Goal: Task Accomplishment & Management: Manage account settings

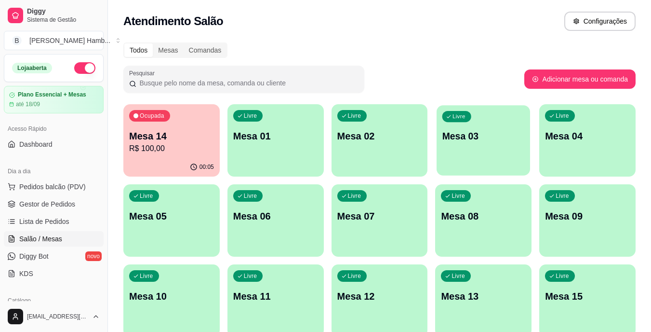
click at [504, 142] on p "Mesa 03" at bounding box center [483, 136] width 82 height 13
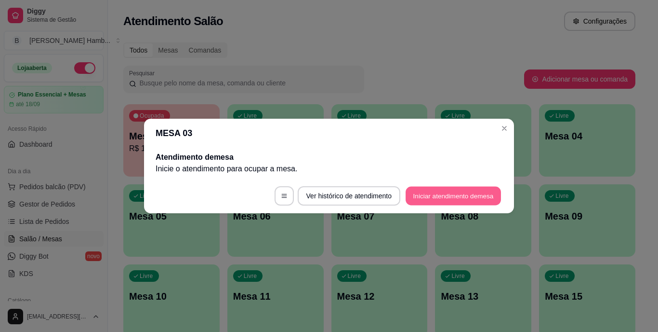
click at [477, 192] on button "Iniciar atendimento de mesa" at bounding box center [453, 195] width 95 height 19
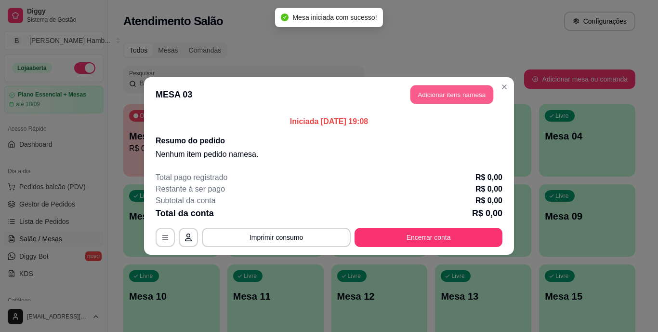
click at [453, 87] on button "Adicionar itens na mesa" at bounding box center [452, 94] width 83 height 19
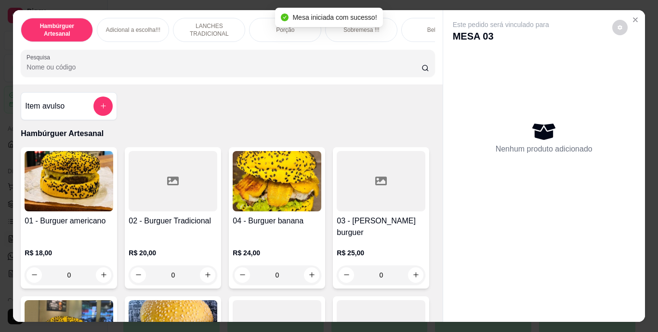
click at [388, 72] on input "Pesquisa" at bounding box center [224, 67] width 395 height 10
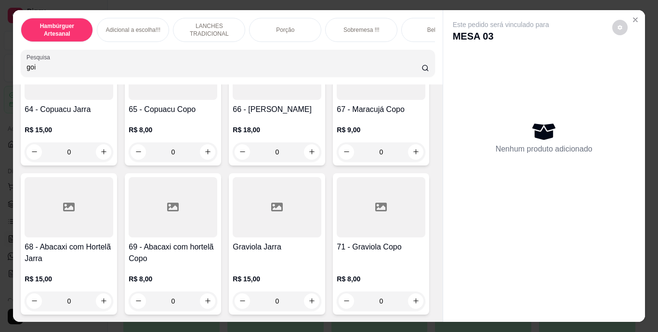
scroll to position [4293, 0]
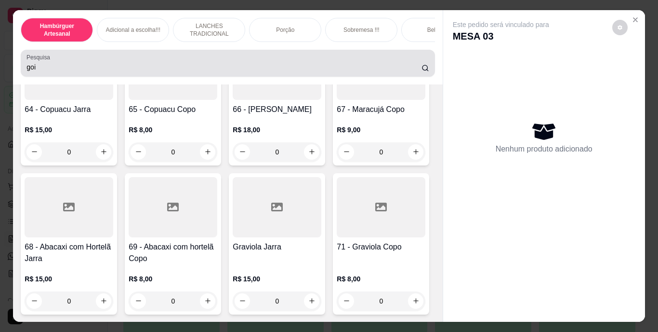
click at [279, 77] on div "Pesquisa goi" at bounding box center [228, 63] width 414 height 27
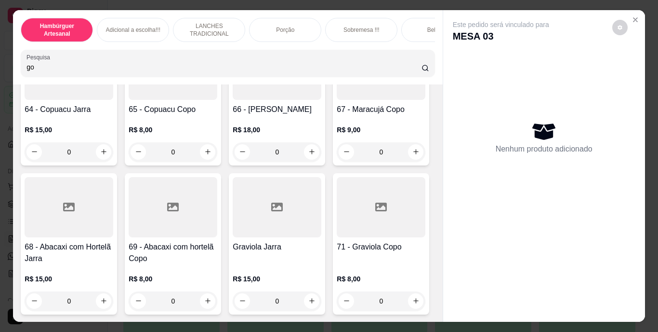
type input "g"
click at [113, 241] on h4 "68 - Abacaxi com Hortelã Jarra" at bounding box center [69, 252] width 89 height 23
click at [212, 155] on icon "increase-product-quantity" at bounding box center [207, 151] width 7 height 7
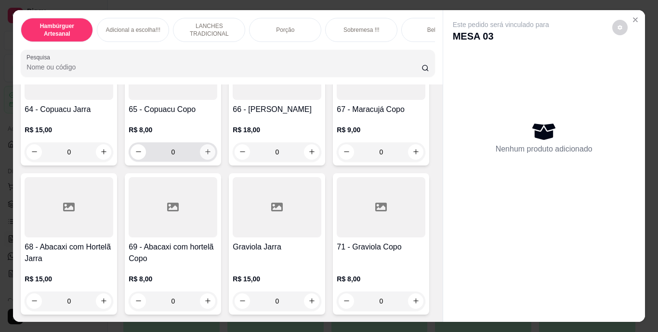
type input "1"
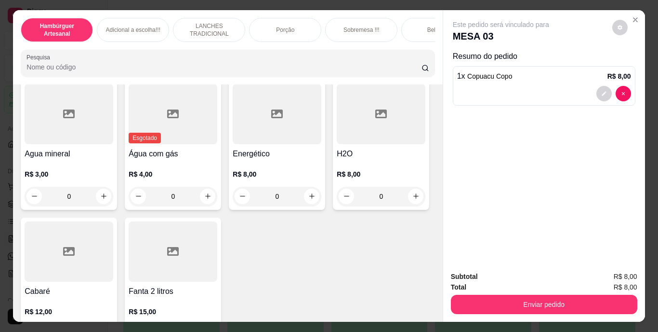
scroll to position [2803, 0]
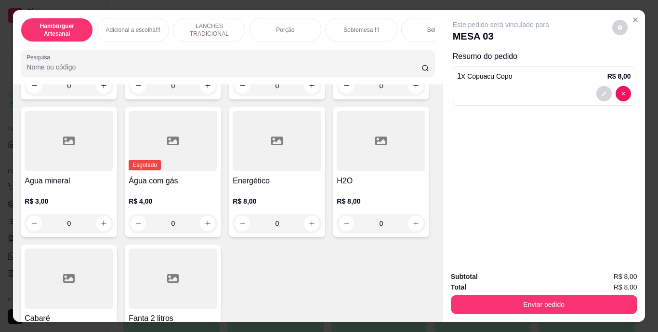
type input "1"
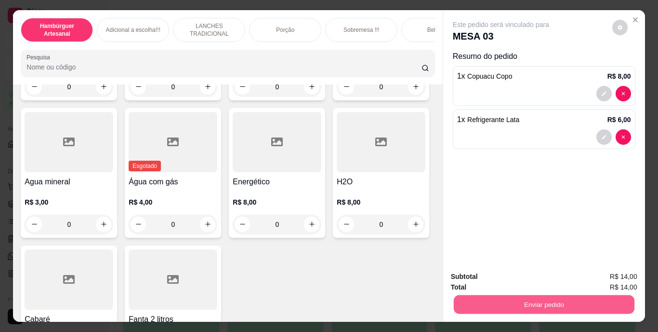
click at [479, 304] on button "Enviar pedido" at bounding box center [543, 304] width 181 height 19
click at [486, 273] on button "Não registrar e enviar pedido" at bounding box center [512, 277] width 97 height 18
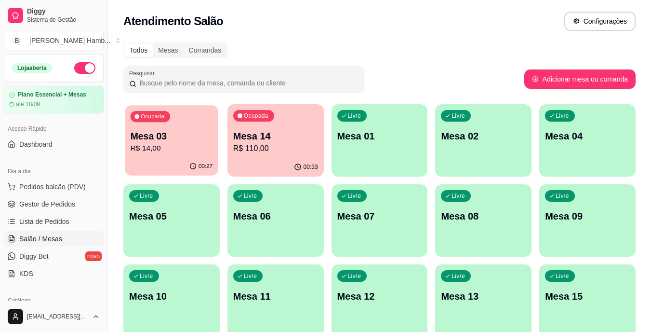
click at [145, 142] on p "Mesa 03" at bounding box center [172, 136] width 82 height 13
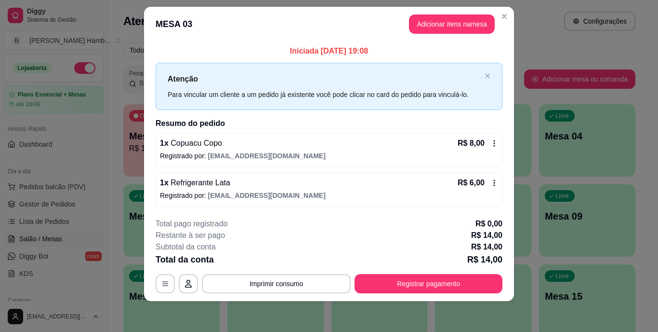
scroll to position [12, 0]
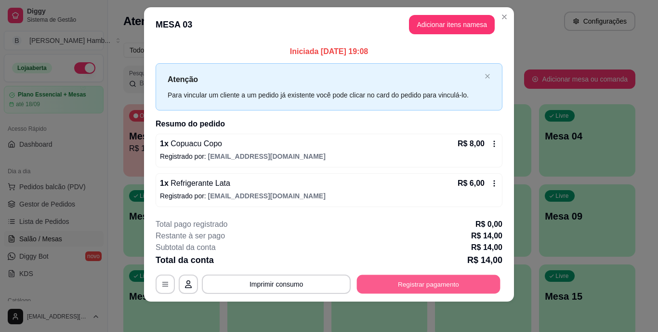
click at [386, 278] on button "Registrar pagamento" at bounding box center [429, 283] width 144 height 19
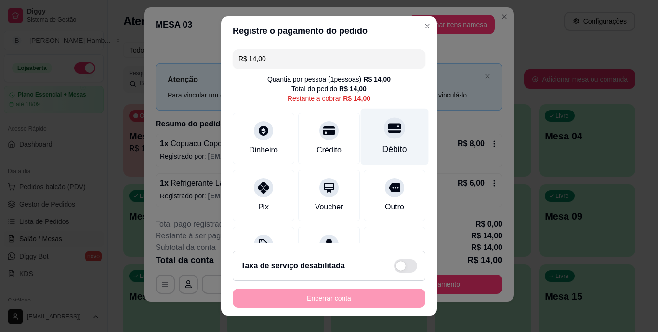
click at [384, 137] on div at bounding box center [394, 128] width 21 height 21
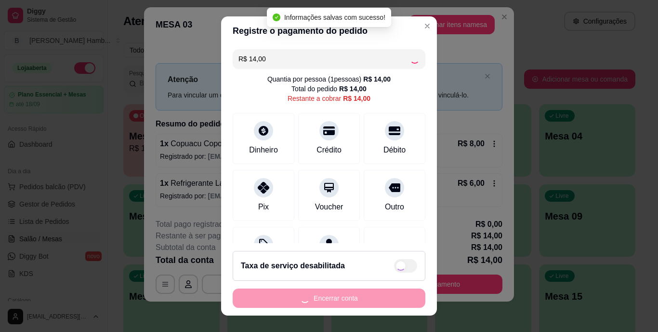
type input "R$ 0,00"
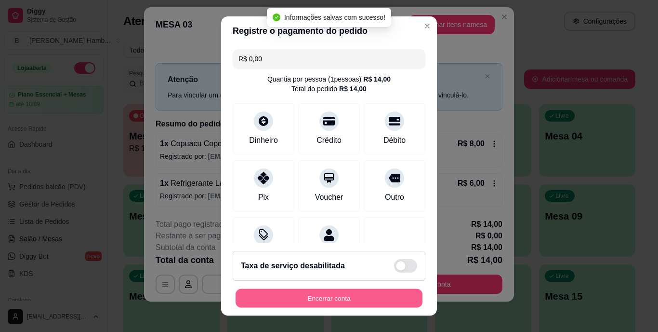
click at [315, 293] on button "Encerrar conta" at bounding box center [329, 297] width 187 height 19
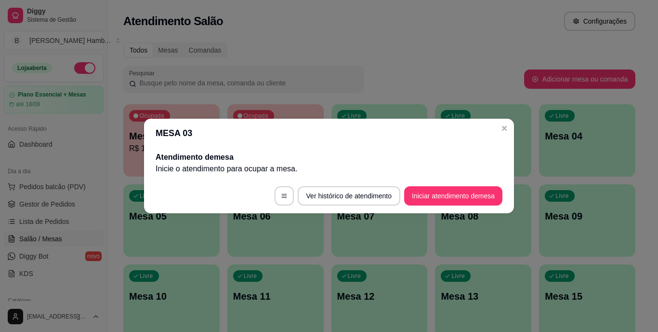
scroll to position [0, 0]
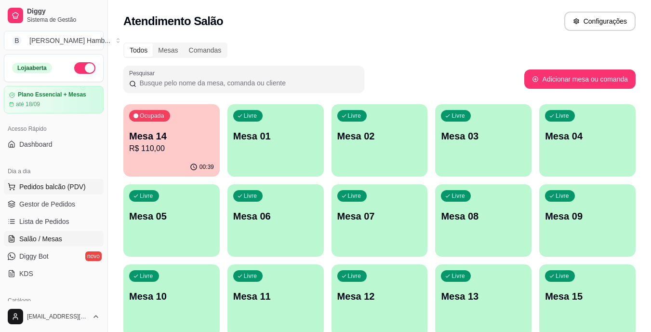
click at [79, 183] on span "Pedidos balcão (PDV)" at bounding box center [52, 187] width 66 height 10
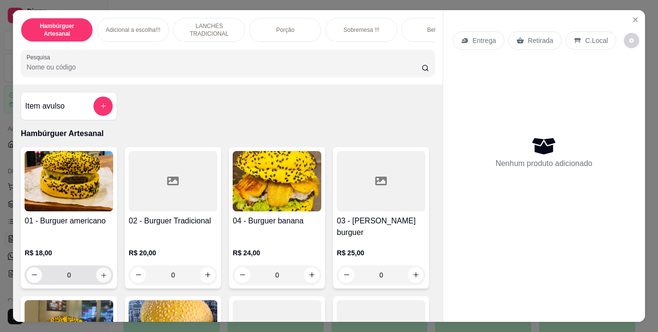
click at [99, 267] on button "increase-product-quantity" at bounding box center [103, 274] width 15 height 15
type input "1"
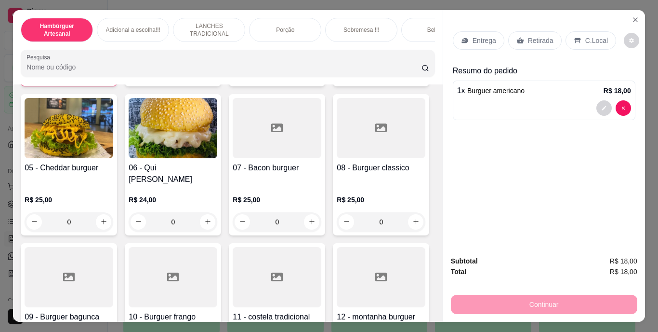
scroll to position [203, 0]
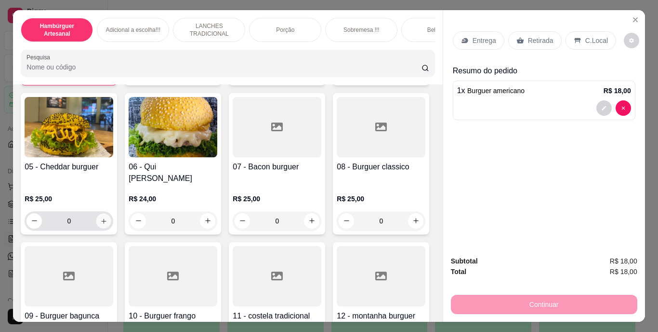
click at [107, 217] on icon "increase-product-quantity" at bounding box center [103, 220] width 7 height 7
type input "2"
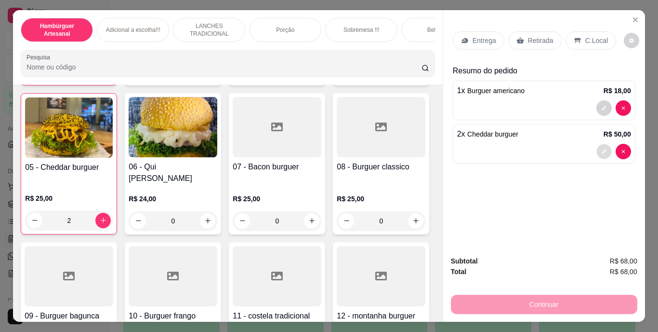
click at [602, 149] on icon "decrease-product-quantity" at bounding box center [604, 151] width 4 height 4
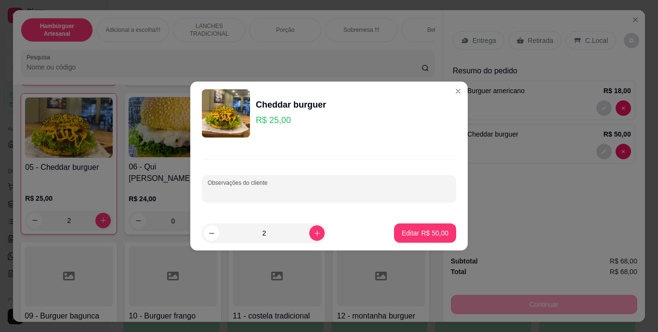
click at [420, 187] on input "Observações do cliente" at bounding box center [329, 192] width 243 height 10
type input "sem cebola"
click at [431, 229] on p "Editar R$ 50,00" at bounding box center [424, 232] width 45 height 9
type input "0"
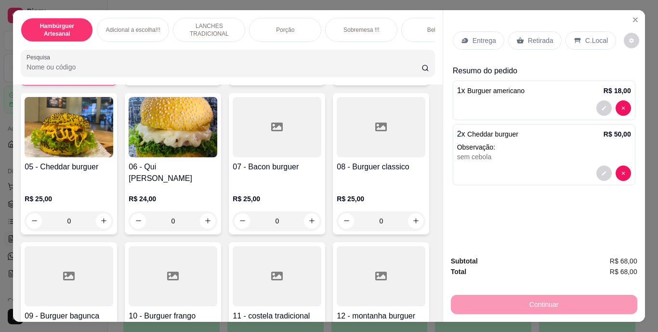
click at [477, 37] on p "Entrega" at bounding box center [485, 41] width 24 height 10
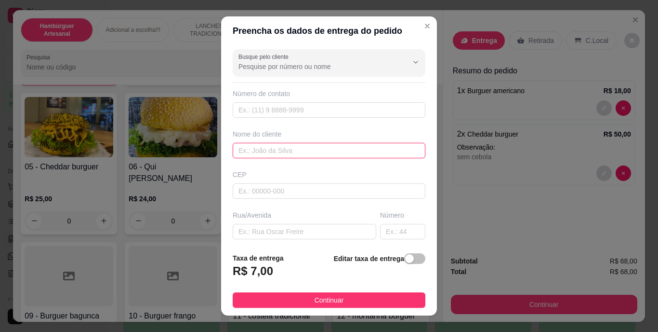
click at [324, 149] on input "text" at bounding box center [329, 150] width 193 height 15
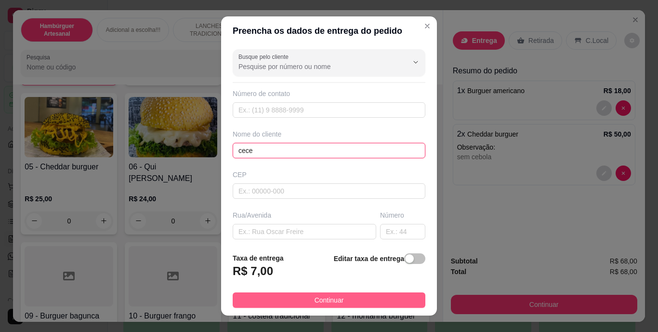
type input "cece"
click at [301, 302] on button "Continuar" at bounding box center [329, 299] width 193 height 15
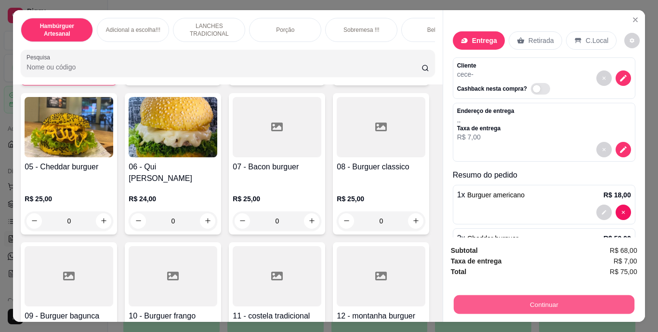
click at [467, 301] on button "Continuar" at bounding box center [543, 304] width 181 height 19
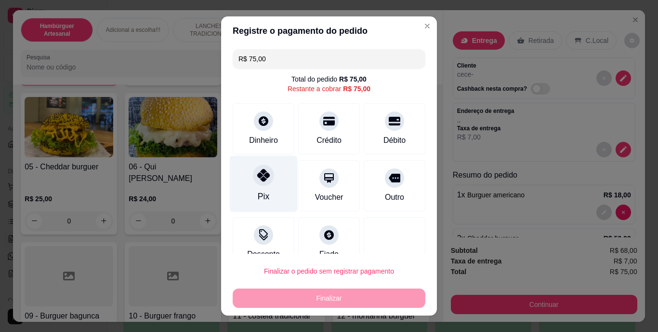
click at [258, 191] on div "Pix" at bounding box center [264, 196] width 12 height 13
type input "R$ 0,00"
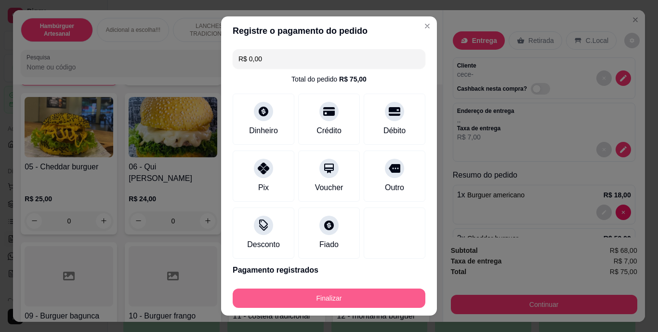
click at [269, 293] on button "Finalizar" at bounding box center [329, 297] width 193 height 19
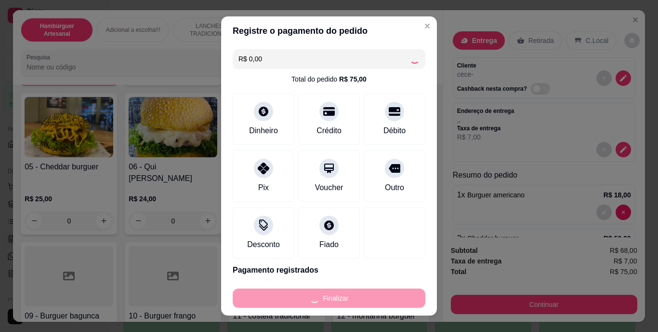
type input "0"
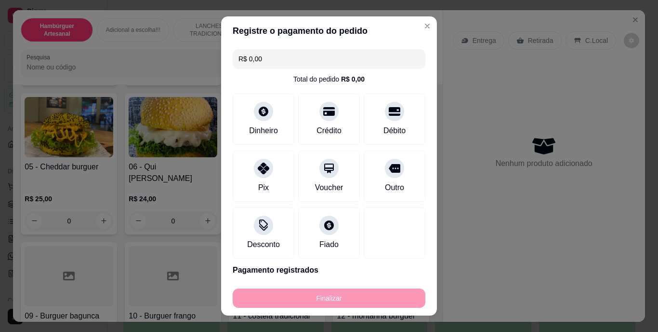
type input "-R$ 75,00"
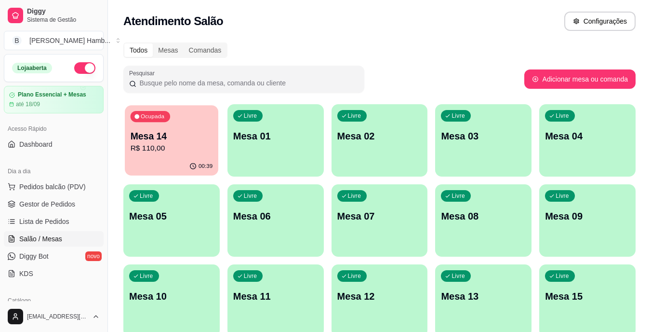
click at [194, 122] on div "Ocupada Mesa 14 R$ 110,00" at bounding box center [171, 131] width 93 height 52
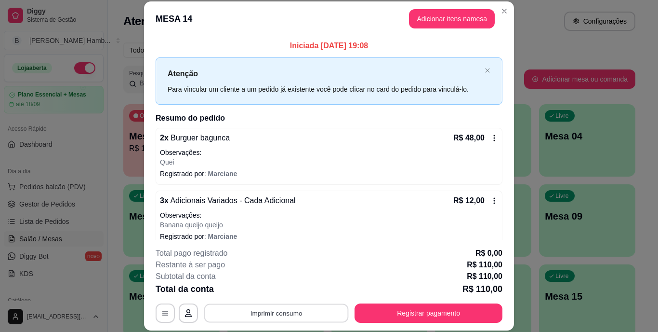
click at [291, 314] on button "Imprimir consumo" at bounding box center [276, 312] width 145 height 19
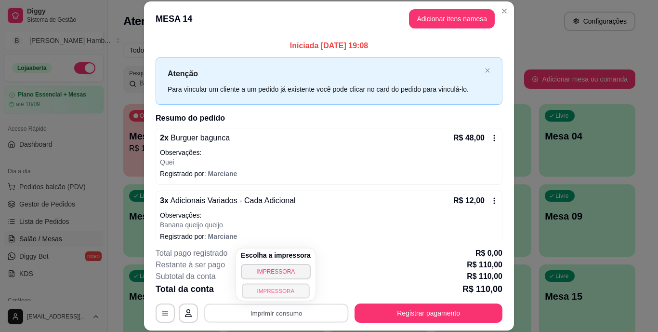
click at [287, 290] on button "IMPRESSORA" at bounding box center [275, 290] width 67 height 15
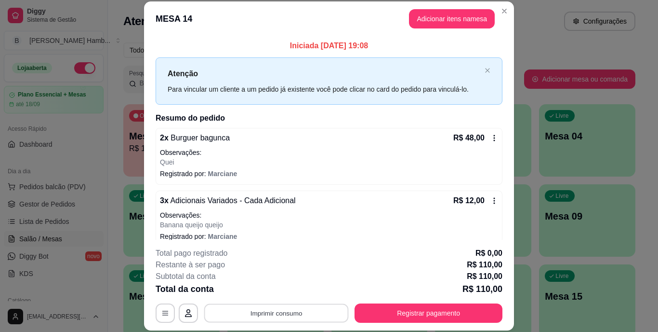
click at [256, 312] on button "Imprimir consumo" at bounding box center [276, 312] width 145 height 19
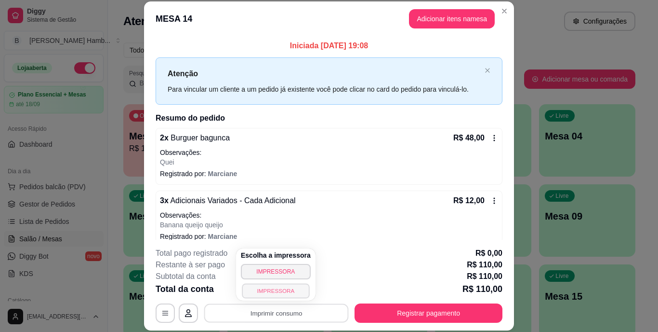
click at [257, 287] on button "IMPRESSORA" at bounding box center [275, 290] width 67 height 15
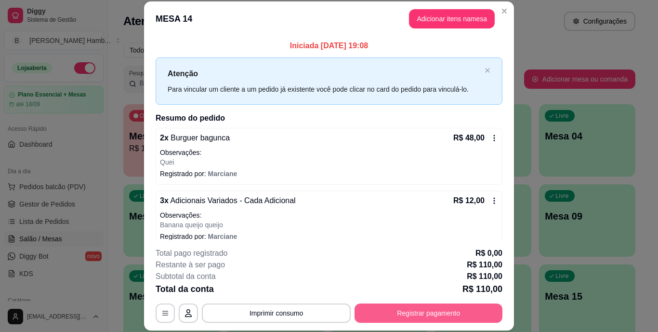
click at [399, 311] on button "Registrar pagamento" at bounding box center [429, 312] width 148 height 19
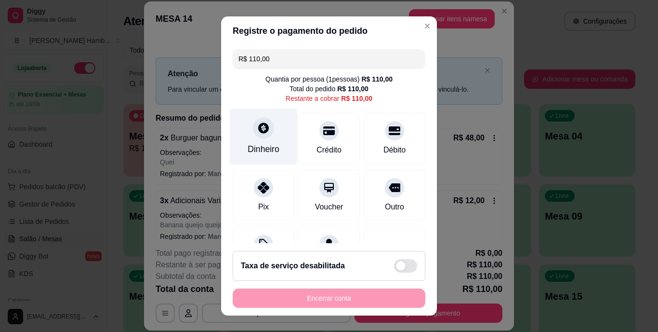
click at [258, 142] on div "Dinheiro" at bounding box center [264, 136] width 68 height 56
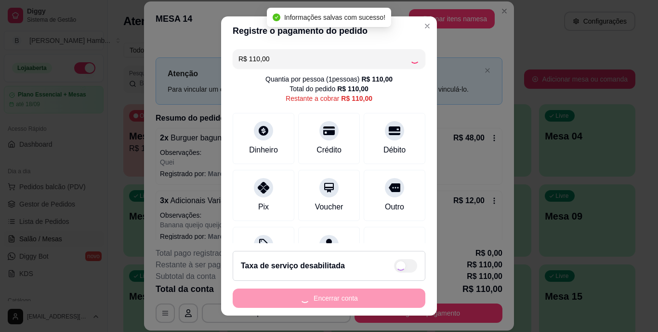
type input "R$ 0,00"
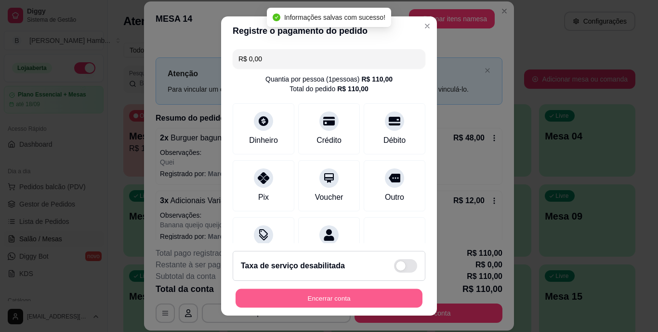
click at [311, 295] on button "Encerrar conta" at bounding box center [329, 297] width 187 height 19
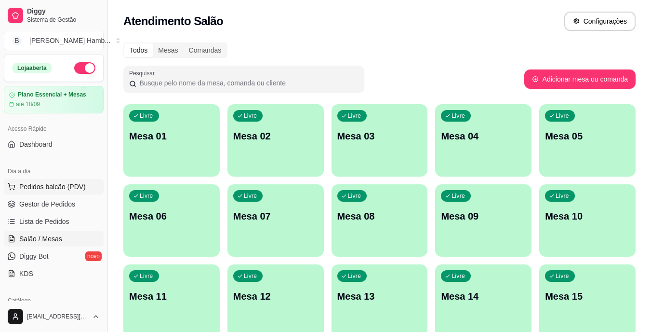
click at [55, 185] on span "Pedidos balcão (PDV)" at bounding box center [52, 187] width 66 height 10
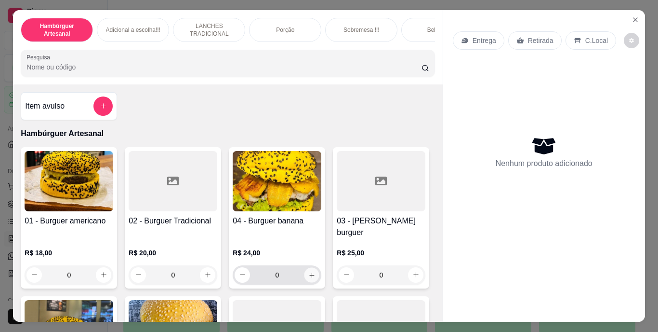
click at [313, 267] on button "increase-product-quantity" at bounding box center [312, 274] width 15 height 15
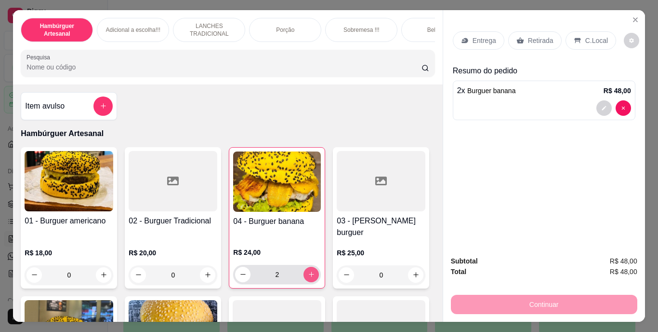
type input "2"
click at [100, 271] on icon "increase-product-quantity" at bounding box center [103, 274] width 7 height 7
type input "1"
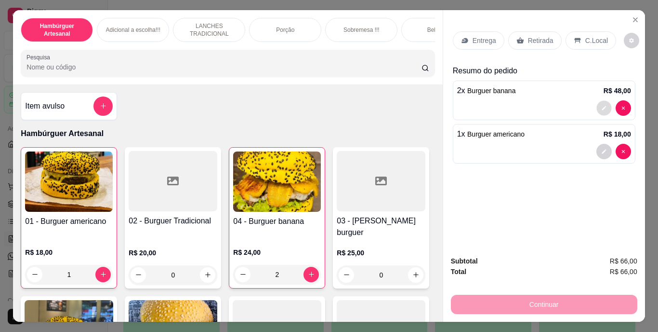
click at [597, 102] on button "decrease-product-quantity" at bounding box center [604, 107] width 15 height 15
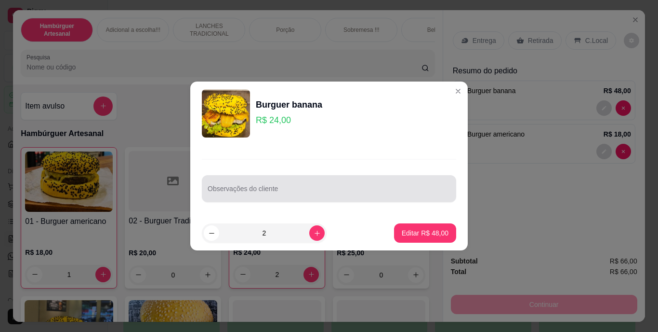
click at [376, 185] on div at bounding box center [329, 188] width 243 height 19
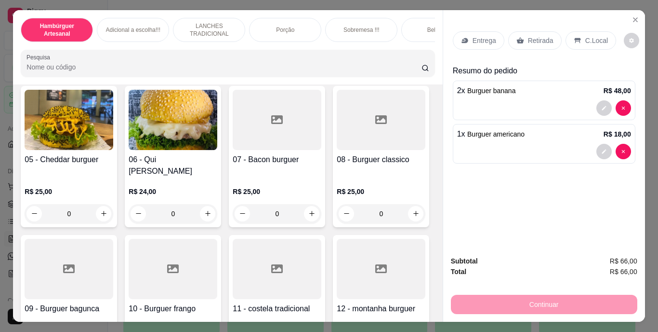
scroll to position [279, 0]
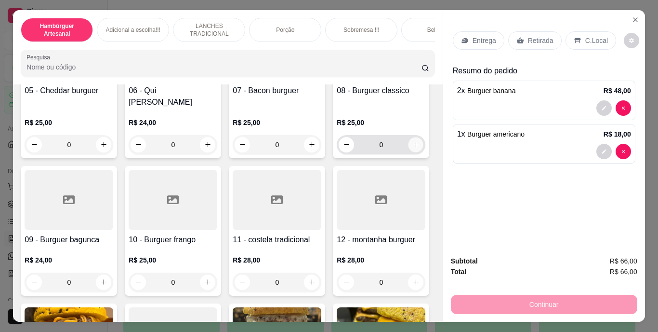
click at [412, 148] on icon "increase-product-quantity" at bounding box center [415, 144] width 7 height 7
type input "1"
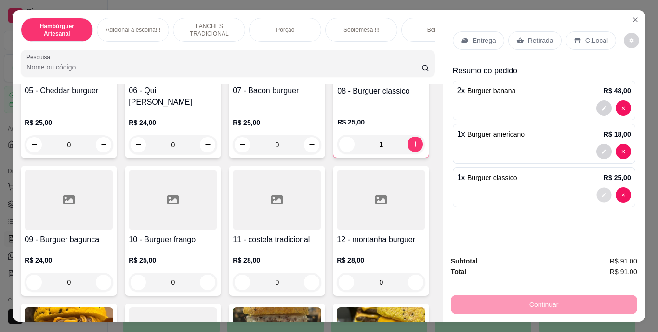
click at [601, 192] on icon "decrease-product-quantity" at bounding box center [604, 195] width 6 height 6
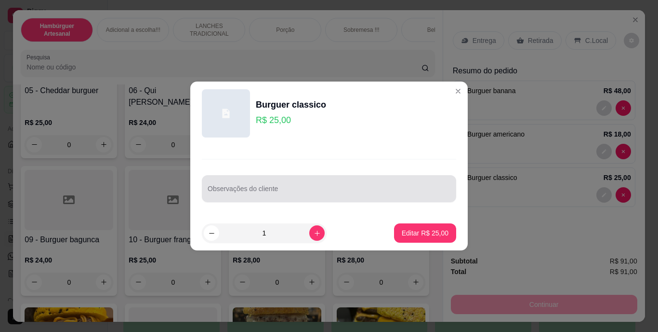
click at [366, 186] on div at bounding box center [329, 188] width 243 height 19
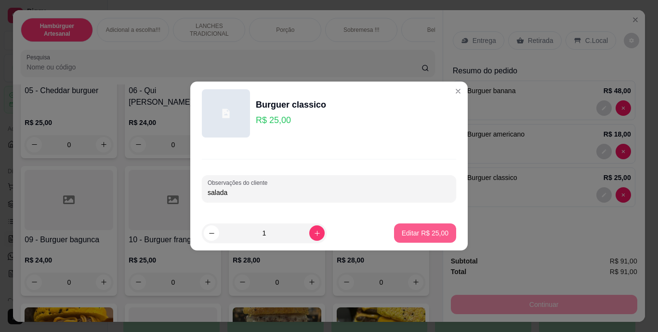
type input "salada"
click at [402, 231] on p "Editar R$ 25,00" at bounding box center [424, 232] width 45 height 9
type input "0"
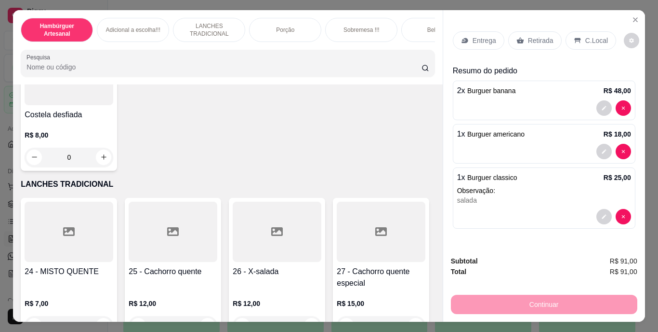
scroll to position [1361, 0]
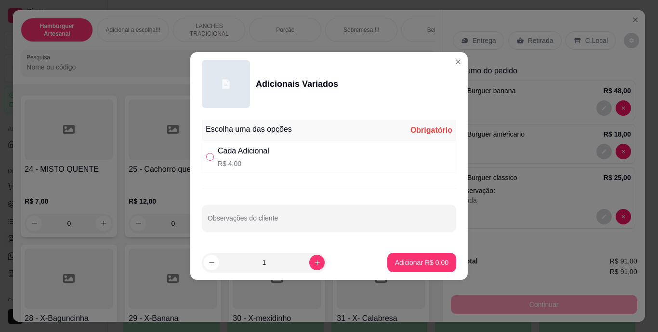
click at [210, 153] on input "" at bounding box center [210, 157] width 8 height 8
radio input "true"
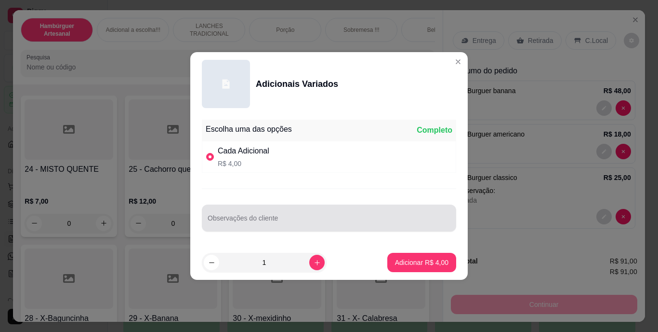
click at [251, 214] on div at bounding box center [329, 217] width 243 height 19
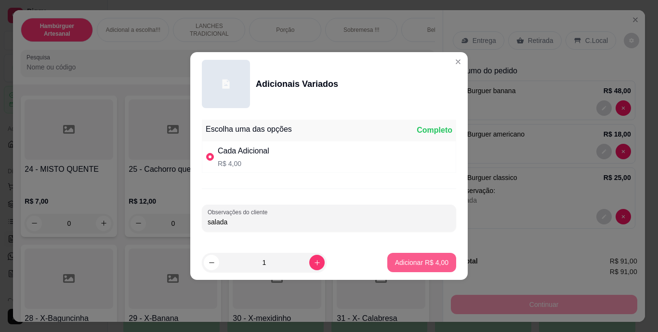
type input "salada"
click at [388, 253] on button "Adicionar R$ 4,00" at bounding box center [421, 262] width 67 height 19
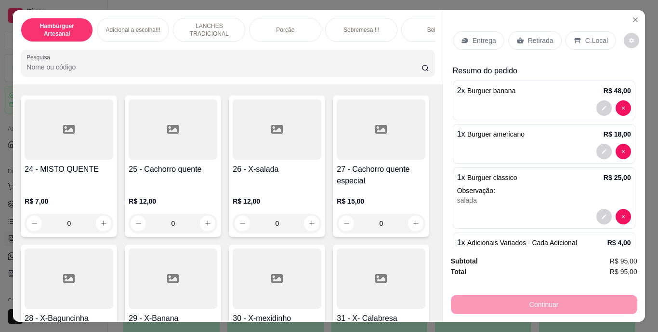
click at [577, 36] on div "C.Local" at bounding box center [591, 40] width 51 height 18
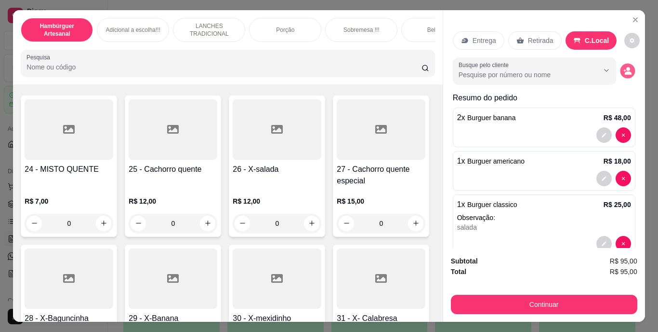
click at [623, 67] on icon "decrease-product-quantity" at bounding box center [627, 70] width 8 height 8
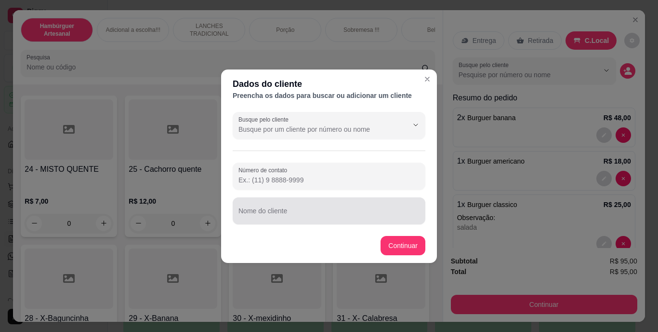
click at [327, 206] on div at bounding box center [329, 210] width 181 height 19
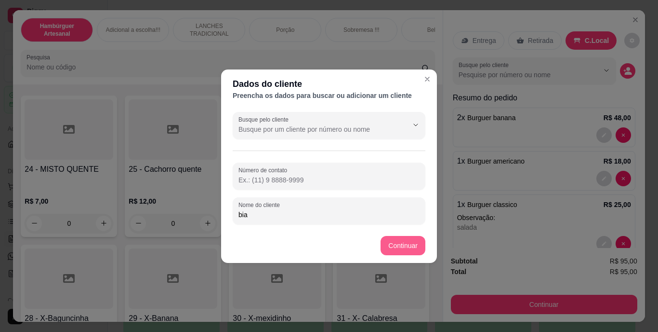
type input "bia"
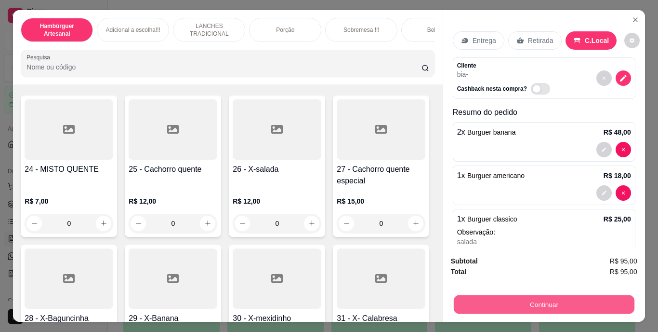
click at [473, 301] on button "Continuar" at bounding box center [543, 304] width 181 height 19
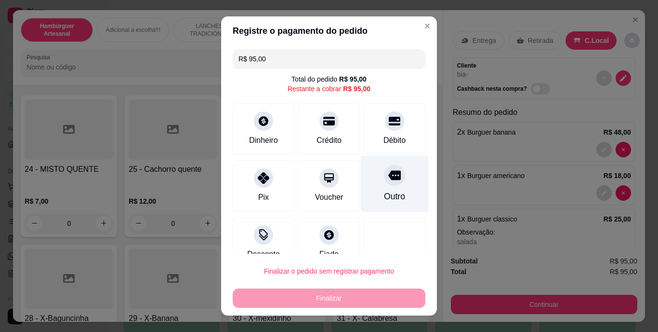
click at [384, 191] on div "Outro" at bounding box center [394, 196] width 21 height 13
type input "R$ 0,00"
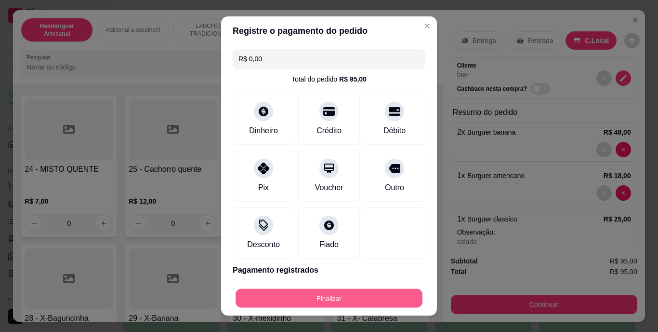
click at [345, 296] on button "Finalizar" at bounding box center [329, 297] width 187 height 19
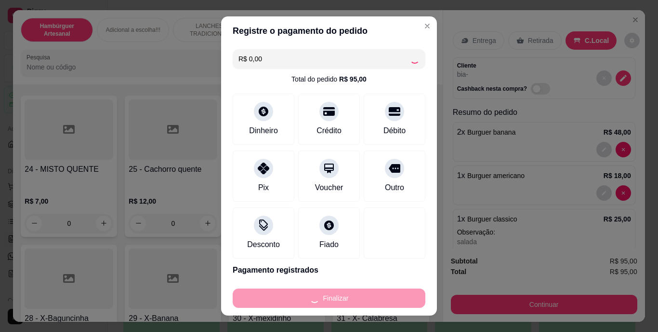
type input "0"
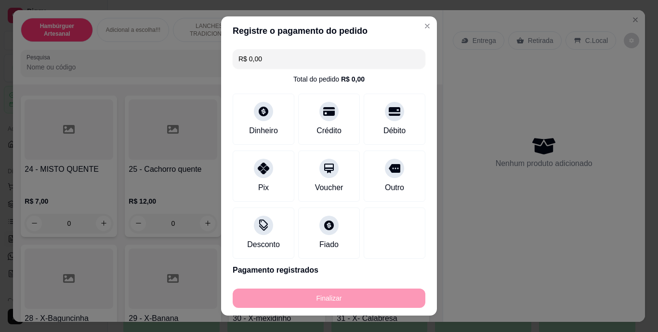
type input "-R$ 95,00"
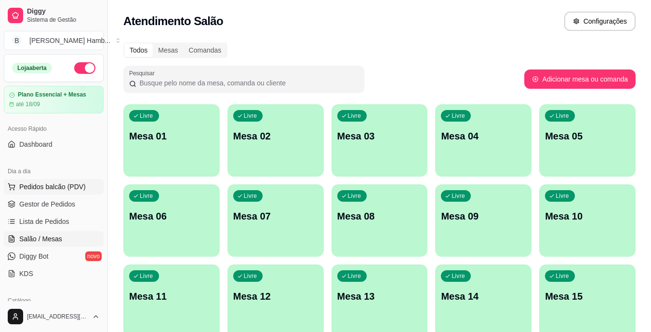
click at [65, 183] on span "Pedidos balcão (PDV)" at bounding box center [52, 187] width 66 height 10
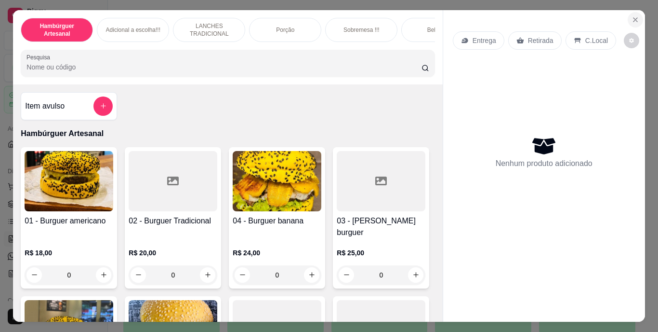
click at [634, 18] on icon "Close" at bounding box center [636, 20] width 4 height 4
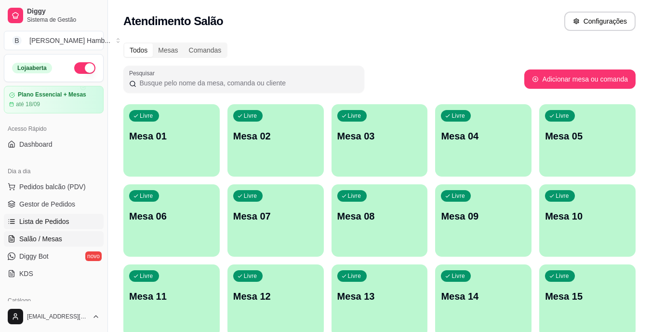
click at [46, 221] on span "Lista de Pedidos" at bounding box center [44, 221] width 50 height 10
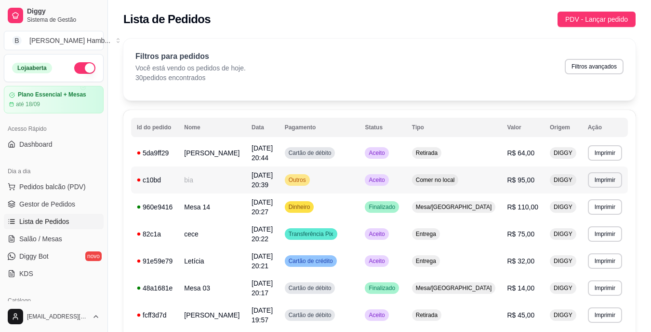
click at [228, 181] on td "bia" at bounding box center [211, 179] width 67 height 27
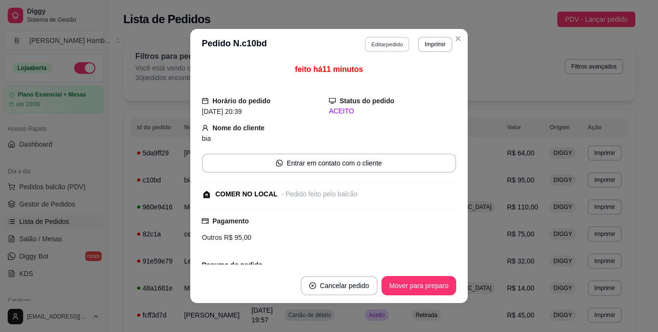
click at [378, 46] on button "Editar pedido" at bounding box center [387, 44] width 45 height 15
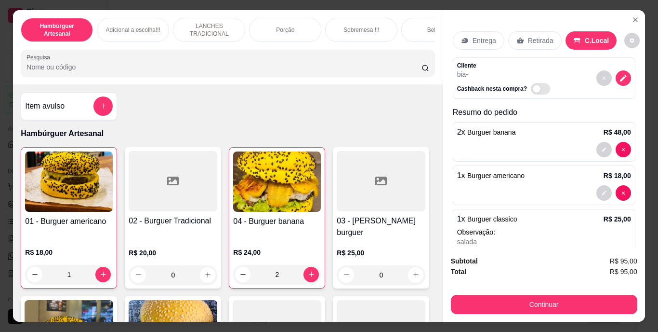
click at [258, 72] on input "Pesquisa" at bounding box center [224, 67] width 395 height 10
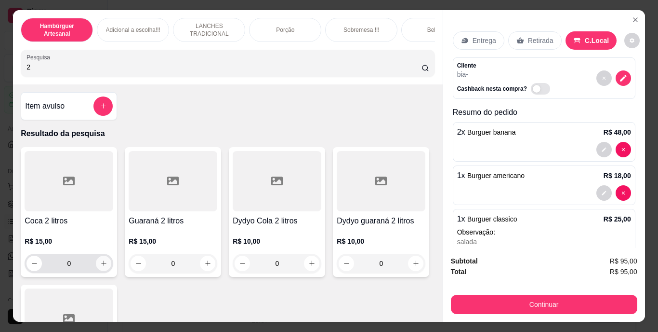
type input "2"
click at [101, 265] on icon "increase-product-quantity" at bounding box center [103, 263] width 5 height 5
type input "1"
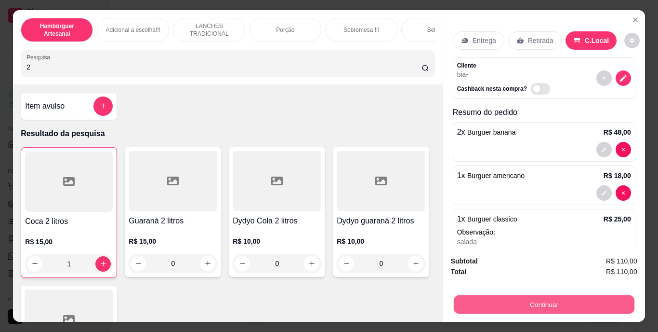
click at [465, 300] on button "Continuar" at bounding box center [543, 304] width 181 height 19
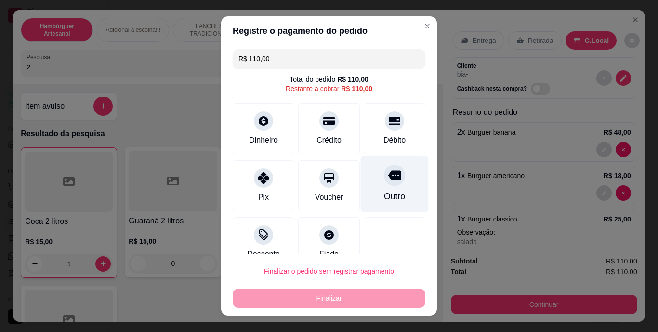
click at [380, 189] on div "Outro" at bounding box center [395, 184] width 68 height 56
type input "R$ 0,00"
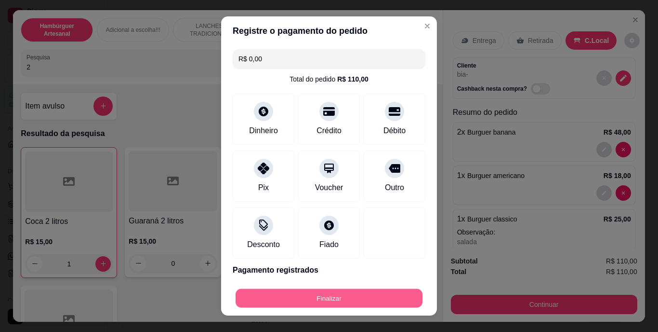
click at [337, 295] on button "Finalizar" at bounding box center [329, 297] width 187 height 19
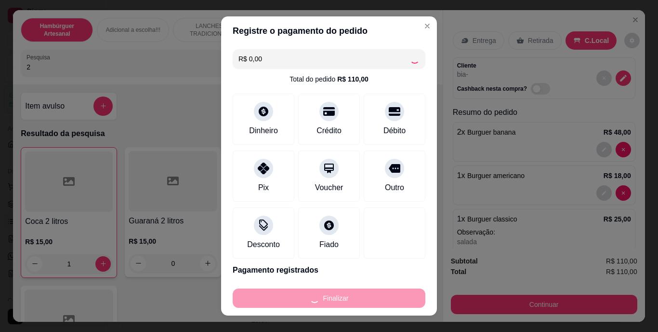
type input "0"
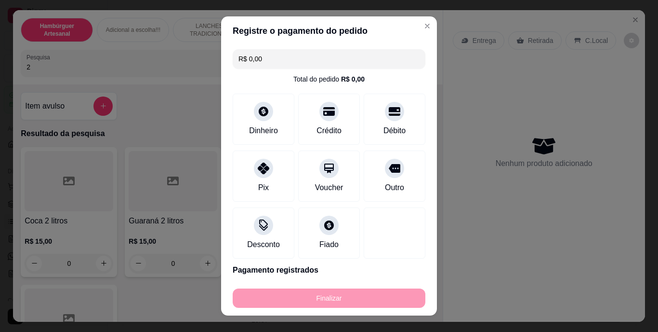
type input "-R$ 110,00"
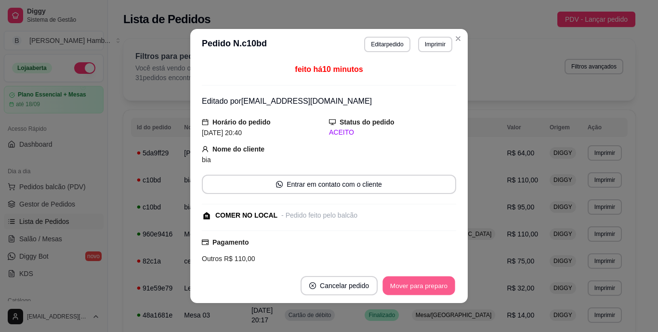
click at [398, 279] on button "Mover para preparo" at bounding box center [419, 285] width 72 height 19
click at [405, 286] on button "Mover para retirada disponível" at bounding box center [402, 285] width 103 height 19
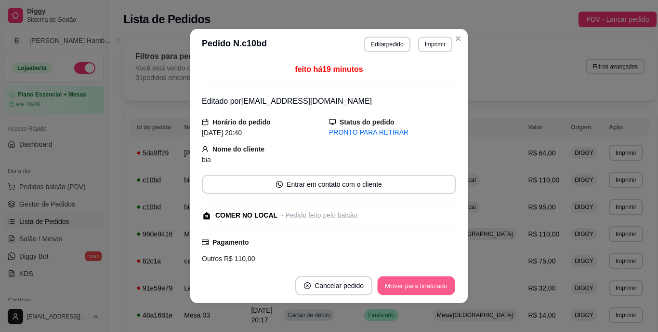
click at [405, 286] on button "Mover para finalizado" at bounding box center [417, 285] width 78 height 19
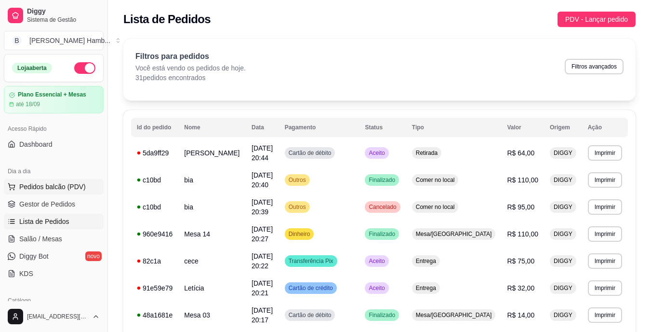
click at [35, 187] on span "Pedidos balcão (PDV)" at bounding box center [52, 187] width 66 height 10
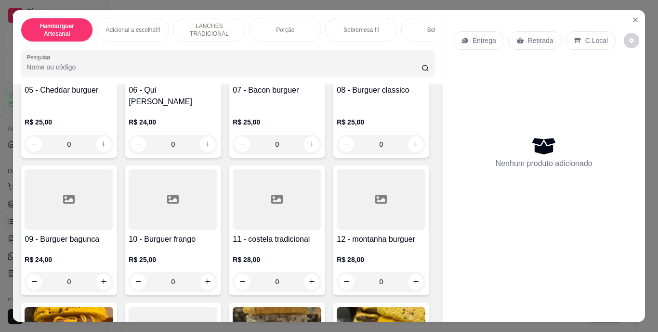
scroll to position [280, 0]
click at [309, 146] on icon "increase-product-quantity" at bounding box center [311, 143] width 5 height 5
type input "1"
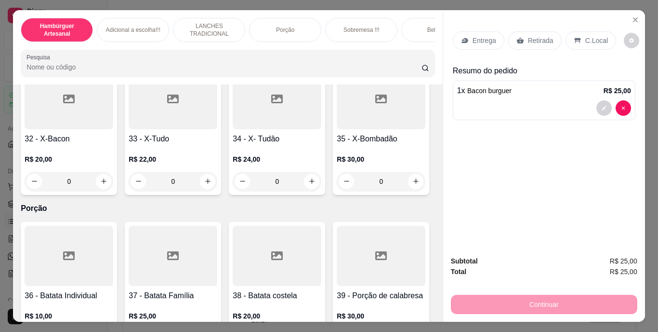
scroll to position [1822, 0]
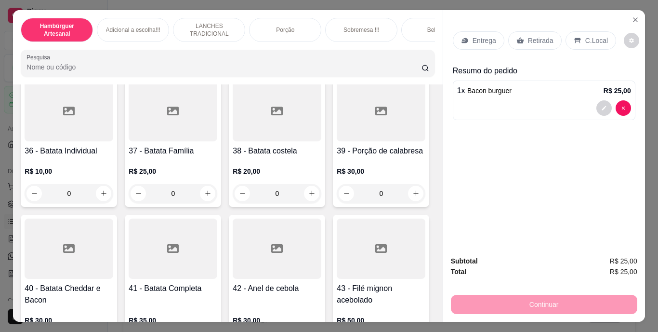
type input "1"
click at [473, 40] on p "Entrega" at bounding box center [485, 41] width 24 height 10
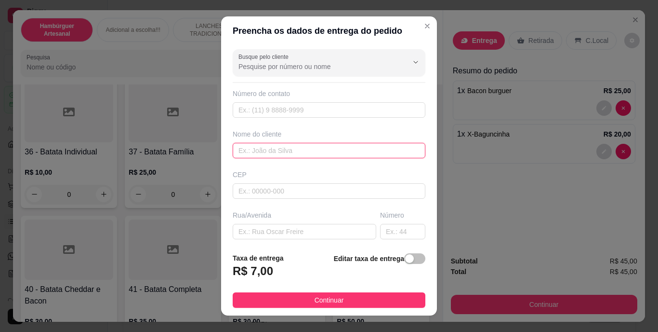
click at [332, 152] on input "text" at bounding box center [329, 150] width 193 height 15
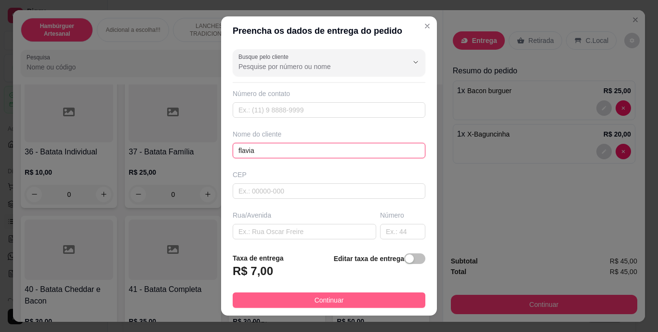
type input "flavia"
click at [321, 297] on span "Continuar" at bounding box center [329, 299] width 29 height 11
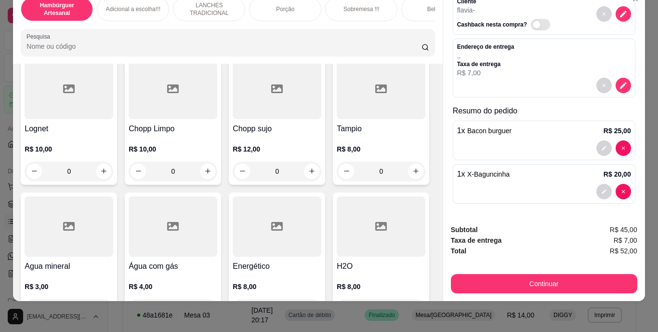
scroll to position [2843, 0]
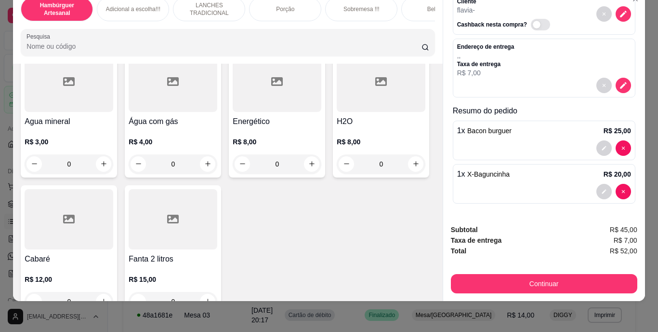
type input "1"
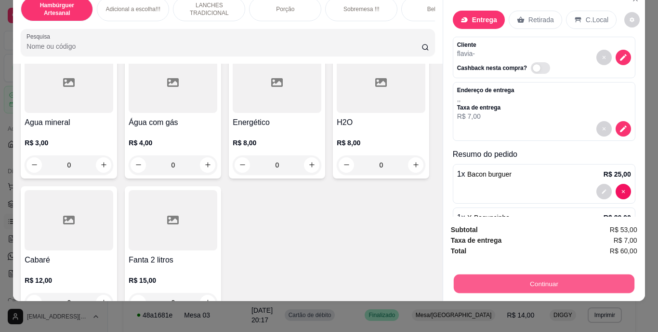
click at [534, 277] on button "Continuar" at bounding box center [543, 283] width 181 height 19
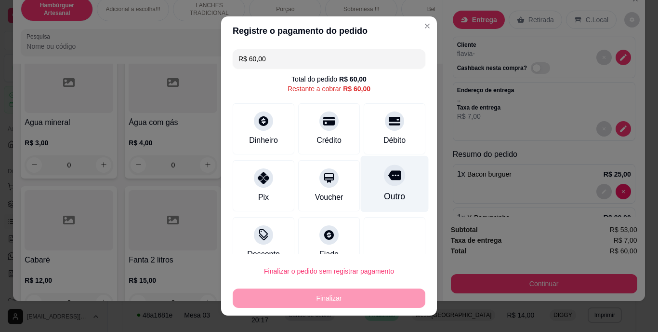
click at [372, 189] on div "Outro" at bounding box center [395, 184] width 68 height 56
type input "R$ 0,00"
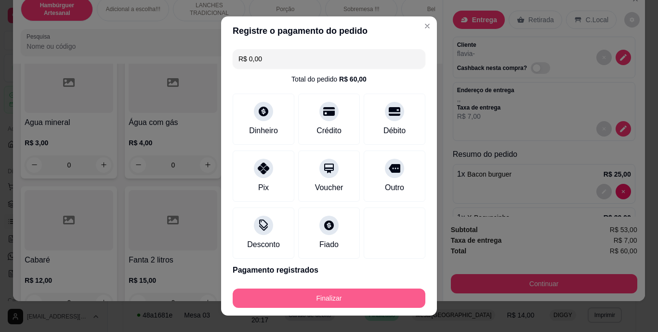
click at [267, 292] on button "Finalizar" at bounding box center [329, 297] width 193 height 19
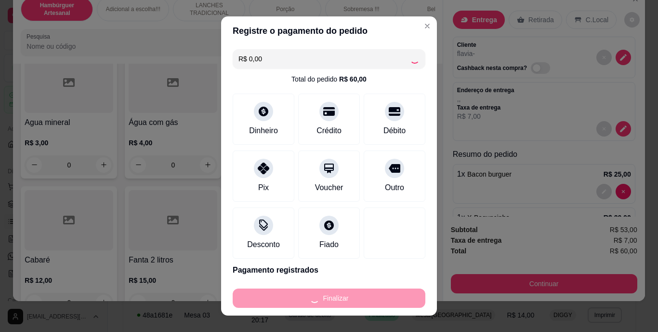
type input "0"
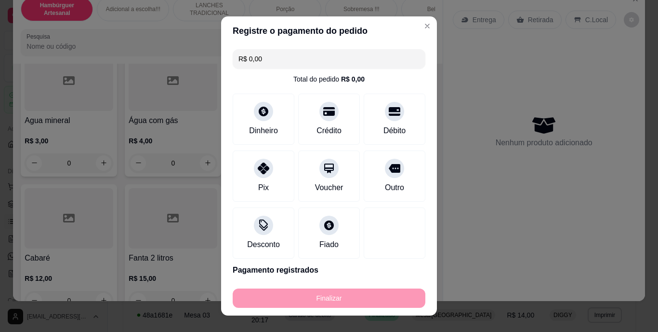
type input "-R$ 60,00"
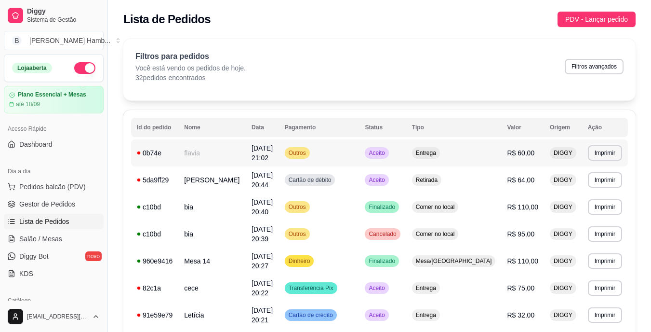
click at [231, 155] on td "flavia" at bounding box center [211, 152] width 67 height 27
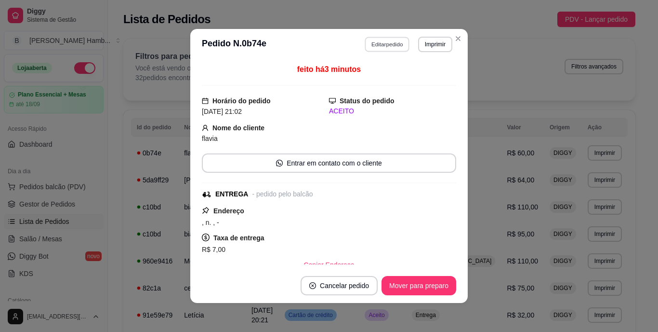
click at [386, 42] on button "Editar pedido" at bounding box center [387, 44] width 45 height 15
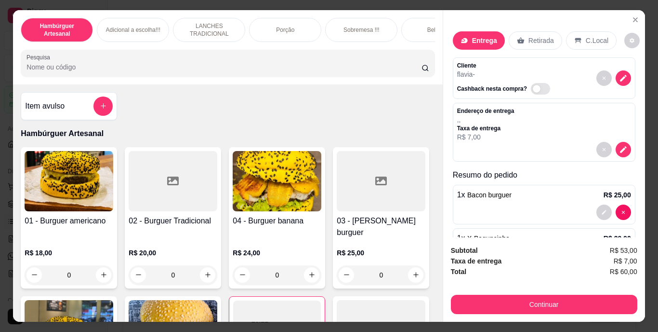
click at [246, 70] on input "Pesquisa" at bounding box center [224, 67] width 395 height 10
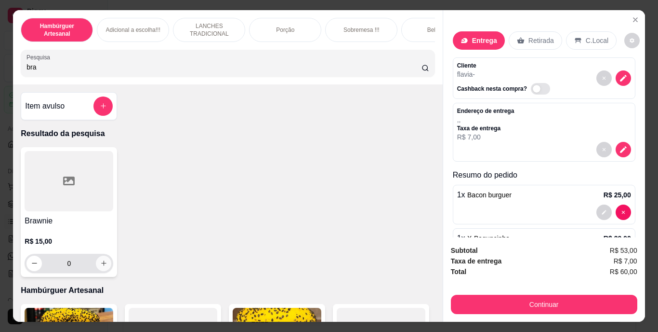
type input "bra"
click at [101, 265] on icon "increase-product-quantity" at bounding box center [103, 263] width 5 height 5
type input "1"
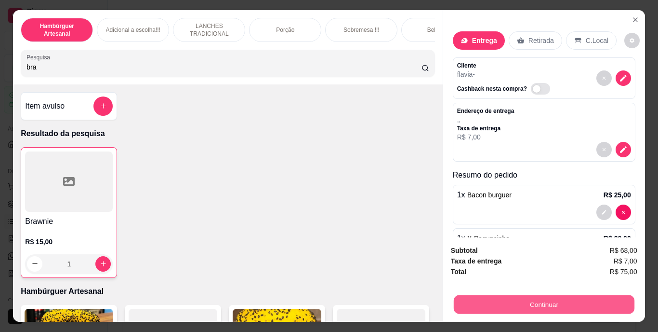
click at [490, 302] on button "Continuar" at bounding box center [543, 304] width 181 height 19
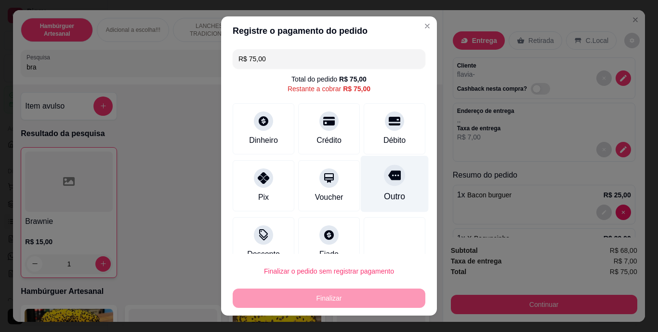
click at [384, 190] on div "Outro" at bounding box center [394, 196] width 21 height 13
type input "R$ 0,00"
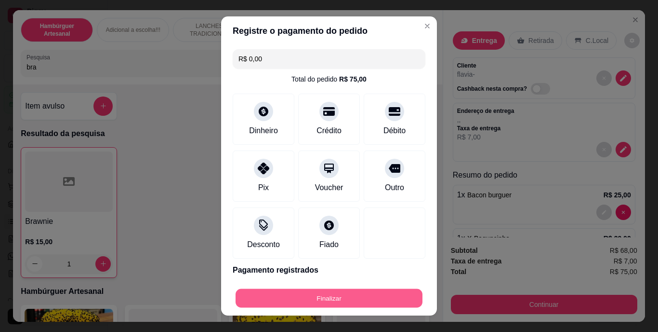
click at [333, 304] on button "Finalizar" at bounding box center [329, 297] width 187 height 19
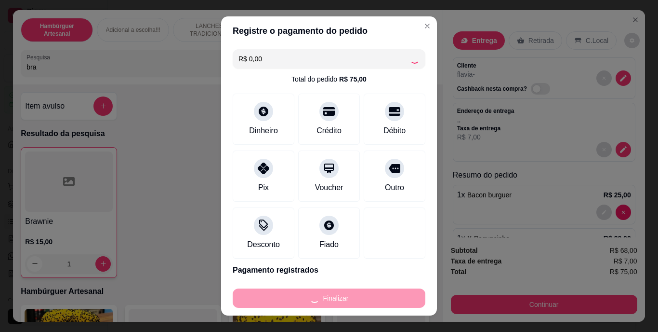
type input "0"
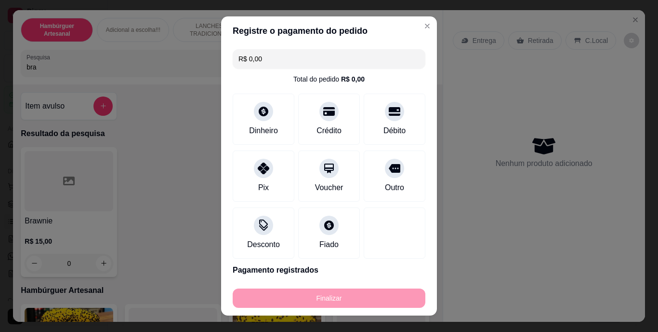
type input "-R$ 75,00"
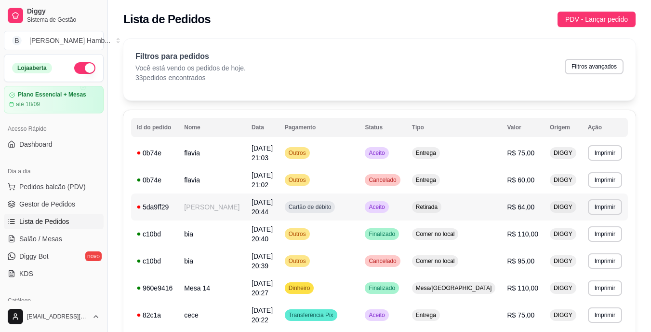
click at [206, 212] on td "[PERSON_NAME]" at bounding box center [211, 206] width 67 height 27
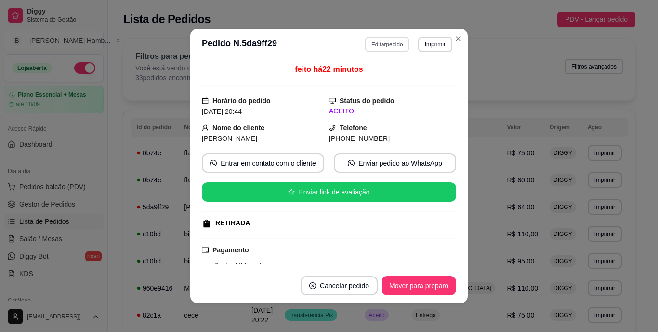
click at [387, 41] on button "Editar pedido" at bounding box center [387, 44] width 45 height 15
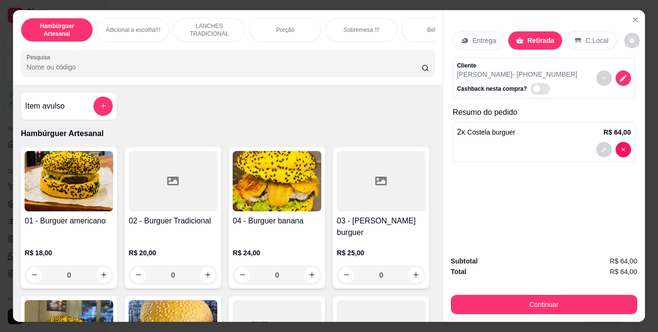
click at [308, 69] on input "Pesquisa" at bounding box center [224, 67] width 395 height 10
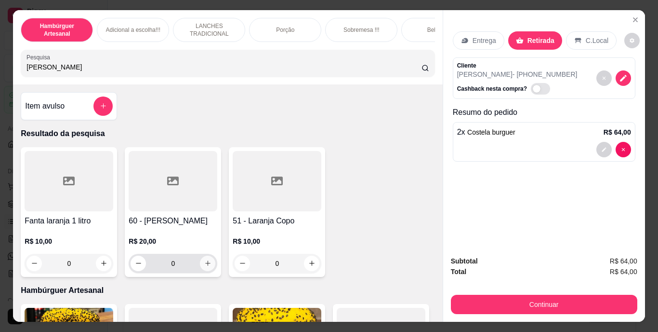
type input "[PERSON_NAME]"
click at [204, 263] on icon "increase-product-quantity" at bounding box center [207, 262] width 7 height 7
type input "1"
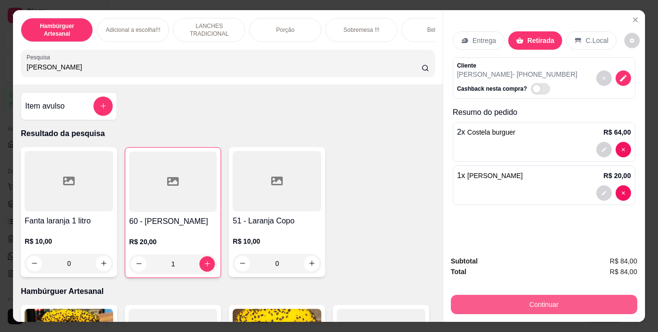
click at [491, 297] on button "Continuar" at bounding box center [544, 303] width 186 height 19
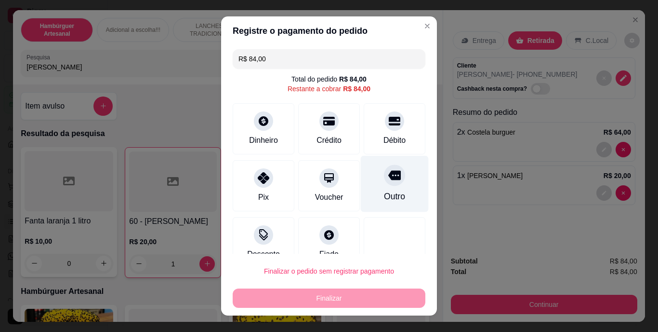
click at [390, 190] on div "Outro" at bounding box center [395, 184] width 68 height 56
type input "R$ 0,00"
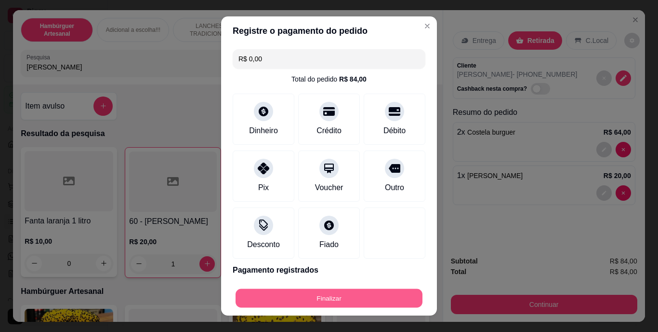
click at [334, 295] on button "Finalizar" at bounding box center [329, 297] width 187 height 19
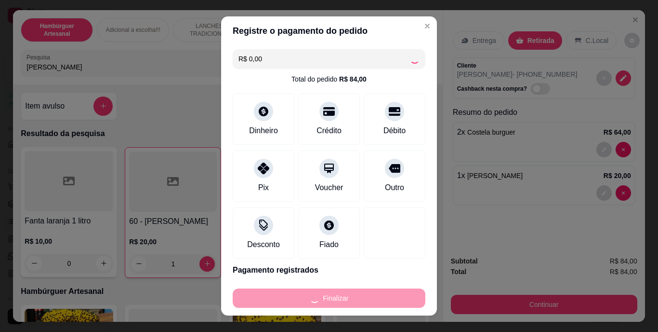
type input "0"
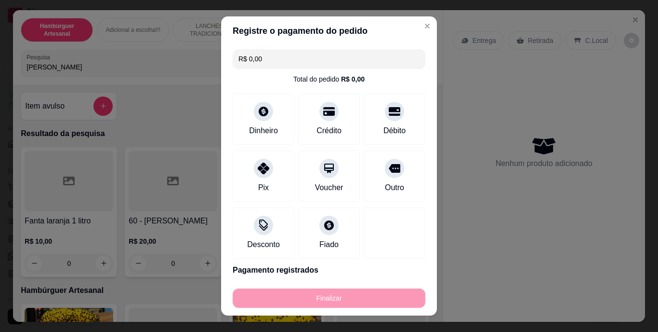
type input "-R$ 84,00"
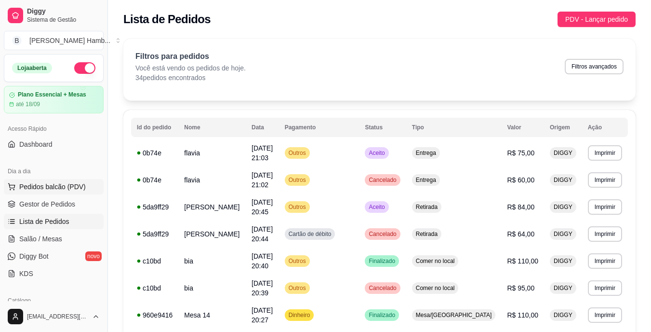
click at [83, 187] on button "Pedidos balcão (PDV)" at bounding box center [54, 186] width 100 height 15
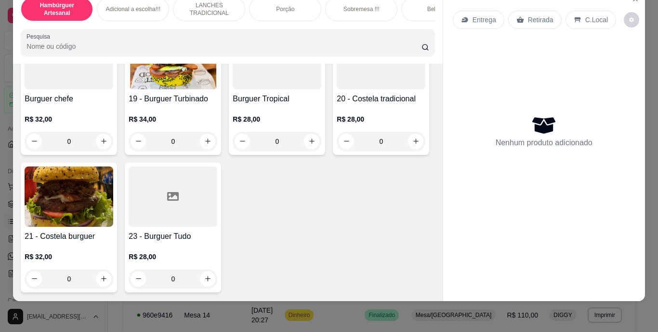
scroll to position [919, 0]
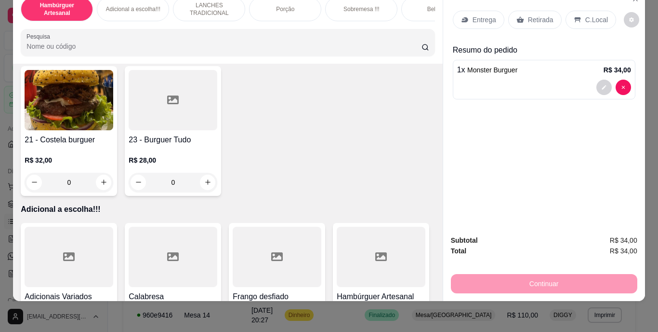
type input "2"
click at [532, 6] on div "Entrega Retirada C.Local" at bounding box center [544, 20] width 183 height 34
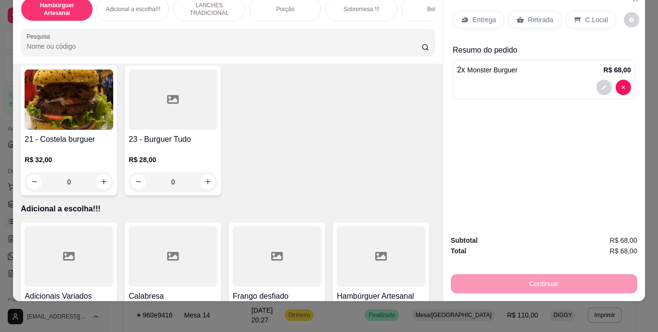
click at [539, 15] on p "Retirada" at bounding box center [541, 20] width 26 height 10
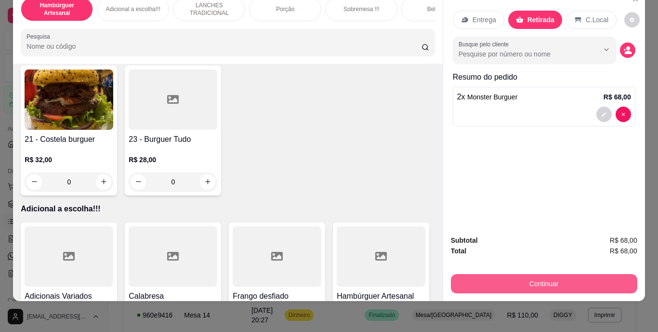
click at [498, 282] on button "Continuar" at bounding box center [544, 283] width 186 height 19
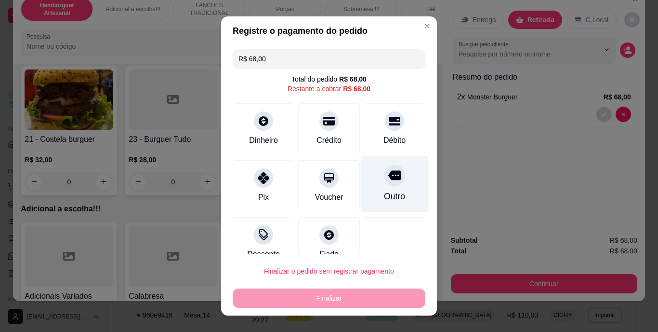
click at [401, 190] on div "Outro" at bounding box center [395, 184] width 68 height 56
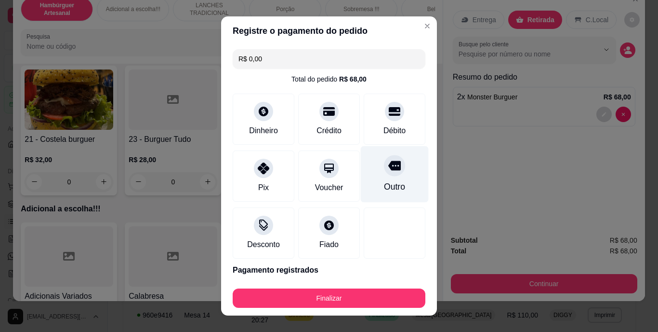
type input "R$ 0,00"
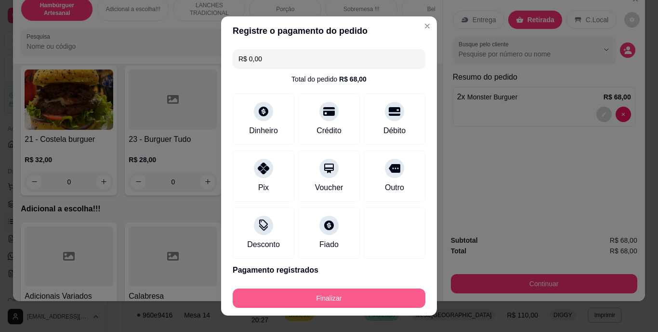
click at [364, 292] on button "Finalizar" at bounding box center [329, 297] width 193 height 19
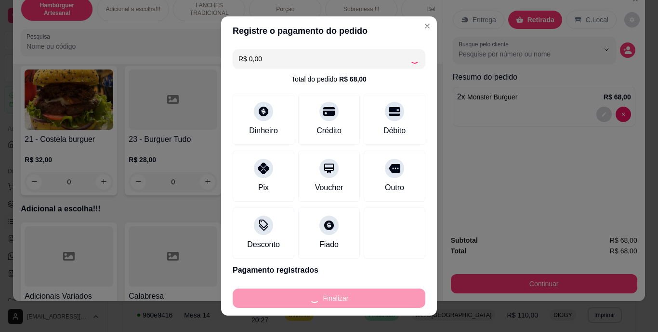
type input "0"
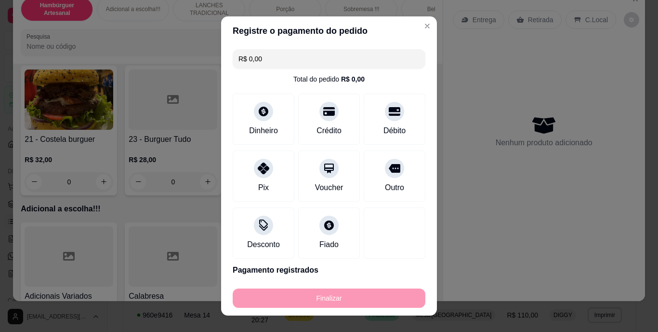
type input "-R$ 68,00"
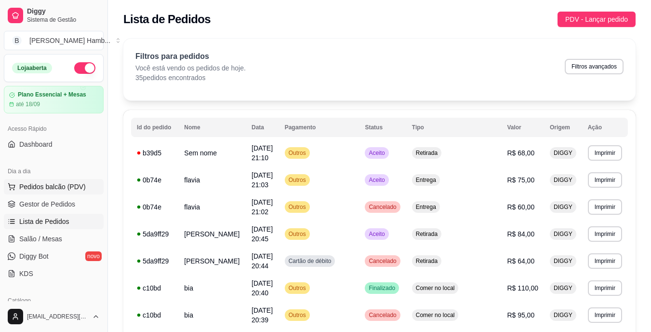
click at [57, 181] on button "Pedidos balcão (PDV)" at bounding box center [54, 186] width 100 height 15
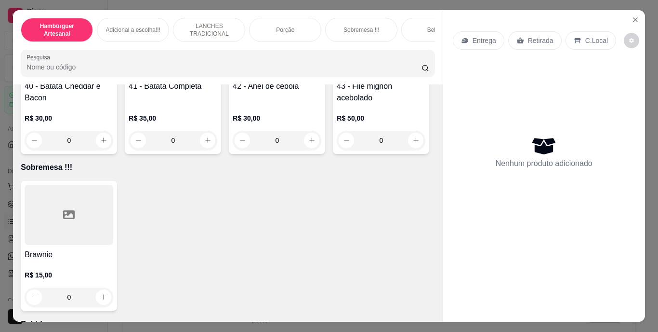
scroll to position [2072, 0]
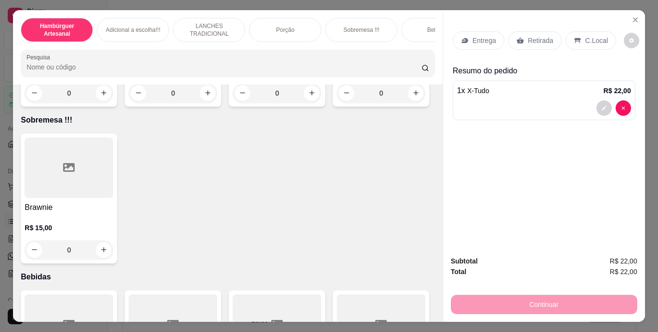
type input "2"
click at [599, 36] on p "C.Local" at bounding box center [596, 41] width 23 height 10
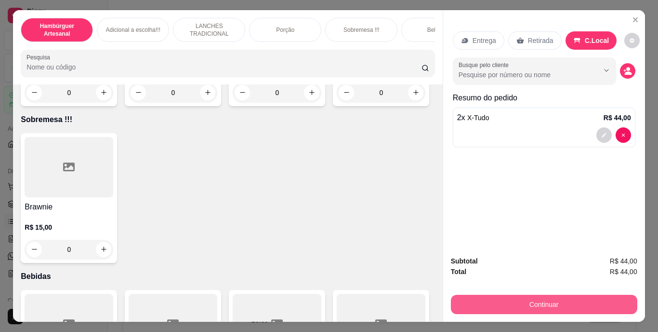
click at [536, 294] on button "Continuar" at bounding box center [544, 303] width 186 height 19
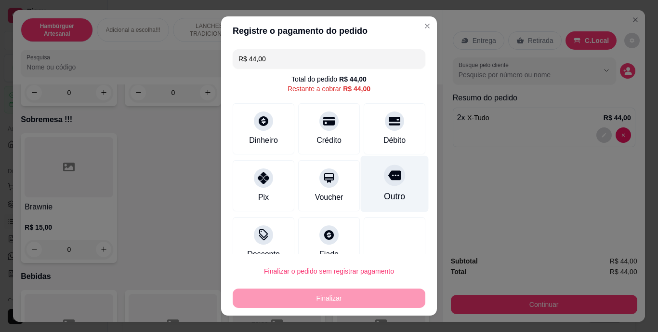
click at [388, 176] on icon at bounding box center [394, 176] width 13 height 10
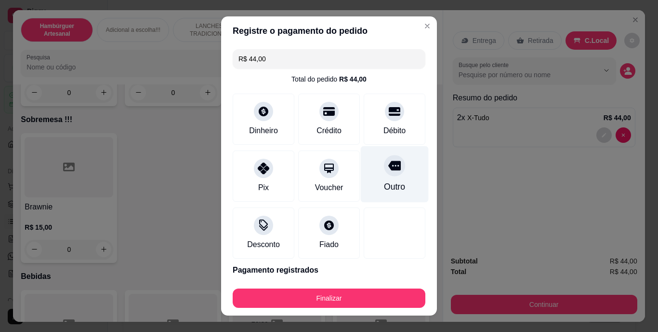
type input "R$ 0,00"
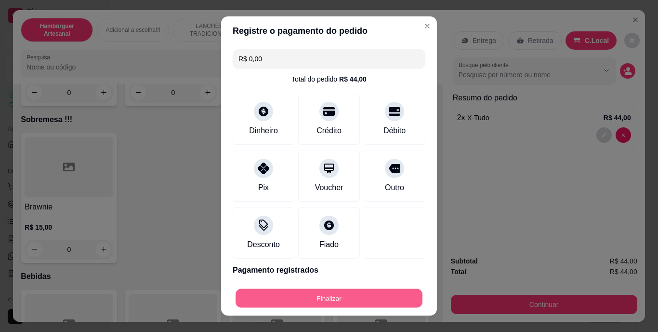
click at [343, 291] on button "Finalizar" at bounding box center [329, 297] width 187 height 19
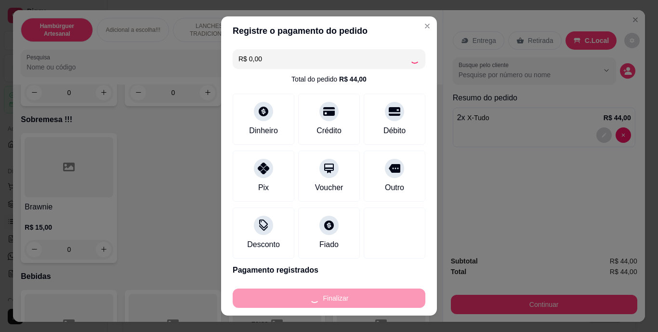
type input "0"
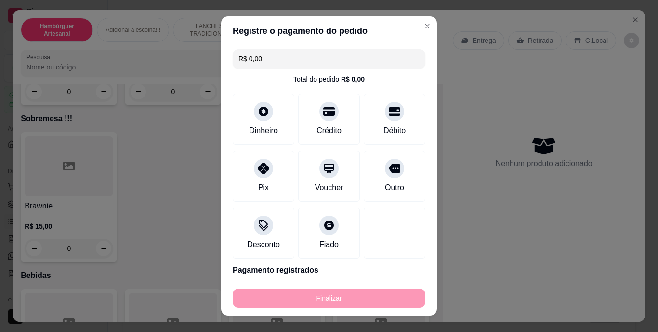
type input "-R$ 44,00"
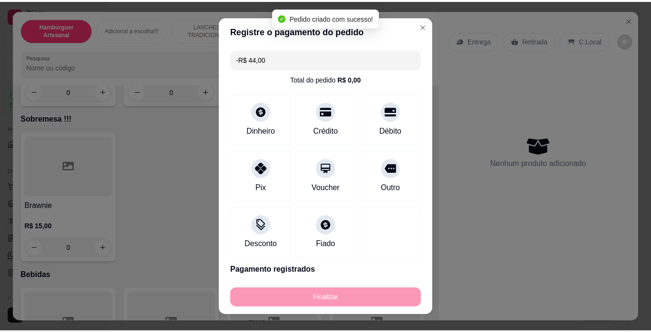
scroll to position [2072, 0]
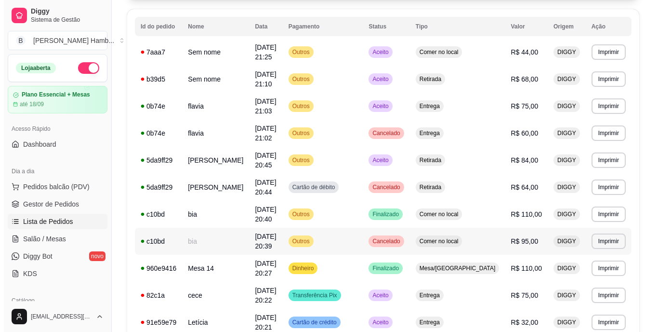
scroll to position [100, 0]
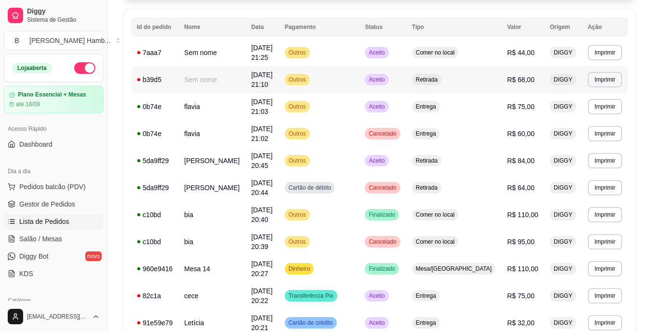
click at [509, 83] on td "R$ 68,00" at bounding box center [522, 79] width 43 height 27
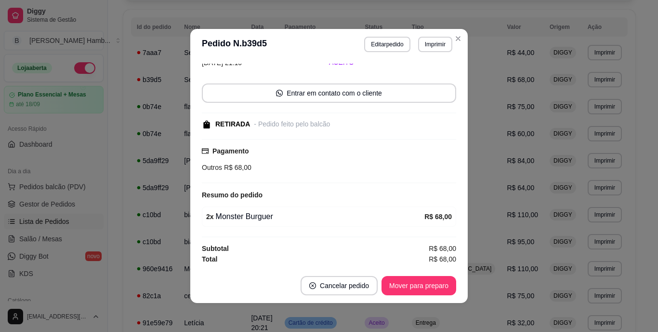
scroll to position [48, 0]
click at [386, 44] on button "Editar pedido" at bounding box center [387, 44] width 45 height 15
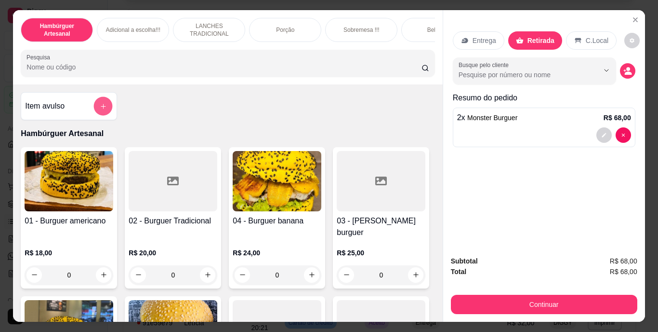
click at [102, 109] on icon "add-separate-item" at bounding box center [103, 105] width 7 height 7
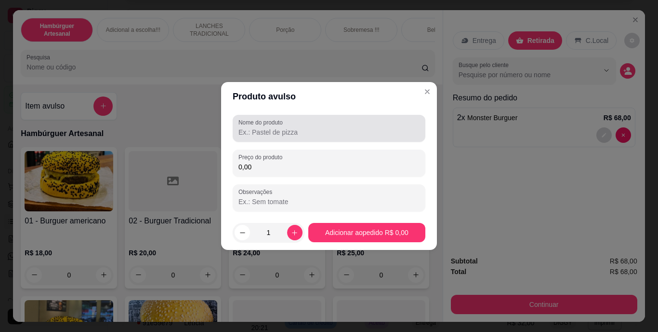
click at [267, 126] on div at bounding box center [329, 128] width 181 height 19
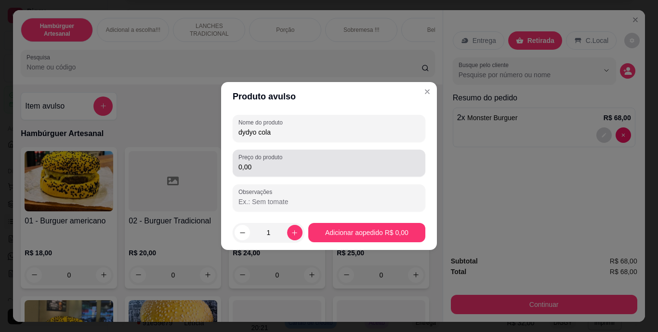
type input "dydyo cola"
click at [251, 172] on div "Preço do produto 0,00" at bounding box center [329, 162] width 193 height 27
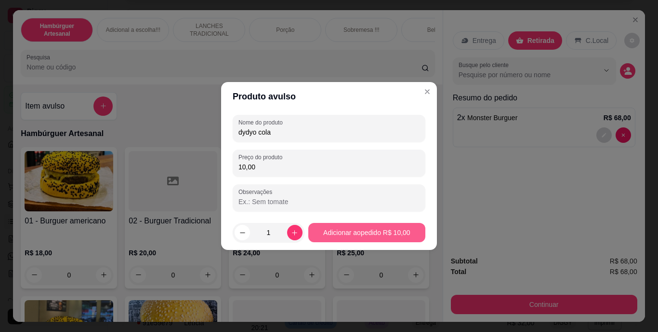
type input "10,00"
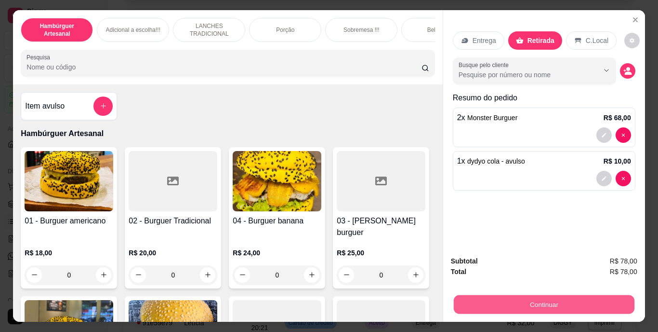
click at [493, 302] on button "Continuar" at bounding box center [543, 304] width 181 height 19
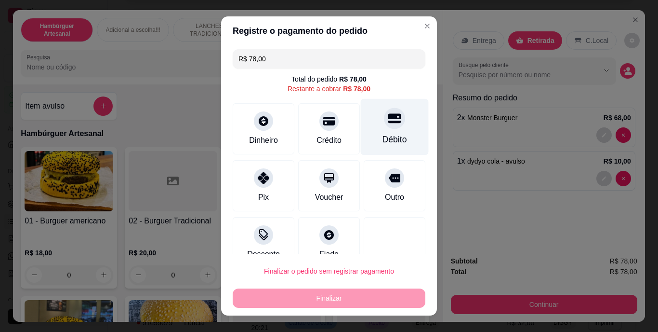
click at [390, 130] on div "Débito" at bounding box center [395, 127] width 68 height 56
type input "R$ 0,00"
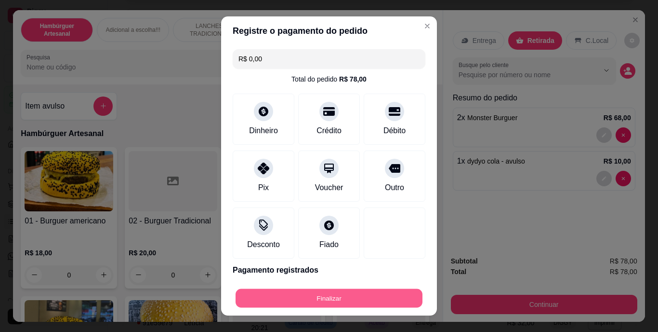
click at [319, 293] on button "Finalizar" at bounding box center [329, 297] width 187 height 19
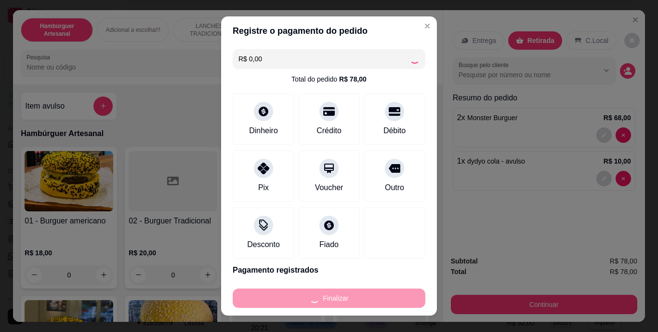
type input "0"
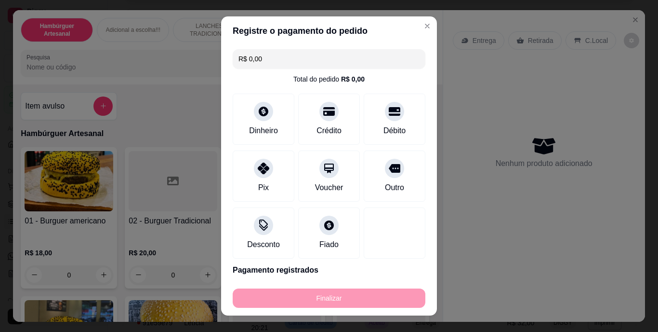
type input "-R$ 78,00"
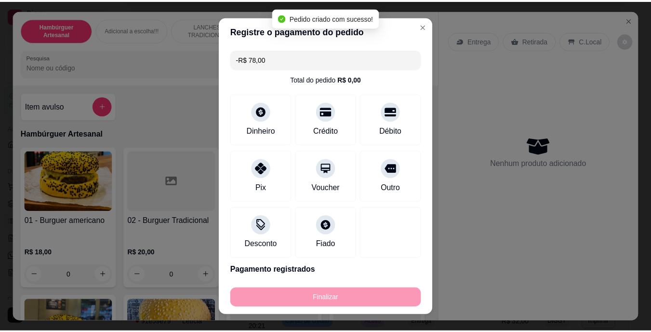
scroll to position [69, 0]
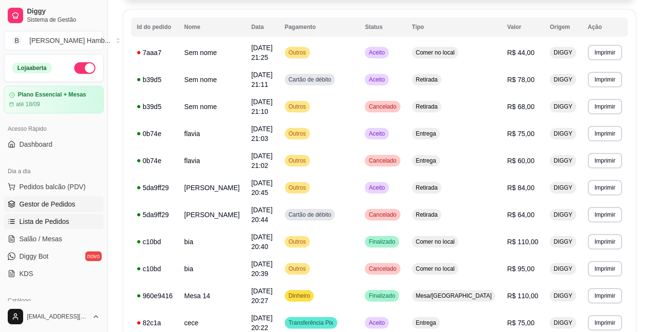
click at [69, 198] on link "Gestor de Pedidos" at bounding box center [54, 203] width 100 height 15
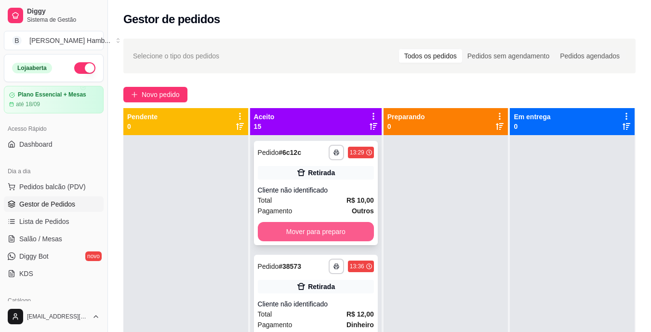
click at [285, 230] on button "Mover para preparo" at bounding box center [316, 231] width 116 height 19
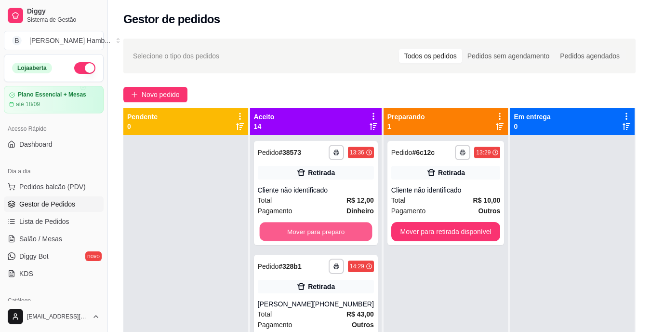
click at [285, 230] on button "Mover para preparo" at bounding box center [315, 231] width 113 height 19
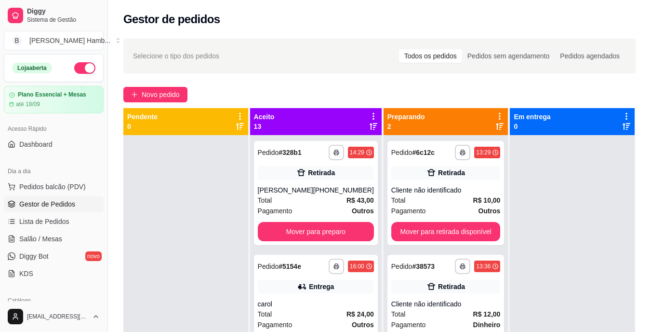
click at [285, 229] on div "**********" at bounding box center [316, 193] width 124 height 104
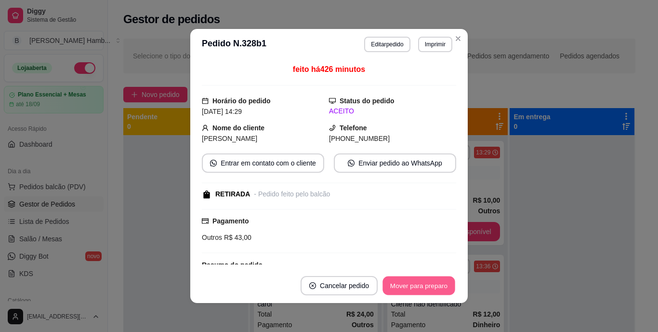
click at [387, 289] on button "Mover para preparo" at bounding box center [419, 285] width 72 height 19
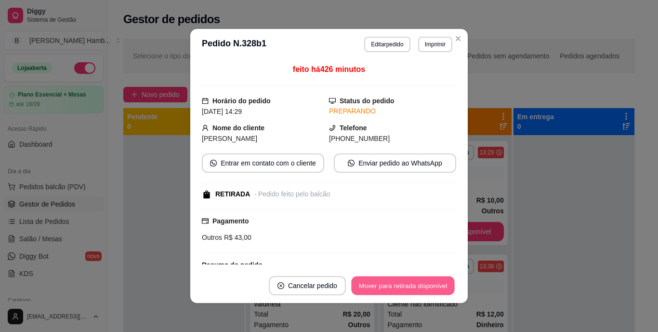
click at [387, 289] on button "Mover para retirada disponível" at bounding box center [402, 285] width 103 height 19
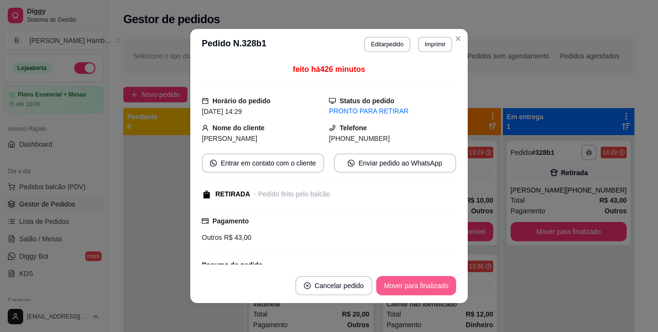
click at [387, 289] on button "Mover para finalizado" at bounding box center [416, 285] width 80 height 19
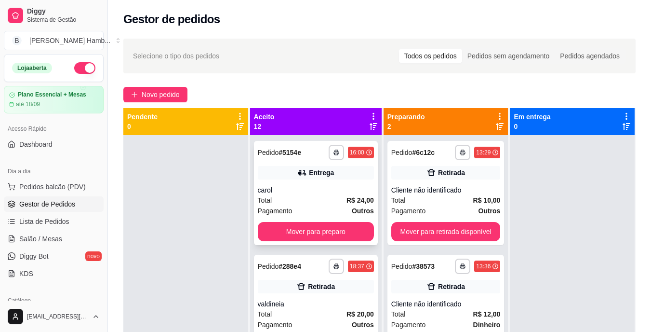
click at [300, 177] on div "Entrega" at bounding box center [316, 172] width 116 height 13
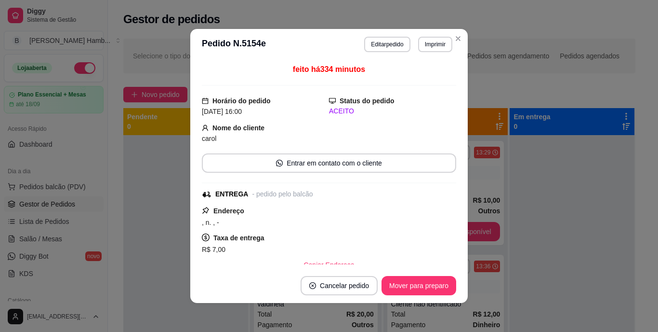
click at [376, 280] on footer "Cancelar pedido Mover para preparo" at bounding box center [329, 285] width 278 height 35
click at [387, 284] on button "Mover para preparo" at bounding box center [419, 285] width 72 height 19
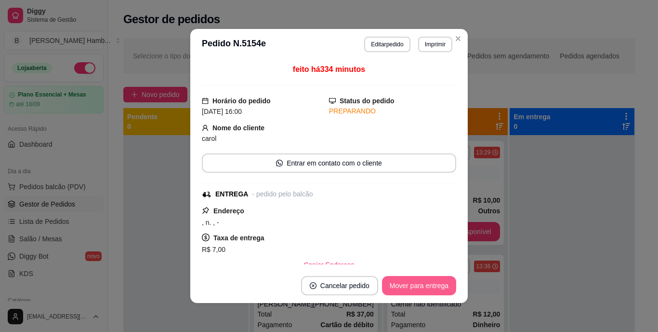
click at [385, 278] on button "Mover para entrega" at bounding box center [419, 285] width 74 height 19
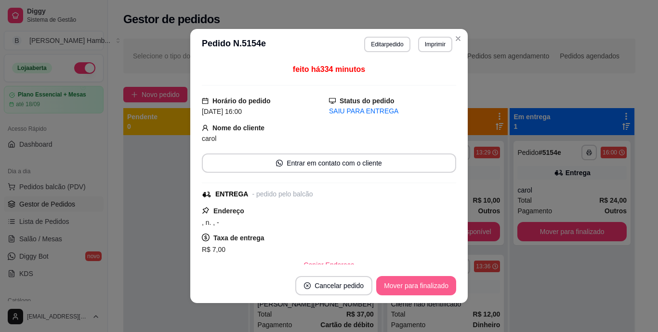
click at [388, 280] on button "Mover para finalizado" at bounding box center [416, 285] width 80 height 19
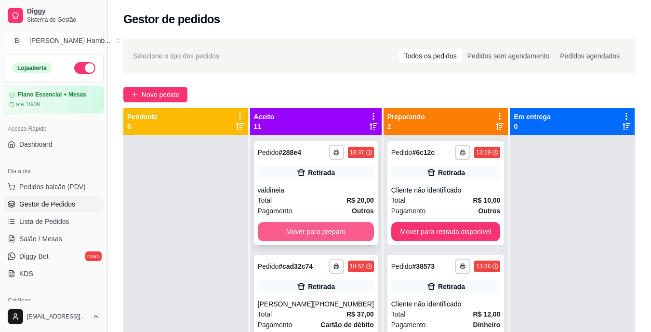
click at [348, 229] on button "Mover para preparo" at bounding box center [316, 231] width 116 height 19
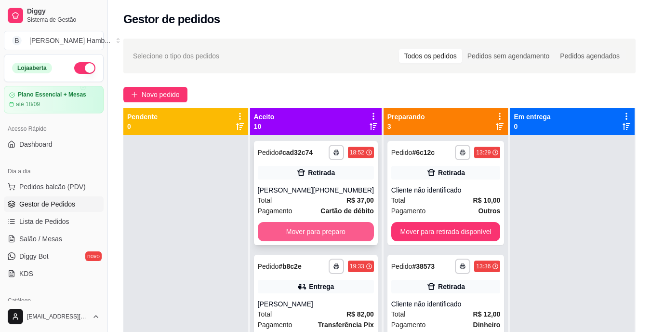
click at [342, 241] on button "Mover para preparo" at bounding box center [316, 231] width 116 height 19
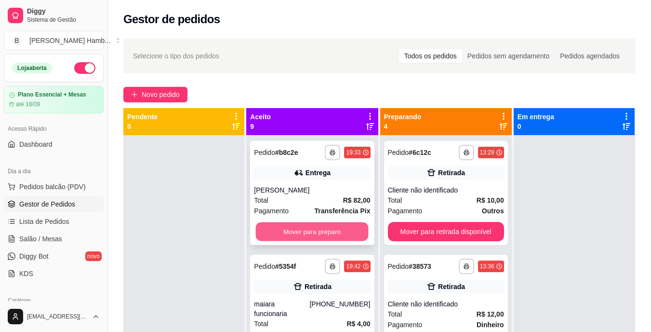
click at [339, 236] on button "Mover para preparo" at bounding box center [312, 231] width 113 height 19
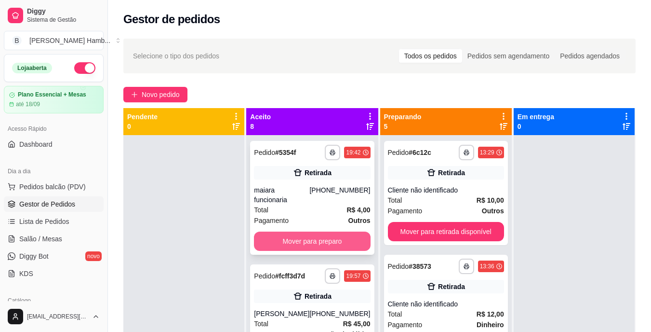
click at [333, 235] on button "Mover para preparo" at bounding box center [312, 240] width 116 height 19
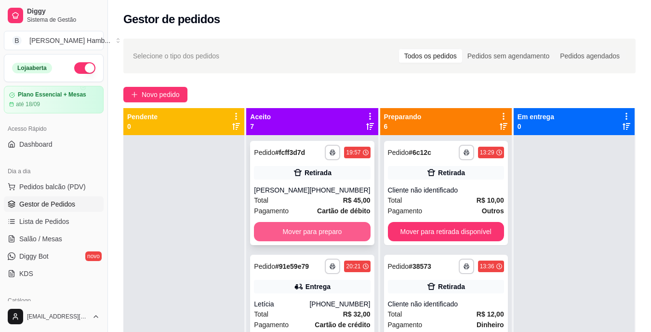
click at [324, 235] on button "Mover para preparo" at bounding box center [312, 231] width 116 height 19
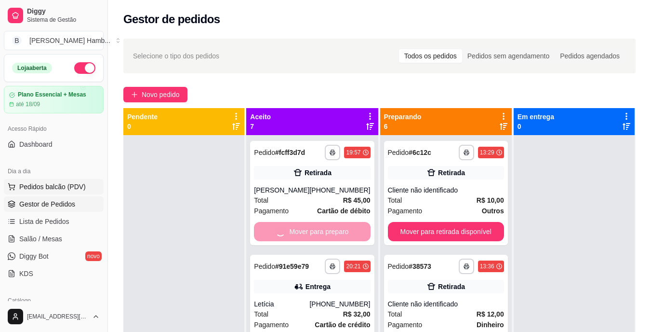
click at [63, 186] on span "Pedidos balcão (PDV)" at bounding box center [52, 187] width 66 height 10
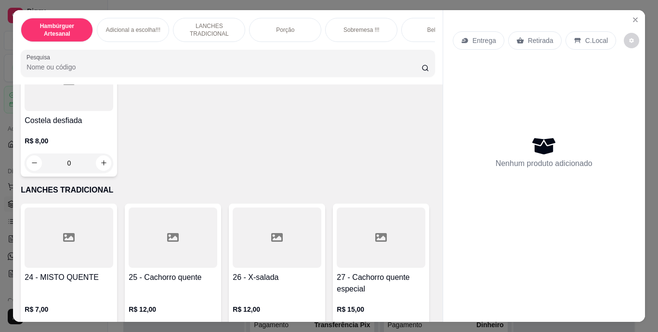
scroll to position [1397, 0]
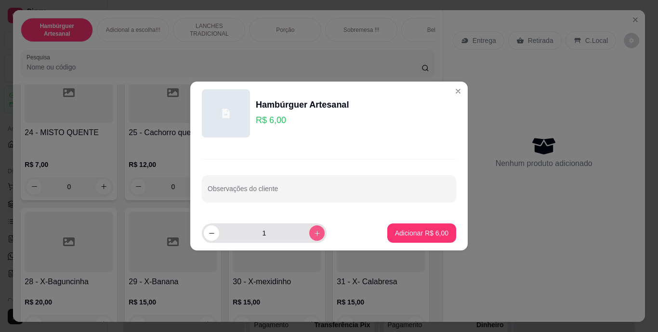
click at [309, 231] on button "increase-product-quantity" at bounding box center [316, 232] width 15 height 15
click at [215, 238] on button "decrease-product-quantity" at bounding box center [211, 232] width 15 height 15
type input "1"
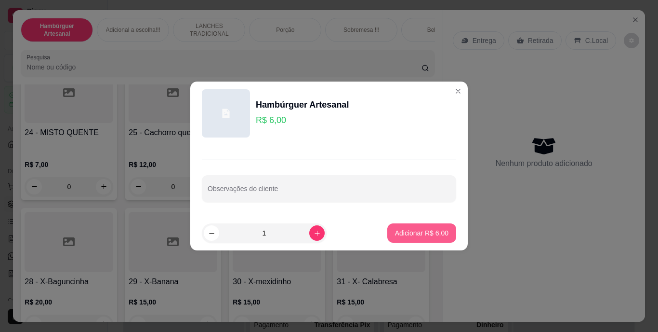
click at [395, 231] on p "Adicionar R$ 6,00" at bounding box center [421, 233] width 53 height 10
type input "1"
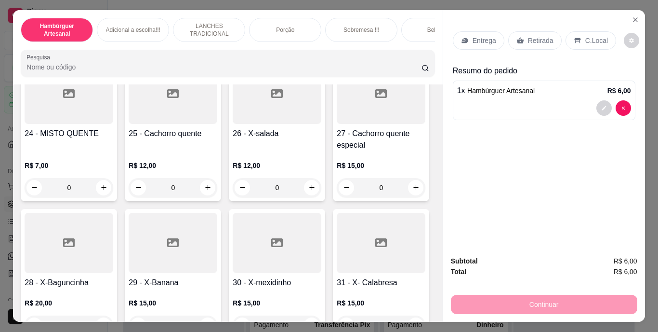
click at [516, 32] on div "Retirada" at bounding box center [534, 40] width 53 height 18
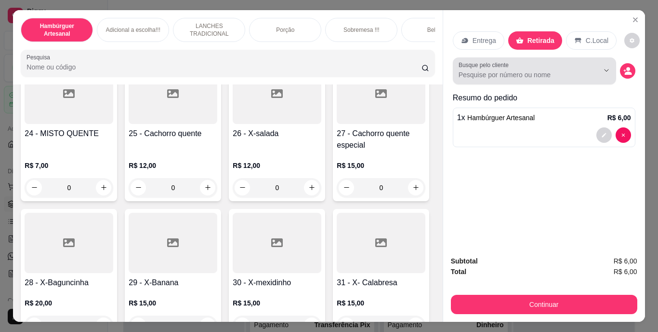
click at [536, 65] on div at bounding box center [535, 70] width 152 height 19
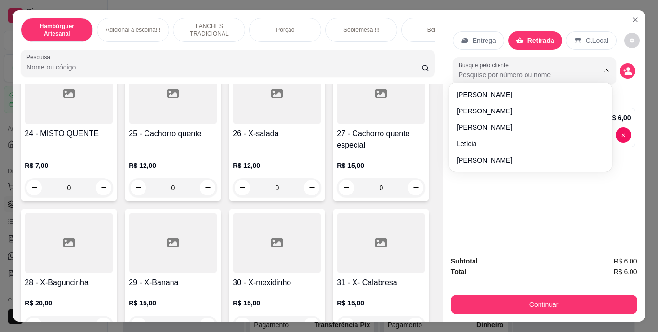
scroll to position [25, 0]
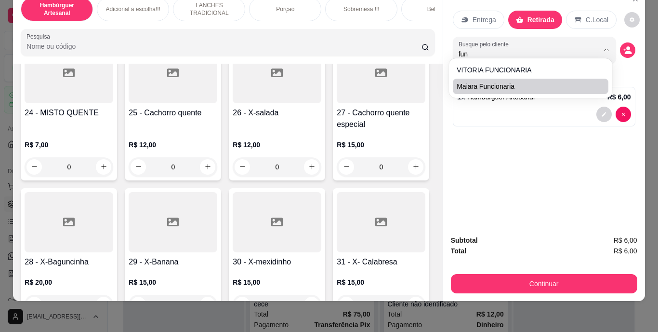
type input "fun"
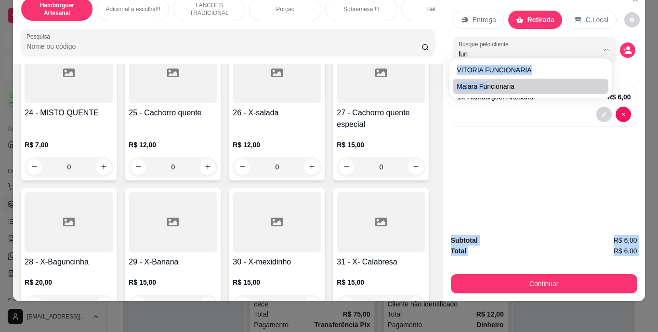
click at [487, 99] on body "**********" at bounding box center [325, 166] width 651 height 332
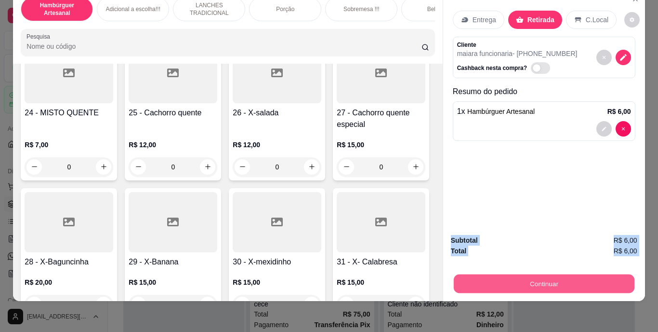
click at [520, 275] on button "Continuar" at bounding box center [543, 283] width 181 height 19
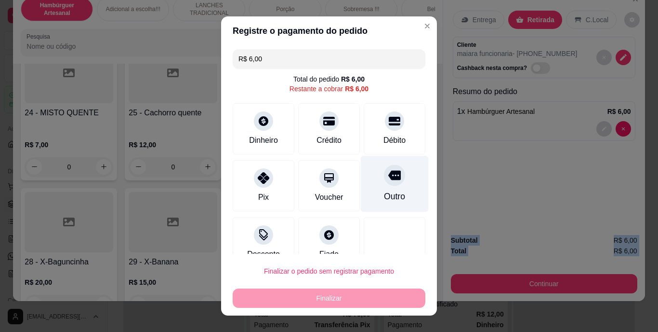
click at [395, 193] on div "Outro" at bounding box center [395, 184] width 68 height 56
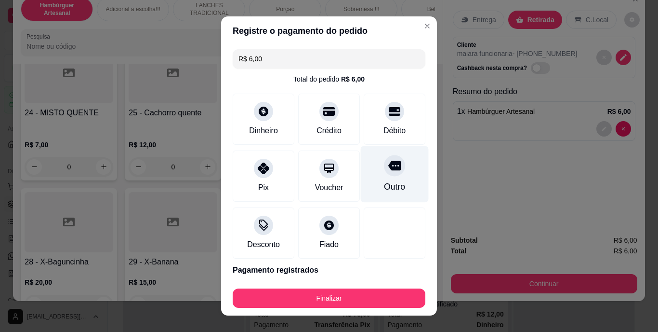
type input "R$ 0,00"
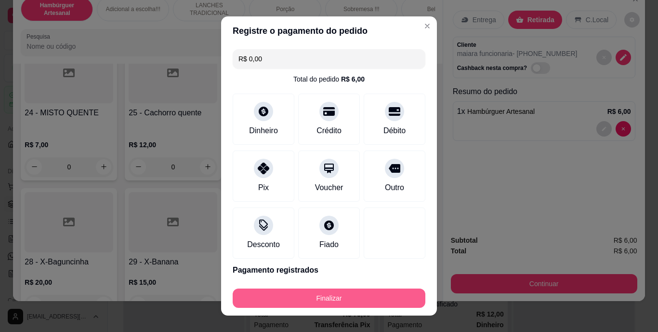
click at [356, 291] on button "Finalizar" at bounding box center [329, 297] width 193 height 19
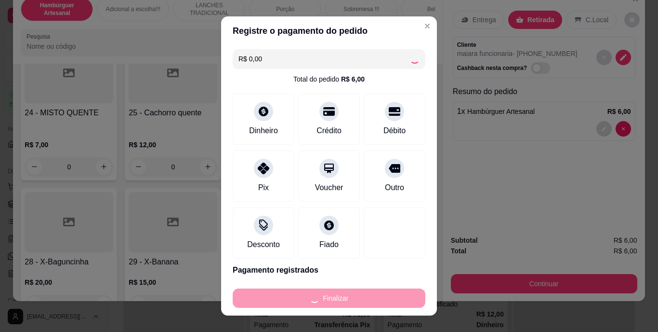
type input "0"
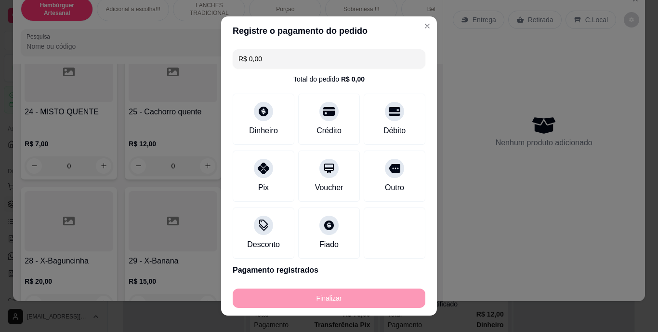
type input "-R$ 6,00"
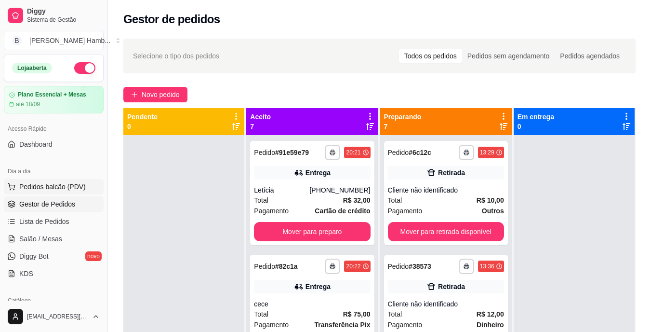
click at [79, 180] on button "Pedidos balcão (PDV)" at bounding box center [54, 186] width 100 height 15
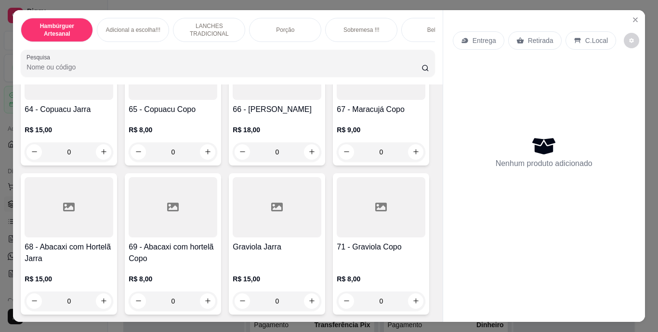
scroll to position [3903, 0]
click at [101, 17] on icon "increase-product-quantity" at bounding box center [103, 14] width 5 height 5
type input "1"
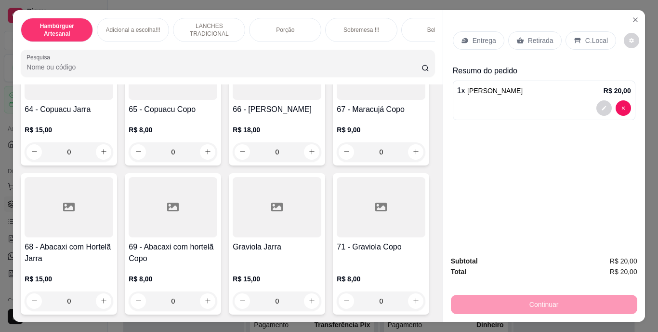
click at [483, 41] on p "Entrega" at bounding box center [485, 41] width 24 height 10
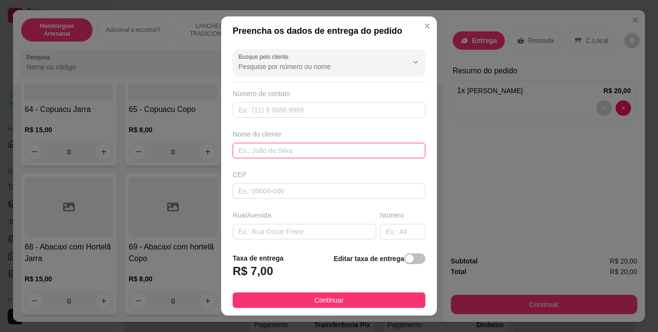
click at [331, 146] on input "text" at bounding box center [329, 150] width 193 height 15
type input "REBECA"
click at [370, 262] on strong "Editar taxa de entrega" at bounding box center [369, 258] width 70 height 8
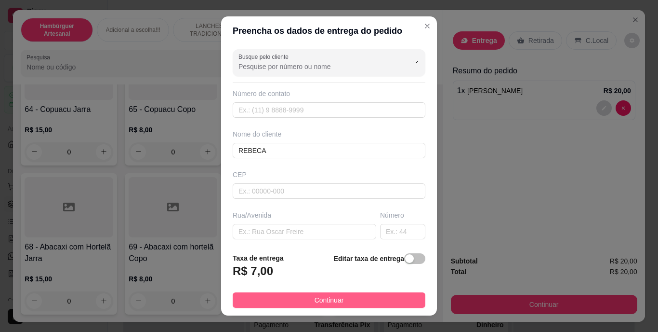
click at [349, 299] on button "Continuar" at bounding box center [329, 299] width 193 height 15
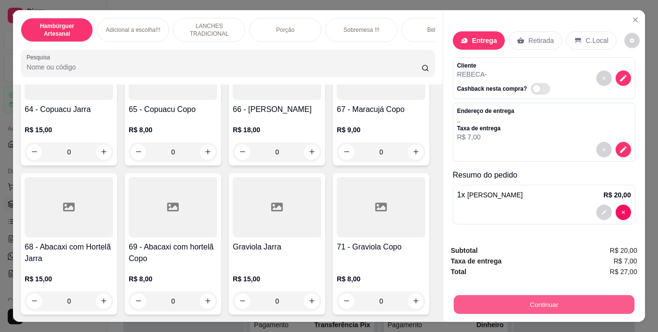
click at [538, 295] on button "Continuar" at bounding box center [543, 304] width 181 height 19
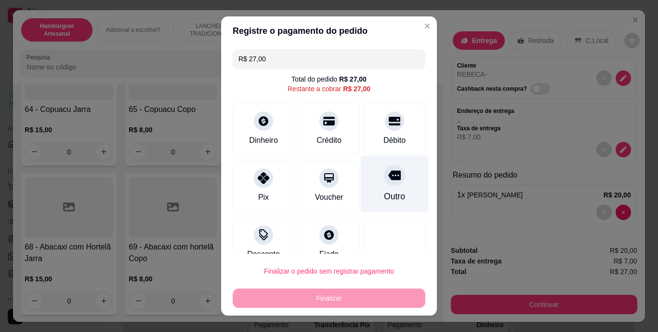
click at [382, 189] on div "Outro" at bounding box center [395, 184] width 68 height 56
type input "R$ 0,00"
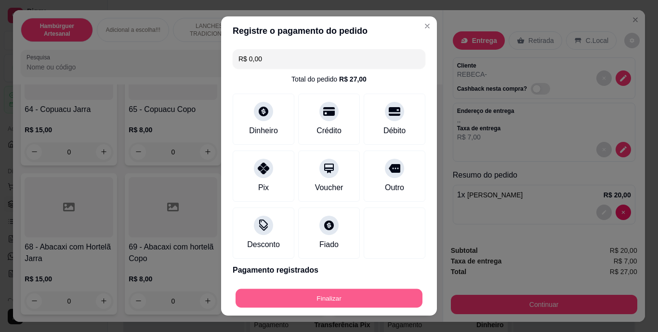
click at [355, 294] on button "Finalizar" at bounding box center [329, 297] width 187 height 19
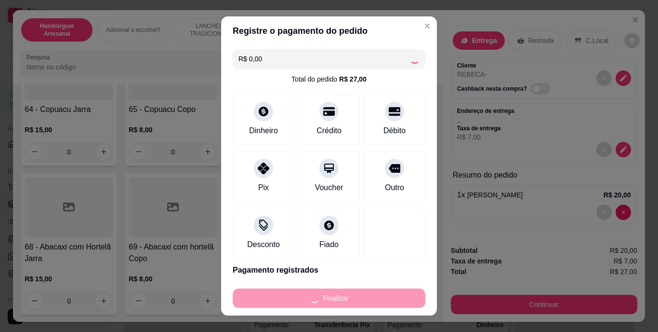
type input "0"
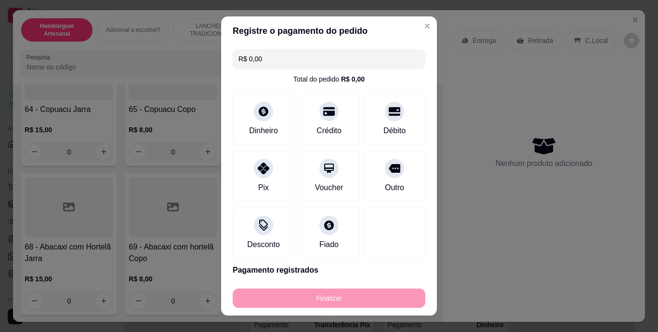
type input "-R$ 27,00"
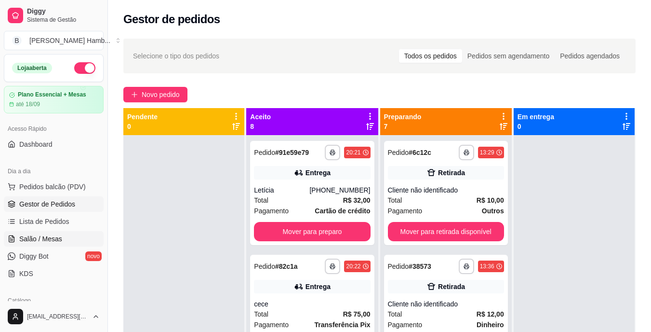
click at [56, 239] on span "Salão / Mesas" at bounding box center [40, 239] width 43 height 10
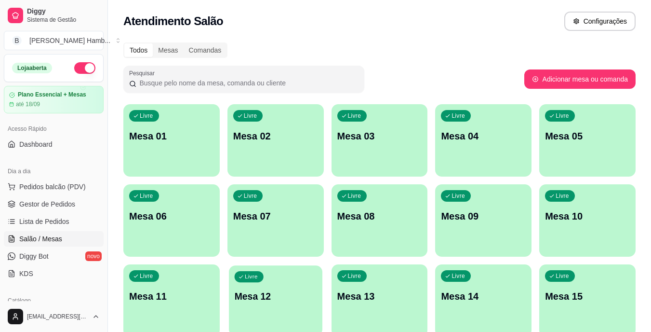
click at [305, 283] on div "Livre Mesa 12" at bounding box center [275, 294] width 93 height 59
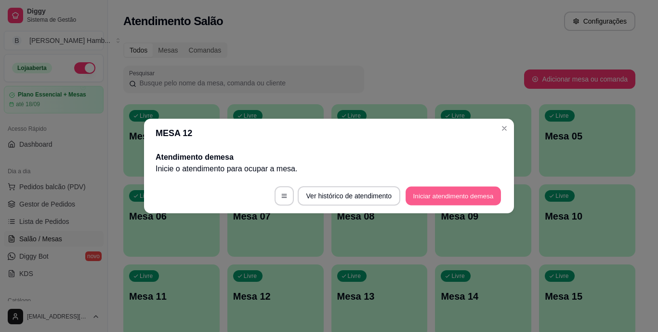
click at [414, 193] on button "Iniciar atendimento de mesa" at bounding box center [453, 195] width 95 height 19
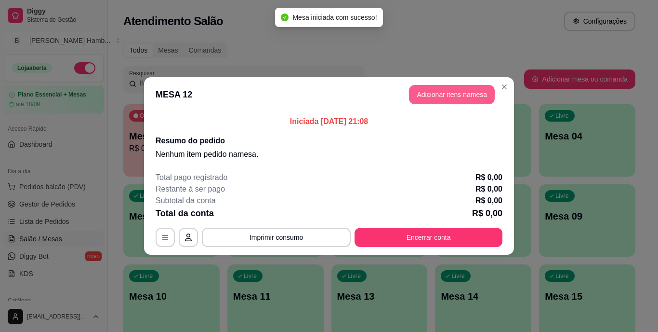
click at [448, 93] on button "Adicionar itens na mesa" at bounding box center [452, 94] width 86 height 19
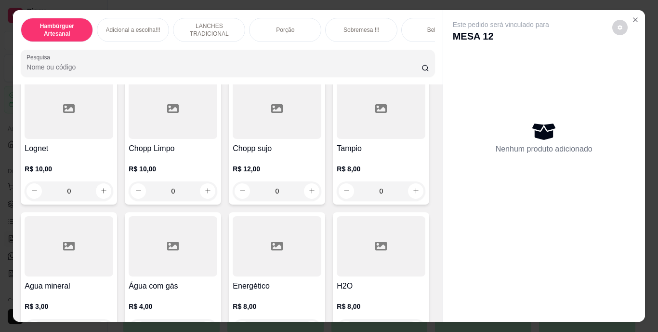
scroll to position [2795, 0]
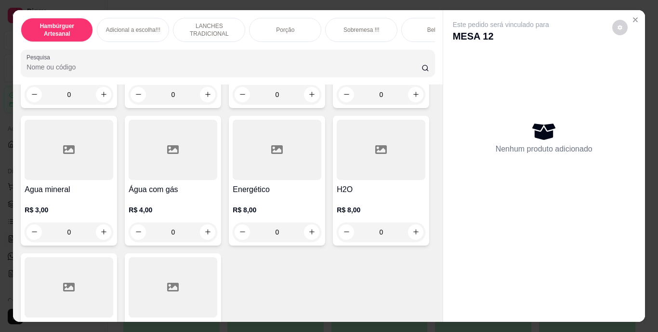
type input "1"
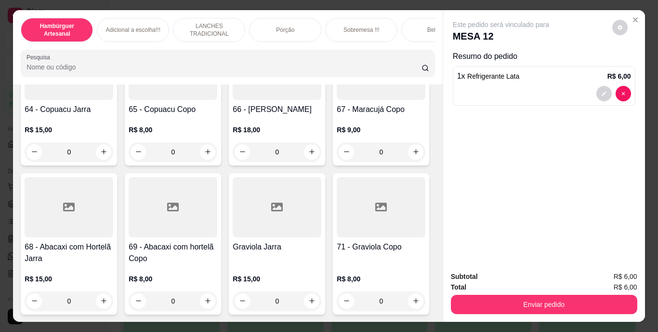
scroll to position [3469, 0]
type input "1"
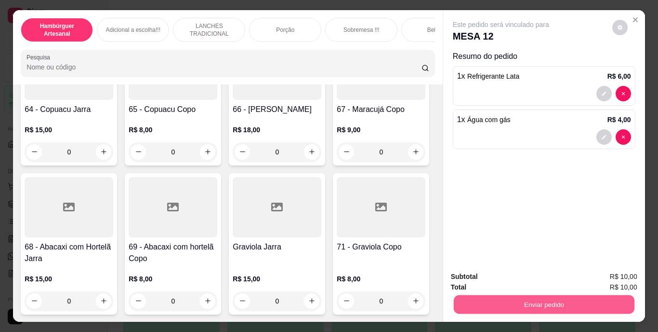
click at [477, 300] on button "Enviar pedido" at bounding box center [543, 304] width 181 height 19
click at [473, 271] on button "Não registrar e enviar pedido" at bounding box center [512, 277] width 100 height 18
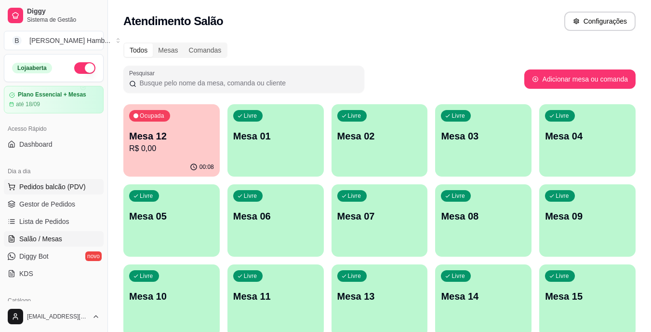
click at [80, 187] on span "Pedidos balcão (PDV)" at bounding box center [52, 187] width 66 height 10
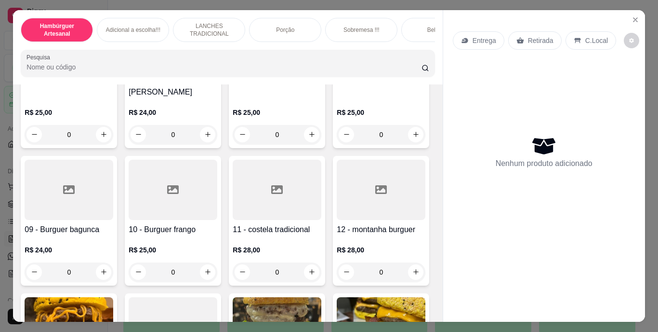
scroll to position [337, 0]
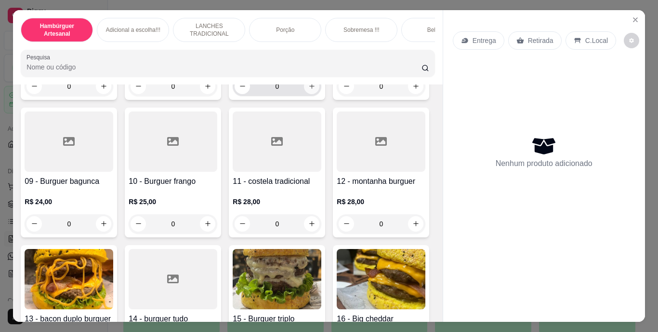
click at [308, 90] on icon "increase-product-quantity" at bounding box center [311, 85] width 7 height 7
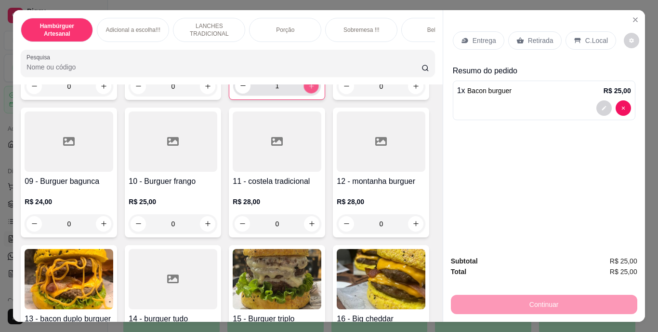
click at [308, 89] on icon "increase-product-quantity" at bounding box center [311, 85] width 7 height 7
type input "2"
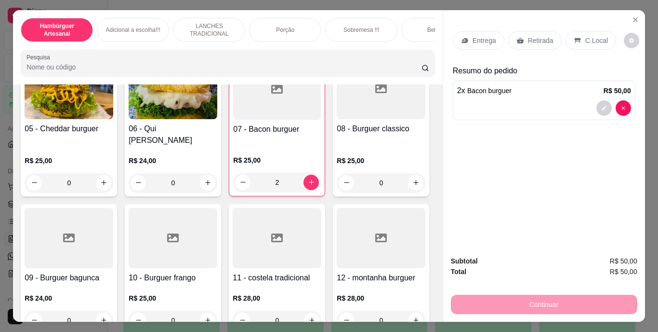
scroll to position [193, 0]
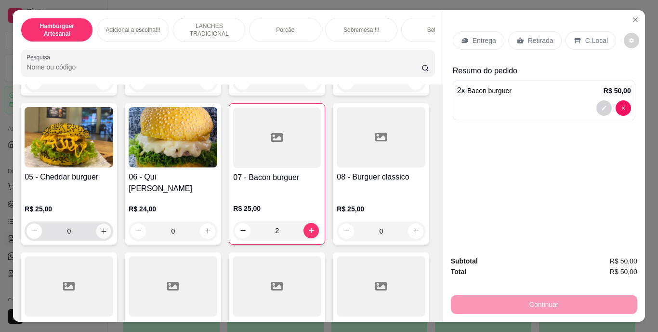
click at [107, 227] on icon "increase-product-quantity" at bounding box center [103, 230] width 7 height 7
type input "1"
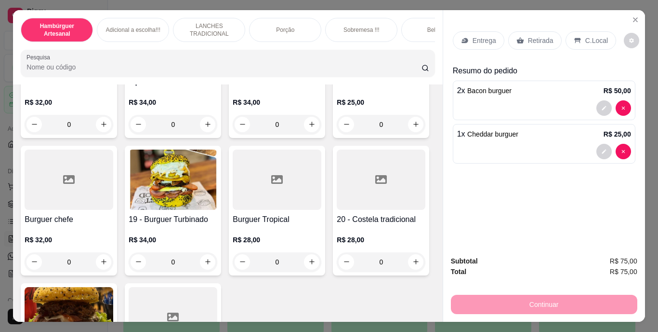
scroll to position [771, 0]
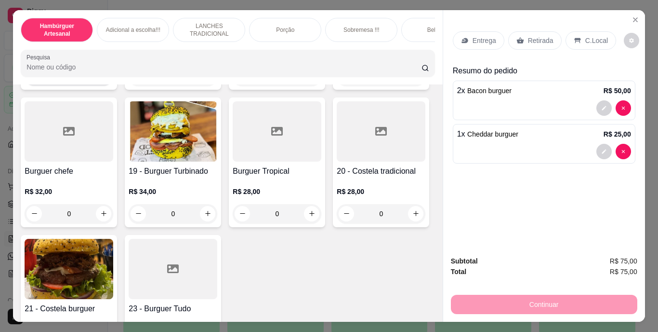
click at [107, 80] on icon "increase-product-quantity" at bounding box center [103, 75] width 7 height 7
type input "1"
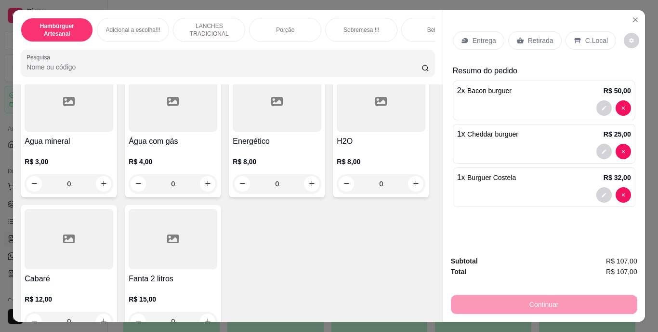
scroll to position [3036, 0]
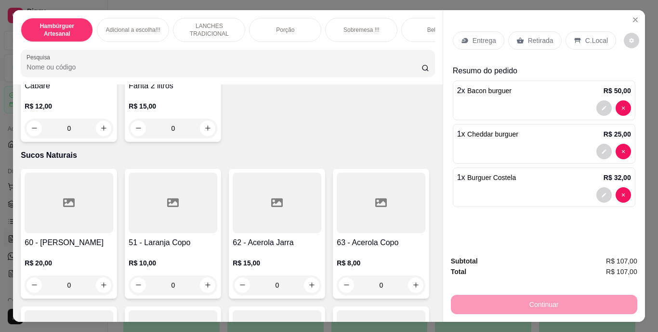
type input "1"
click at [486, 40] on p "Entrega" at bounding box center [485, 41] width 24 height 10
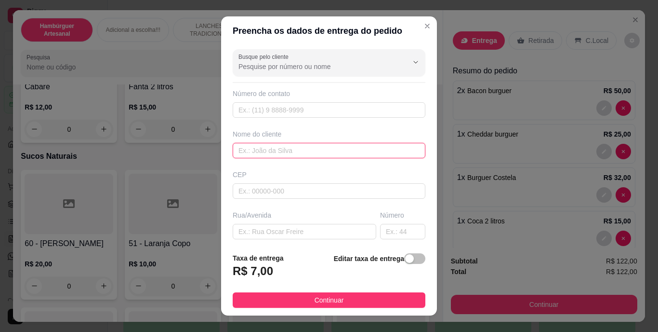
click at [334, 148] on input "text" at bounding box center [329, 150] width 193 height 15
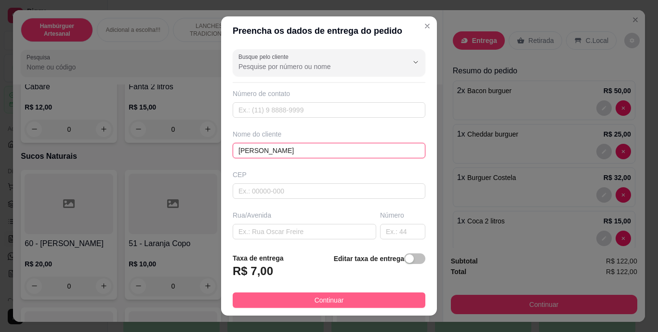
type input "[PERSON_NAME]"
click at [347, 302] on button "Continuar" at bounding box center [329, 299] width 193 height 15
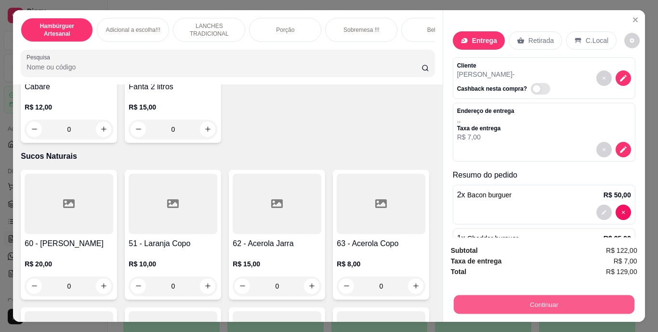
click at [509, 302] on button "Continuar" at bounding box center [543, 304] width 181 height 19
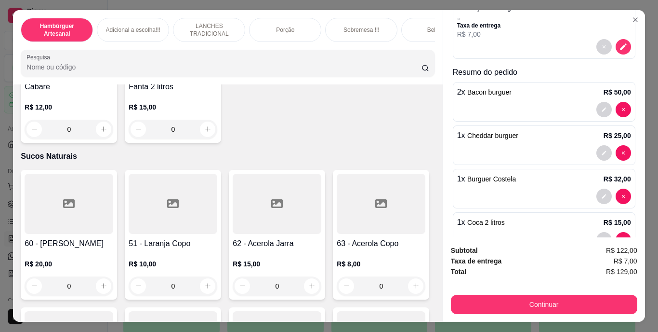
scroll to position [103, 0]
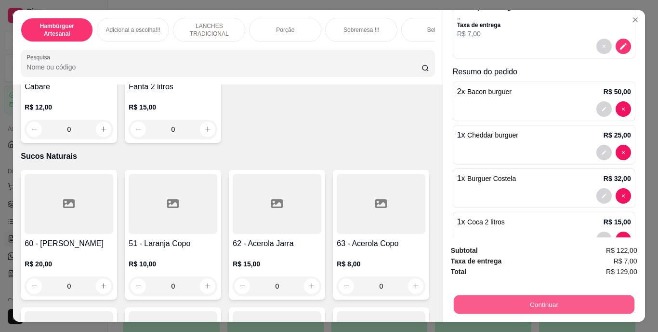
click at [559, 295] on button "Continuar" at bounding box center [543, 304] width 181 height 19
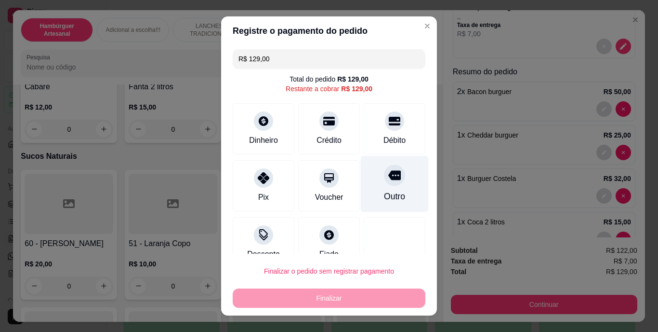
click at [385, 194] on div "Outro" at bounding box center [394, 196] width 21 height 13
type input "R$ 0,00"
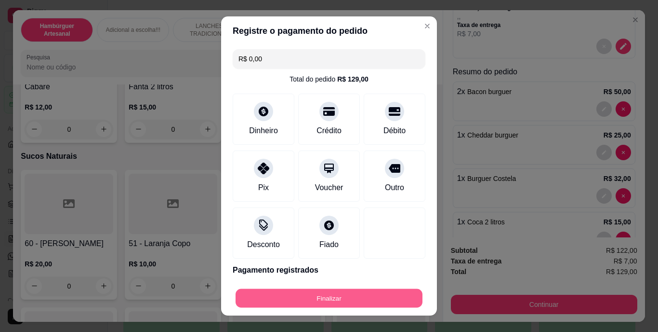
click at [375, 290] on button "Finalizar" at bounding box center [329, 297] width 187 height 19
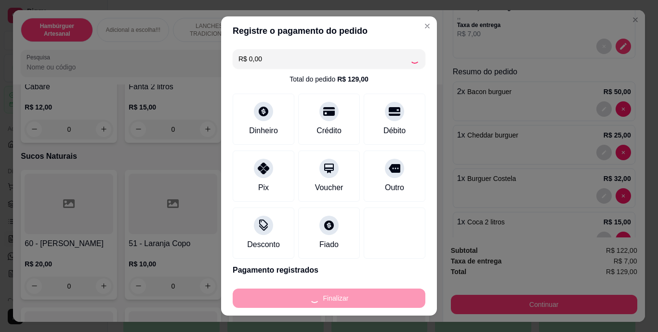
type input "0"
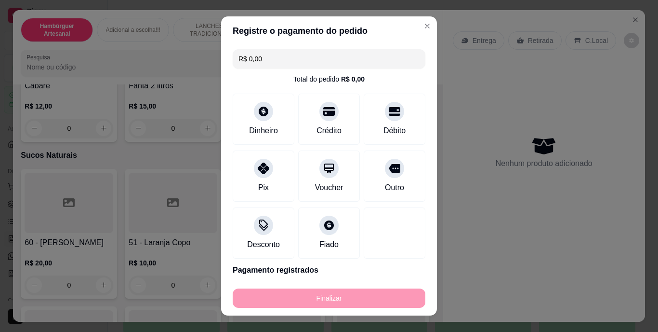
type input "-R$ 129,00"
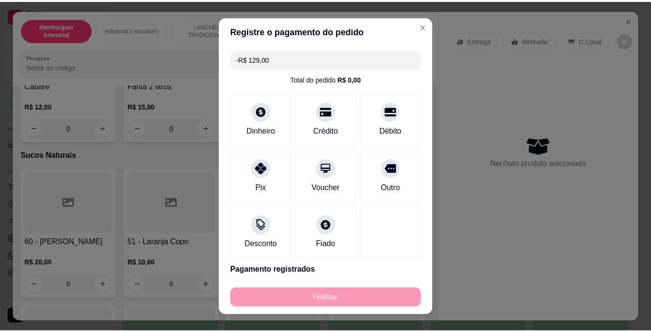
scroll to position [3034, 0]
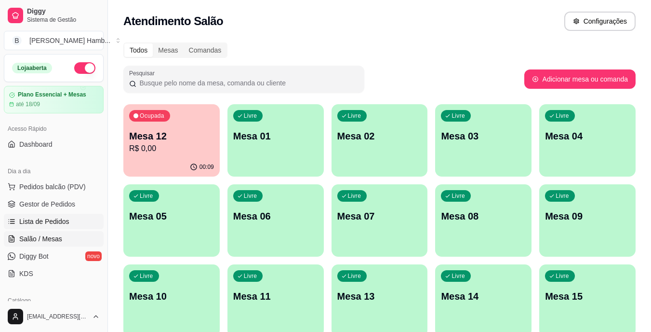
click at [76, 220] on link "Lista de Pedidos" at bounding box center [54, 220] width 100 height 15
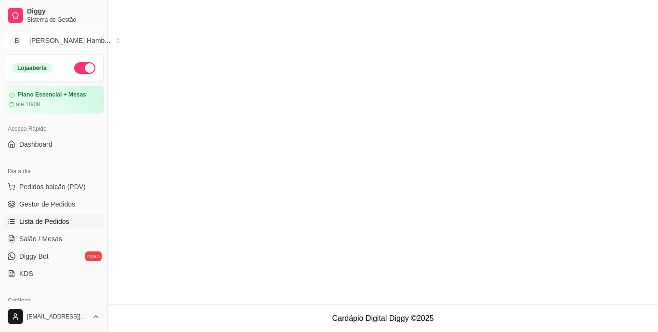
click at [169, 228] on main at bounding box center [383, 152] width 550 height 304
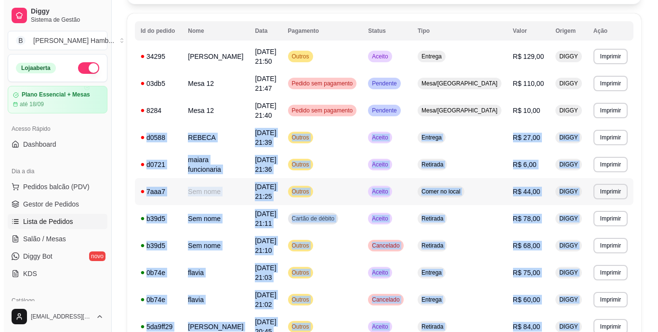
scroll to position [145, 0]
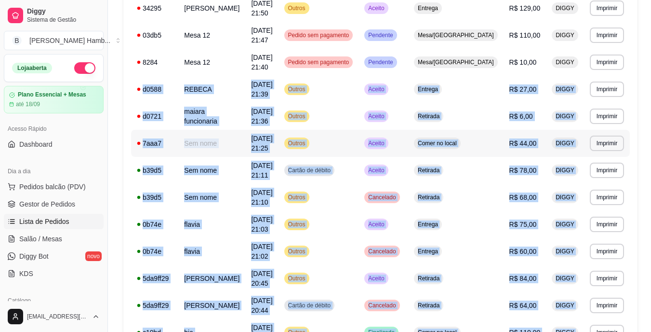
click at [499, 145] on td "Comer no local" at bounding box center [455, 143] width 95 height 27
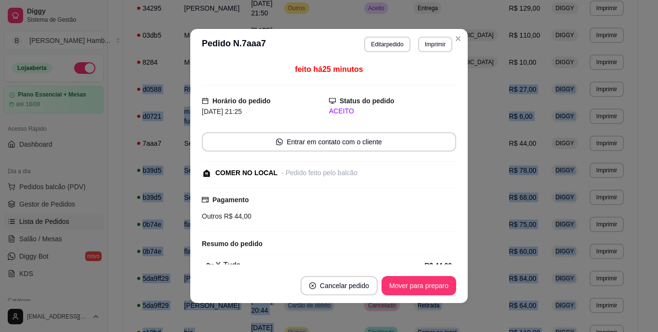
scroll to position [48, 0]
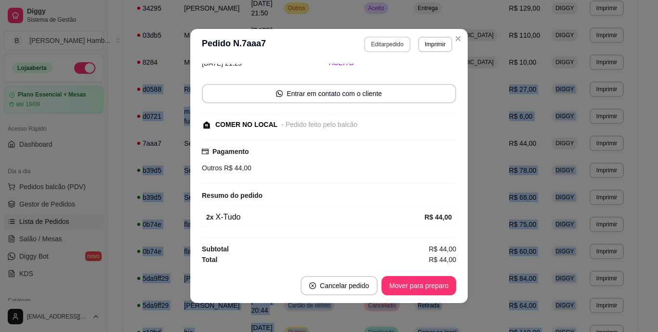
click at [401, 42] on button "Editar pedido" at bounding box center [387, 44] width 46 height 15
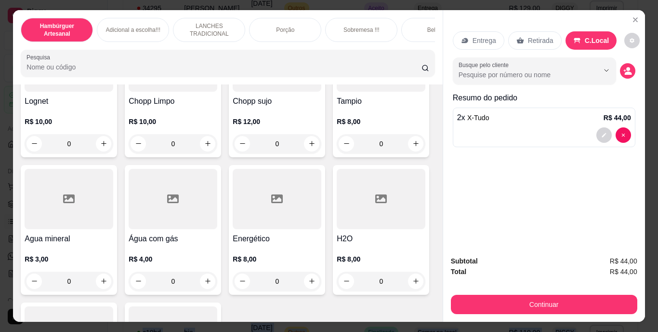
scroll to position [2795, 0]
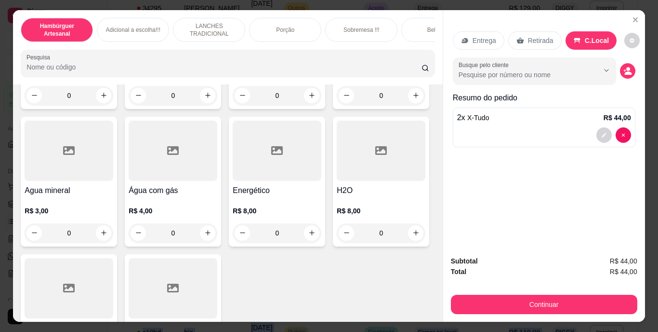
type input "1"
click at [601, 171] on button "decrease-product-quantity" at bounding box center [604, 178] width 15 height 15
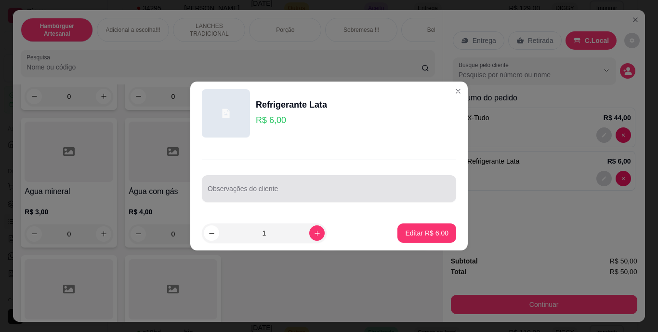
click at [391, 184] on div at bounding box center [329, 188] width 243 height 19
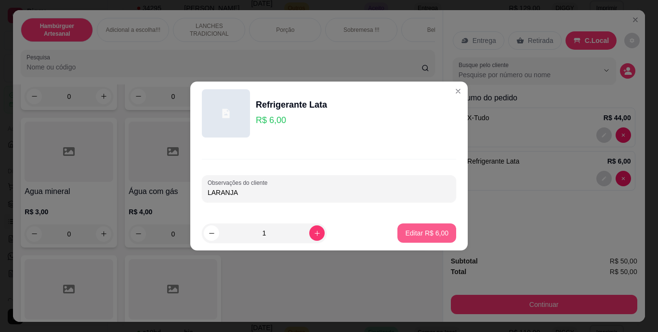
type input "LARANJA"
click at [421, 226] on button "Editar R$ 6,00" at bounding box center [426, 233] width 57 height 19
type input "0"
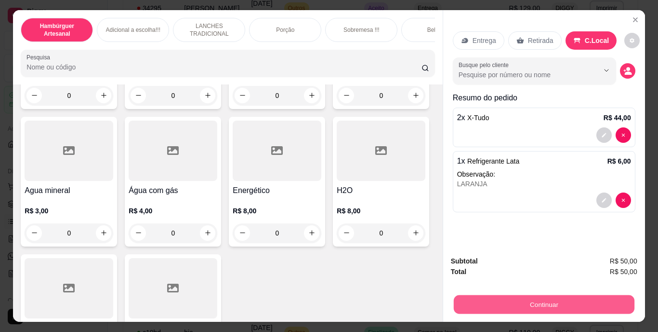
click at [464, 295] on button "Continuar" at bounding box center [543, 304] width 181 height 19
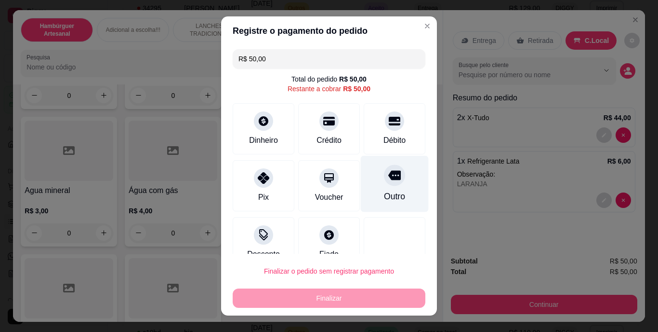
click at [388, 179] on icon at bounding box center [394, 176] width 13 height 10
type input "R$ 0,00"
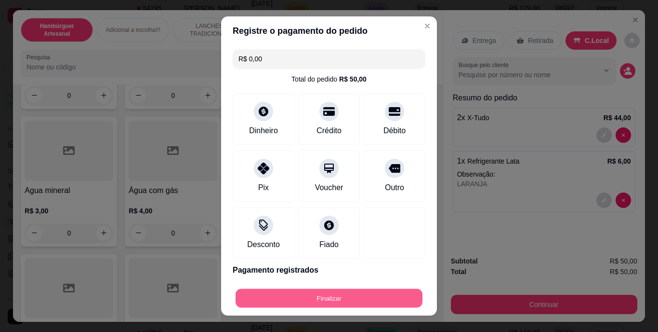
click at [312, 289] on button "Finalizar" at bounding box center [329, 297] width 187 height 19
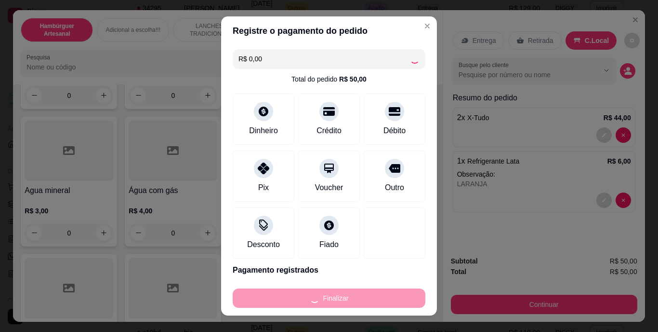
type input "0"
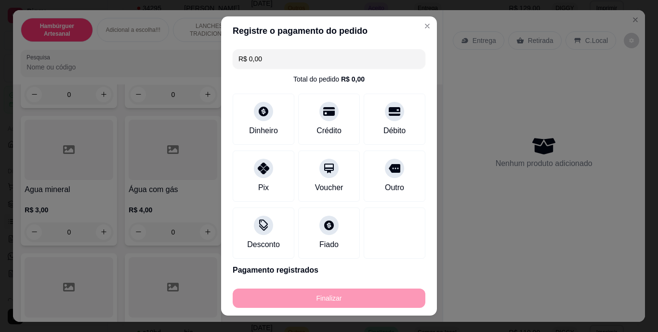
type input "-R$ 50,00"
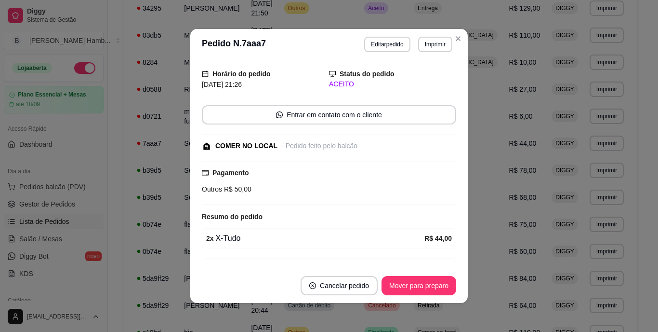
scroll to position [69, 0]
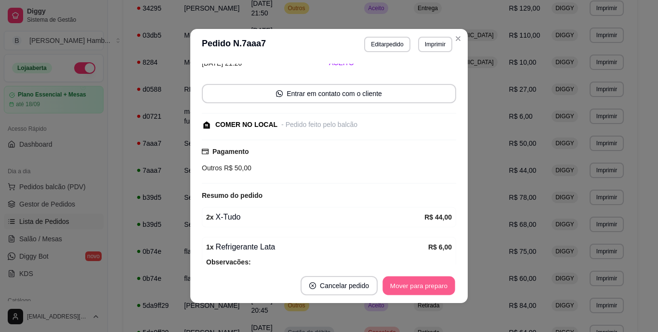
click at [402, 282] on button "Mover para preparo" at bounding box center [419, 285] width 72 height 19
click at [403, 282] on button "Mover para retirada disponível" at bounding box center [402, 285] width 103 height 19
click at [403, 282] on div "Mover para retirada disponível" at bounding box center [403, 285] width 106 height 19
click at [404, 282] on button "Mover para finalizado" at bounding box center [416, 285] width 80 height 19
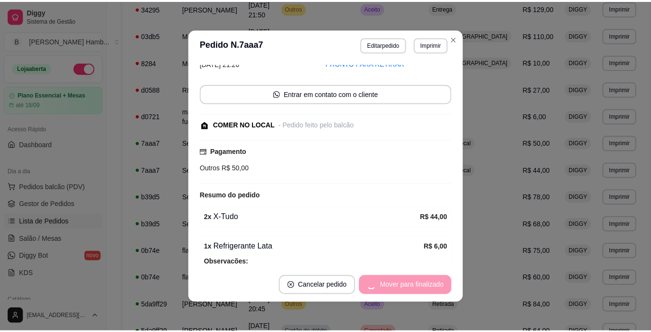
scroll to position [38, 0]
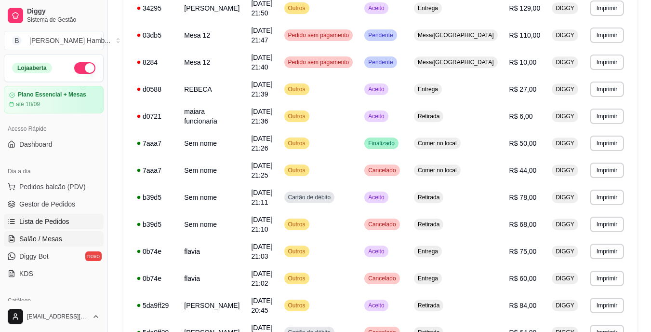
click at [34, 238] on span "Salão / Mesas" at bounding box center [40, 239] width 43 height 10
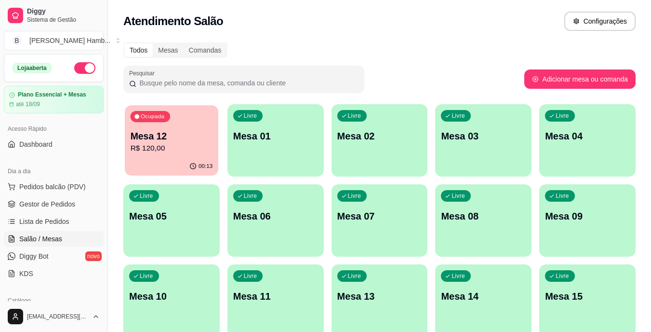
click at [185, 163] on div "00:13" at bounding box center [171, 166] width 93 height 18
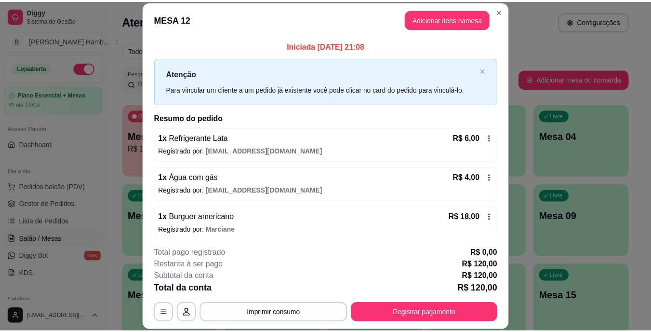
scroll to position [145, 0]
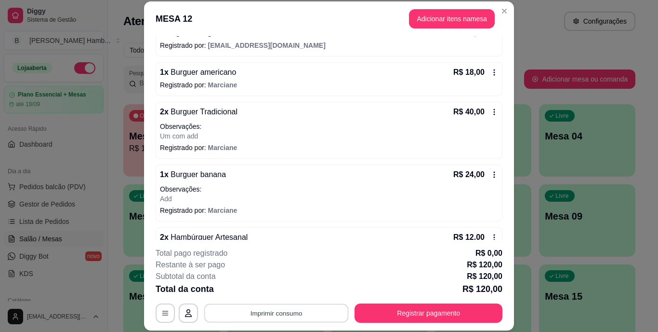
click at [292, 313] on button "Imprimir consumo" at bounding box center [276, 312] width 145 height 19
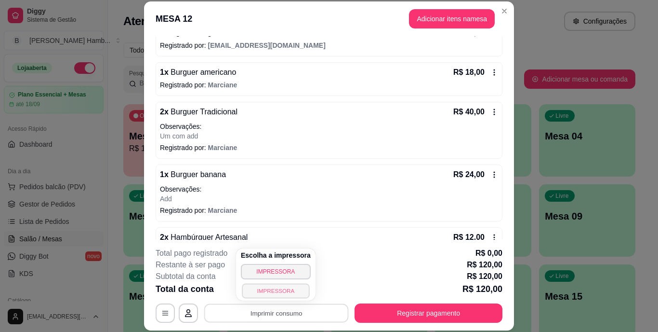
click at [301, 290] on button "IMPRESSORA" at bounding box center [275, 290] width 67 height 15
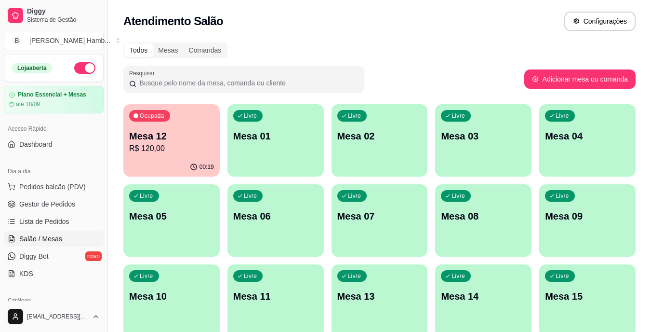
drag, startPoint x: 128, startPoint y: 219, endPoint x: 658, endPoint y: 241, distance: 530.0
drag, startPoint x: 658, startPoint y: 241, endPoint x: 415, endPoint y: 88, distance: 287.0
click at [415, 88] on div "Pesquisar" at bounding box center [323, 79] width 401 height 27
drag, startPoint x: 419, startPoint y: 87, endPoint x: 425, endPoint y: 89, distance: 6.7
click at [425, 89] on div "Pesquisar" at bounding box center [323, 79] width 401 height 27
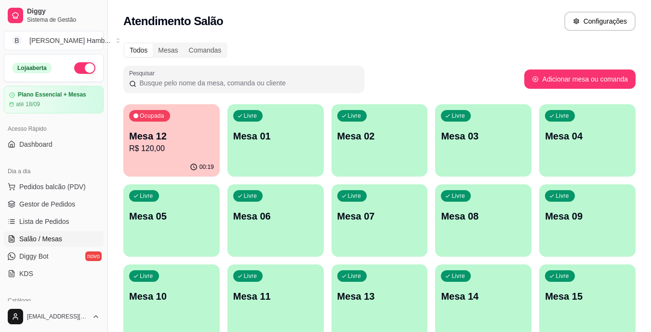
drag, startPoint x: 436, startPoint y: 91, endPoint x: 455, endPoint y: 91, distance: 18.8
click at [455, 91] on div "Pesquisar" at bounding box center [323, 79] width 401 height 27
click at [91, 206] on link "Gestor de Pedidos" at bounding box center [54, 203] width 100 height 15
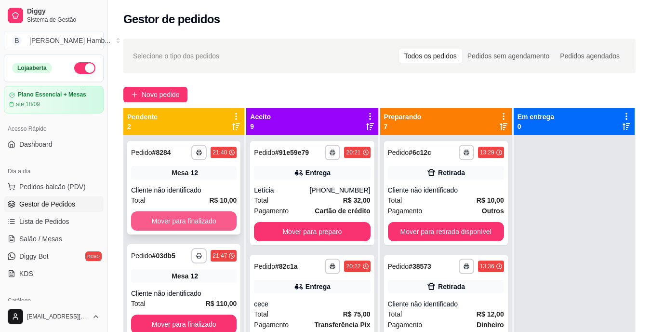
click at [199, 215] on button "Mover para finalizado" at bounding box center [184, 220] width 106 height 19
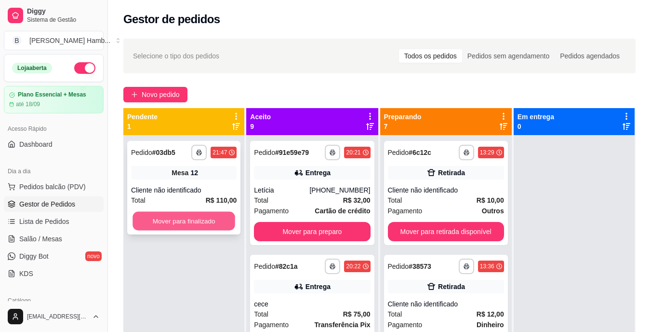
click at [199, 218] on button "Mover para finalizado" at bounding box center [184, 221] width 103 height 19
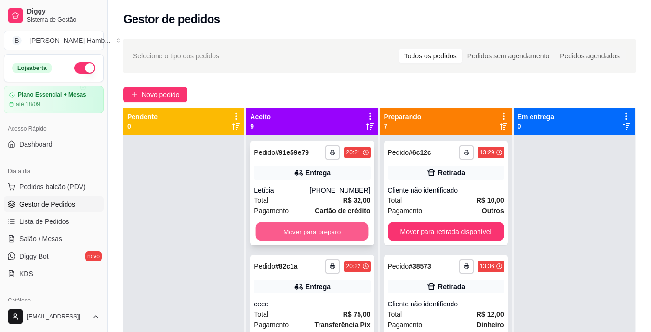
click at [295, 236] on button "Mover para preparo" at bounding box center [312, 231] width 113 height 19
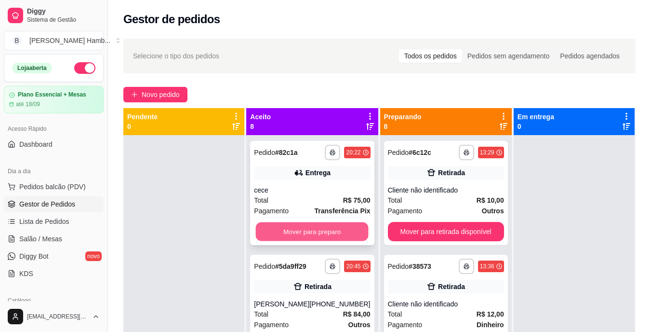
click at [289, 231] on button "Mover para preparo" at bounding box center [312, 231] width 113 height 19
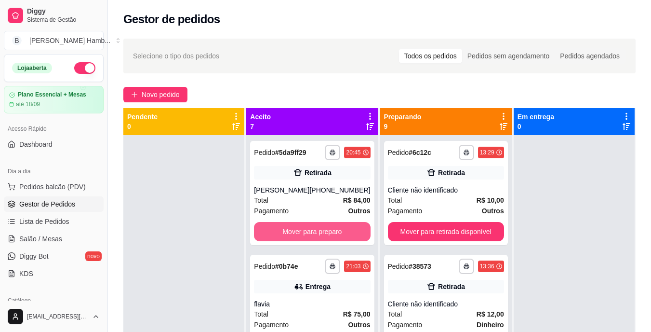
click at [290, 231] on button "Mover para preparo" at bounding box center [312, 231] width 116 height 19
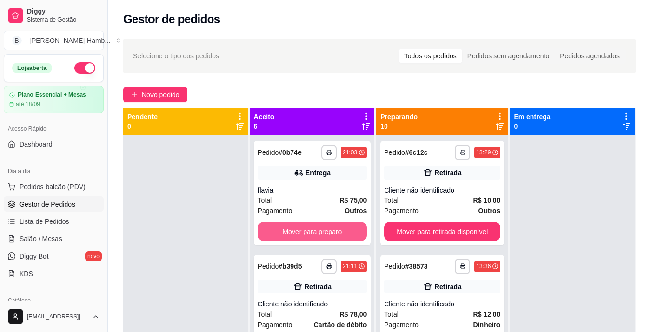
click at [293, 228] on button "Mover para preparo" at bounding box center [312, 231] width 109 height 19
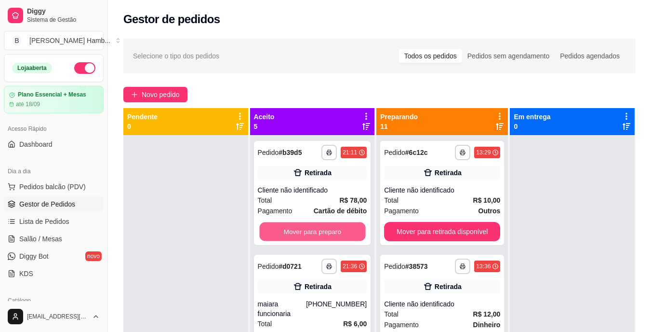
click at [293, 228] on button "Mover para preparo" at bounding box center [312, 231] width 106 height 19
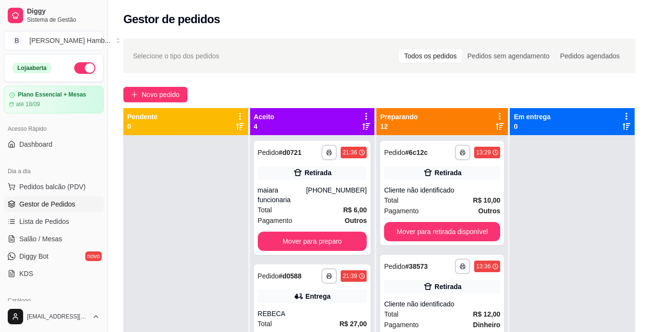
click at [293, 228] on div "**********" at bounding box center [312, 198] width 117 height 114
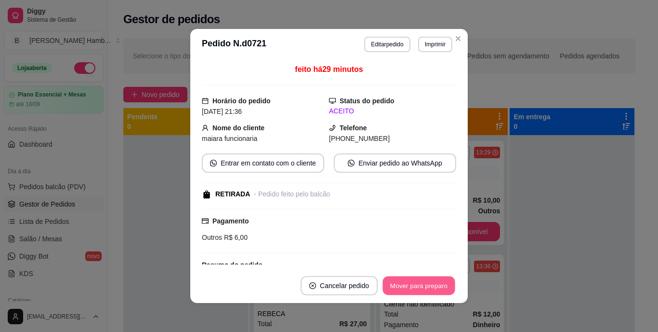
click at [412, 279] on button "Mover para preparo" at bounding box center [419, 285] width 72 height 19
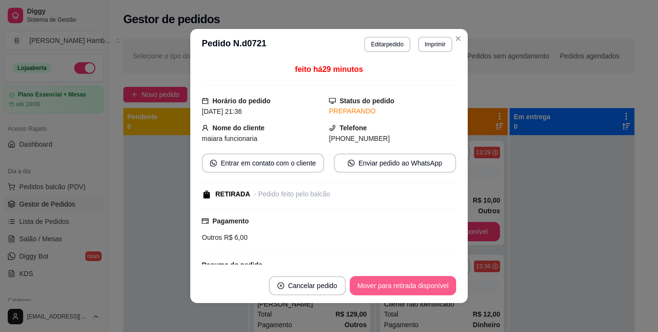
click at [409, 282] on button "Mover para retirada disponível" at bounding box center [403, 285] width 106 height 19
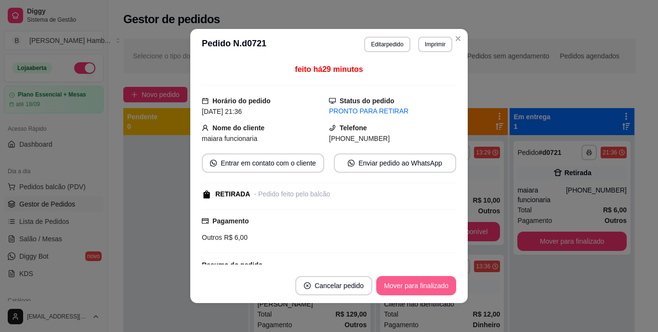
drag, startPoint x: 433, startPoint y: 274, endPoint x: 429, endPoint y: 283, distance: 9.9
click at [429, 283] on footer "Cancelar pedido Mover para finalizado" at bounding box center [329, 285] width 278 height 35
click at [429, 283] on button "Mover para finalizado" at bounding box center [416, 285] width 80 height 19
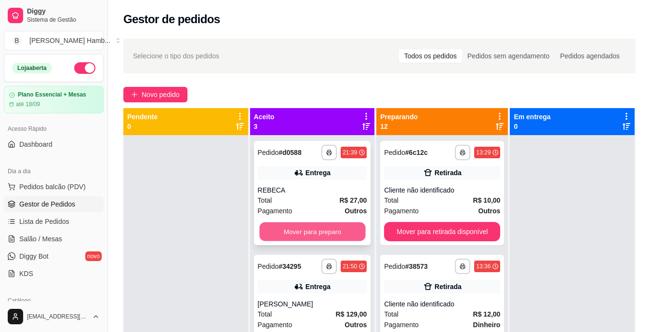
click at [351, 240] on button "Mover para preparo" at bounding box center [312, 231] width 106 height 19
click at [303, 232] on button "Mover para preparo" at bounding box center [312, 231] width 109 height 19
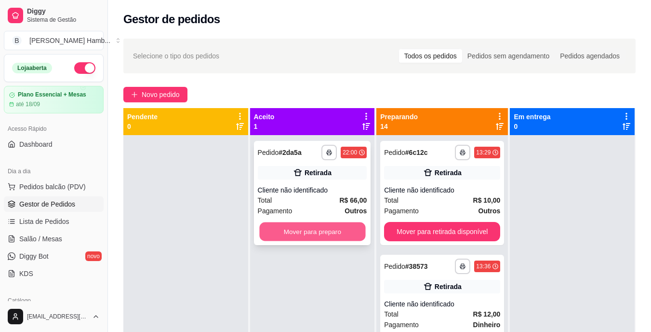
click at [312, 228] on button "Mover para preparo" at bounding box center [312, 231] width 106 height 19
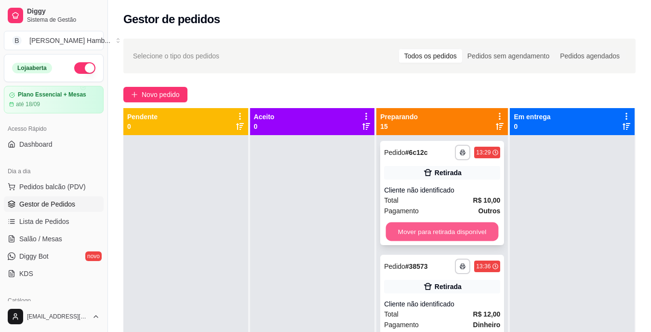
click at [415, 228] on button "Mover para retirada disponível" at bounding box center [442, 231] width 113 height 19
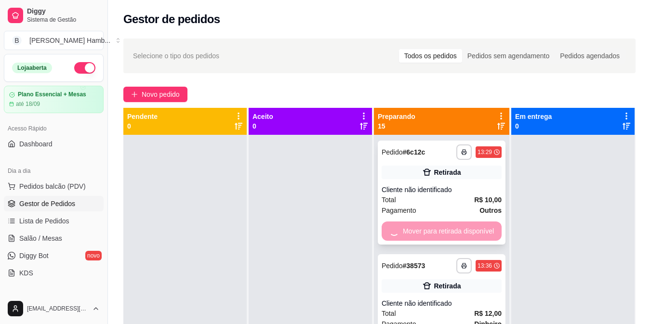
click at [415, 228] on div "Mover para retirada disponível" at bounding box center [442, 231] width 120 height 19
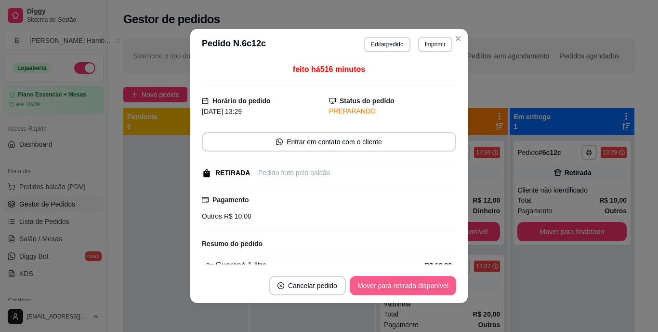
click at [392, 286] on button "Mover para retirada disponível" at bounding box center [403, 285] width 106 height 19
click at [392, 285] on button "Mover para finalizado" at bounding box center [416, 285] width 80 height 19
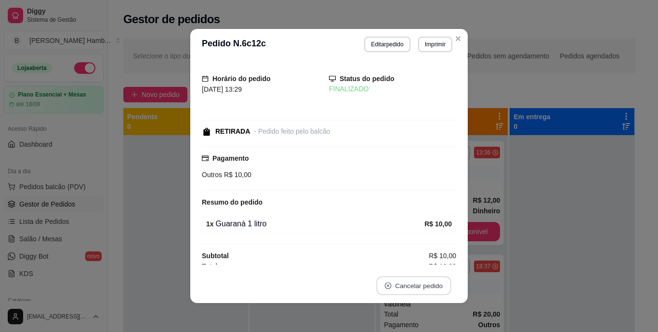
click at [392, 285] on button "Cancelar pedido" at bounding box center [413, 285] width 75 height 19
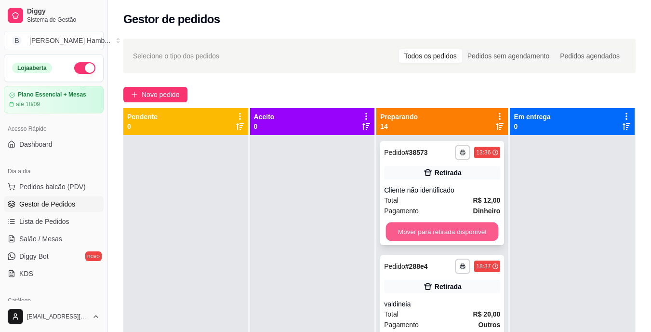
click at [473, 224] on button "Mover para retirada disponível" at bounding box center [442, 231] width 113 height 19
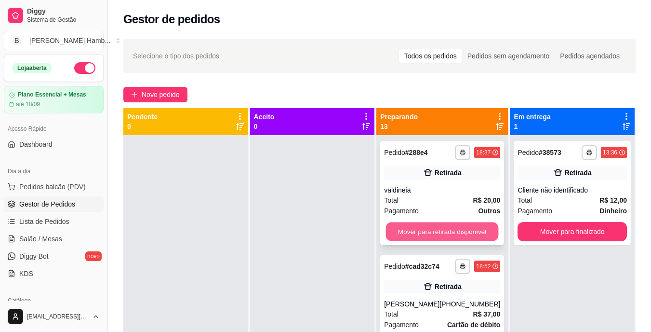
click at [463, 231] on button "Mover para retirada disponível" at bounding box center [442, 231] width 113 height 19
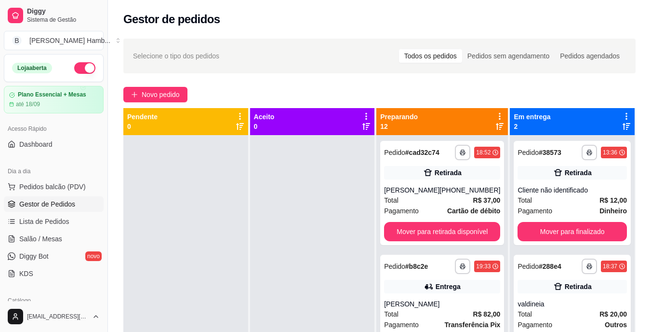
click at [463, 231] on div "**********" at bounding box center [442, 193] width 124 height 104
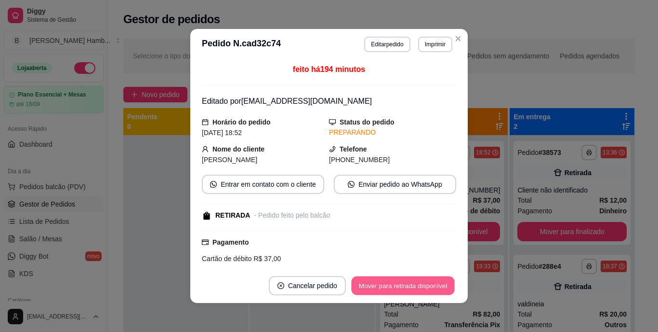
click at [428, 279] on button "Mover para retirada disponível" at bounding box center [402, 285] width 103 height 19
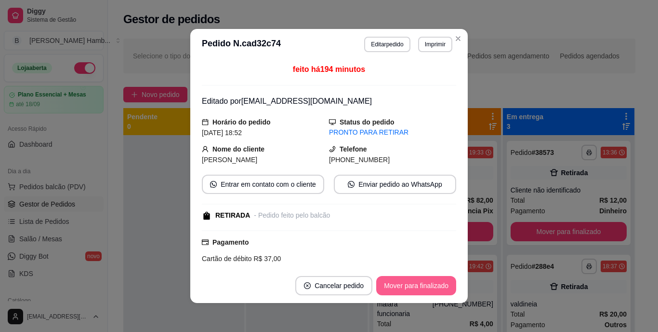
click at [427, 278] on button "Mover para finalizado" at bounding box center [416, 285] width 80 height 19
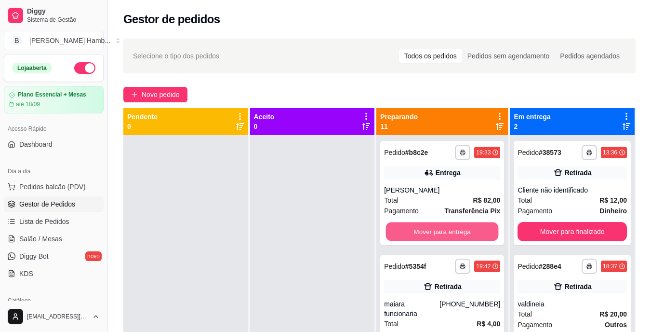
click at [474, 228] on button "Mover para entrega" at bounding box center [442, 231] width 113 height 19
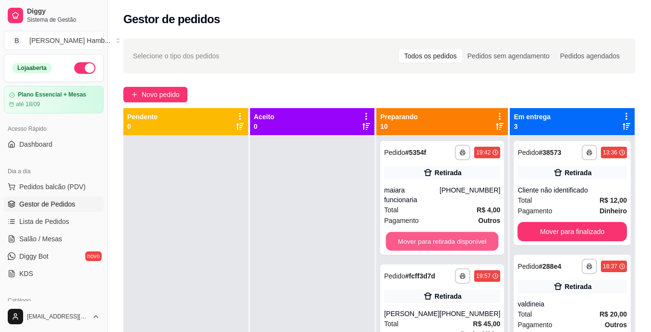
click at [472, 232] on button "Mover para retirada disponível" at bounding box center [442, 241] width 113 height 19
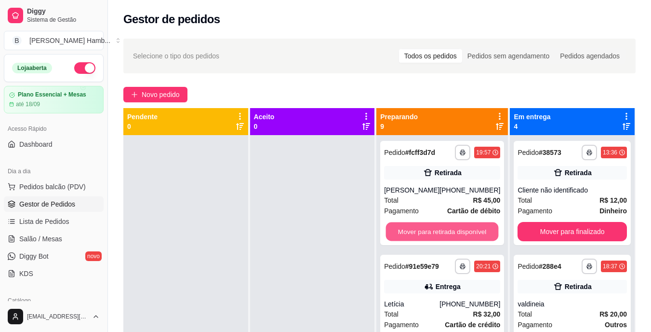
click at [472, 230] on button "Mover para retirada disponível" at bounding box center [442, 231] width 113 height 19
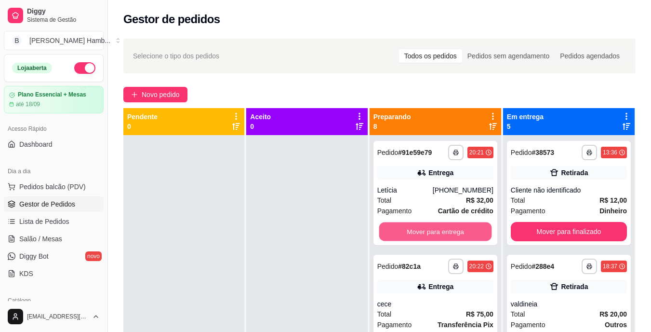
click at [472, 230] on button "Mover para entrega" at bounding box center [435, 231] width 113 height 19
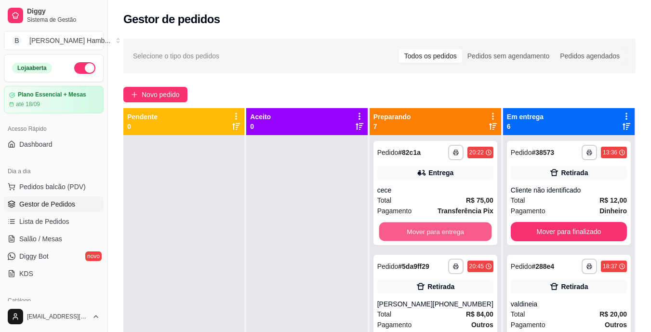
click at [472, 230] on button "Mover para entrega" at bounding box center [435, 231] width 113 height 19
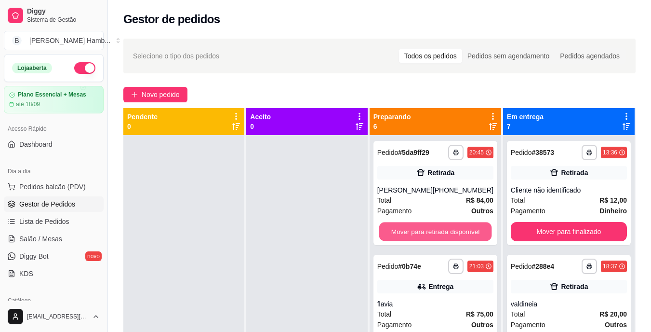
click at [471, 231] on button "Mover para retirada disponível" at bounding box center [435, 231] width 113 height 19
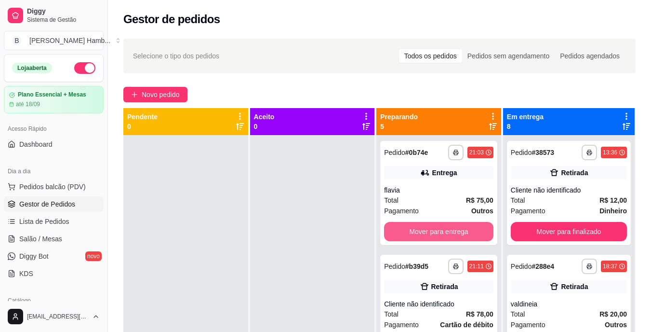
click at [467, 228] on button "Mover para entrega" at bounding box center [438, 231] width 109 height 19
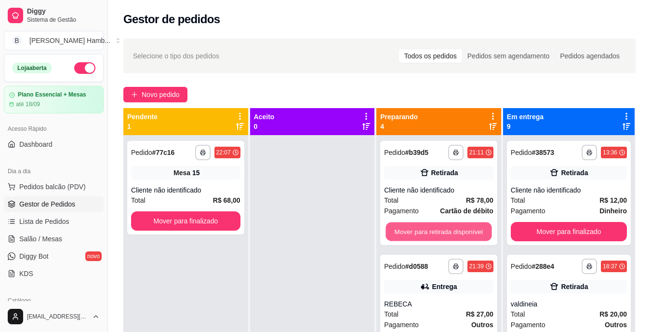
click at [467, 228] on button "Mover para retirada disponível" at bounding box center [439, 231] width 106 height 19
click at [467, 228] on button "Mover para entrega" at bounding box center [439, 231] width 106 height 19
click at [467, 228] on button "Mover para entrega" at bounding box center [438, 231] width 109 height 19
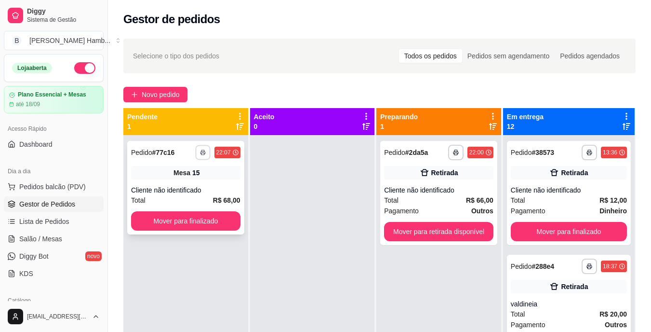
click at [210, 150] on button "button" at bounding box center [202, 152] width 15 height 15
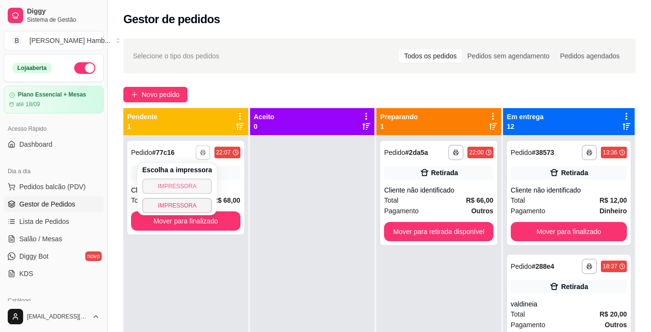
click at [190, 191] on button "IMPRESSORA" at bounding box center [177, 185] width 70 height 15
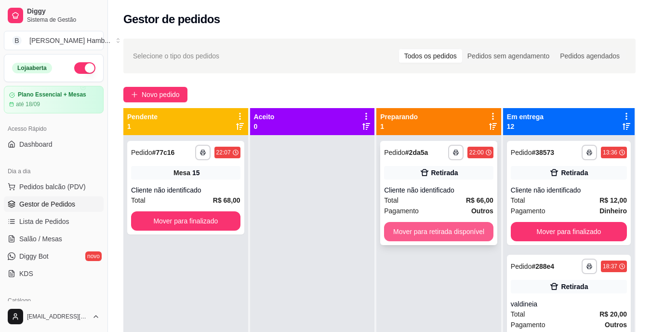
click at [393, 226] on button "Mover para retirada disponível" at bounding box center [438, 231] width 109 height 19
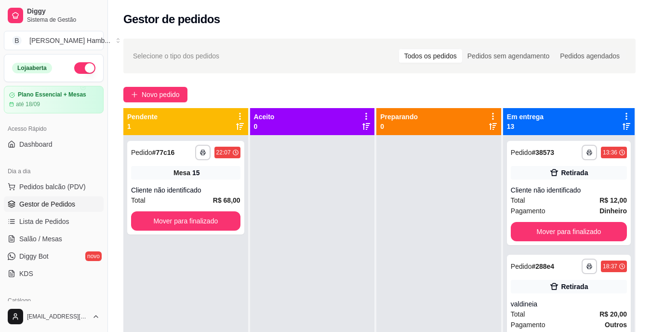
drag, startPoint x: 397, startPoint y: 222, endPoint x: 474, endPoint y: 215, distance: 77.4
click at [467, 216] on div at bounding box center [438, 301] width 125 height 332
click at [524, 233] on div "**********" at bounding box center [379, 274] width 512 height 332
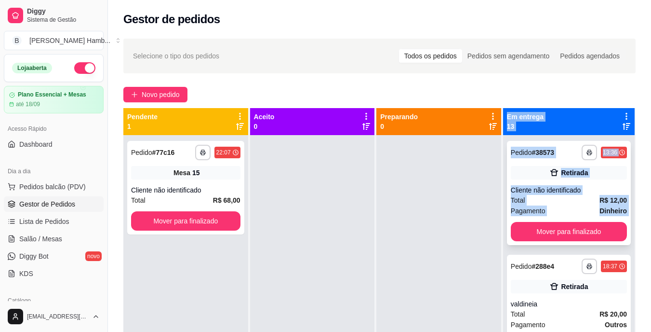
click at [531, 238] on button "Mover para finalizado" at bounding box center [569, 231] width 116 height 19
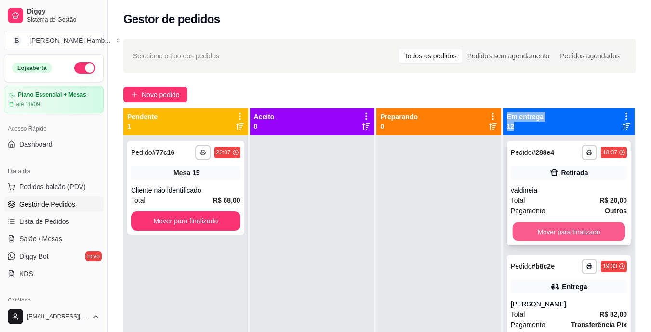
click at [523, 233] on button "Mover para finalizado" at bounding box center [568, 231] width 113 height 19
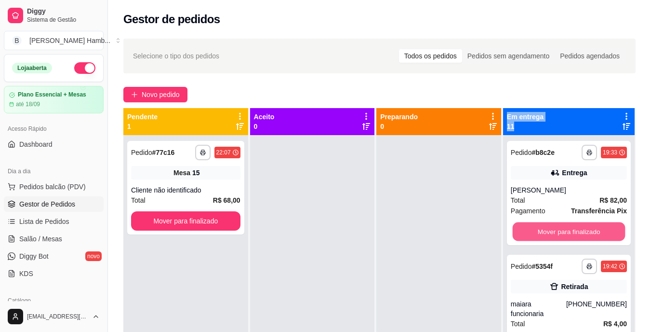
click at [523, 233] on button "Mover para finalizado" at bounding box center [568, 231] width 113 height 19
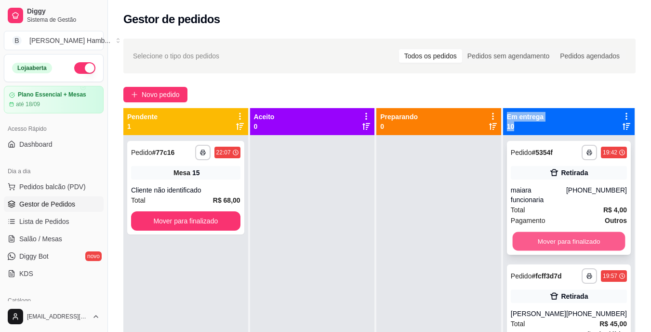
click at [533, 236] on button "Mover para finalizado" at bounding box center [568, 241] width 113 height 19
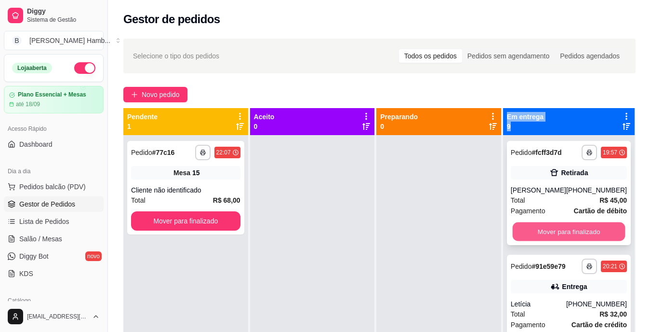
click at [533, 232] on button "Mover para finalizado" at bounding box center [568, 231] width 113 height 19
click at [533, 231] on button "Mover para finalizado" at bounding box center [568, 231] width 113 height 19
click at [531, 230] on button "Mover para finalizado" at bounding box center [568, 231] width 113 height 19
click at [530, 228] on button "Mover para finalizado" at bounding box center [569, 231] width 116 height 19
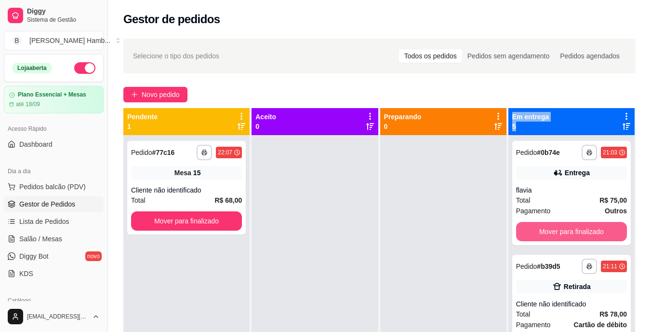
click at [530, 228] on button "Mover para finalizado" at bounding box center [571, 231] width 111 height 19
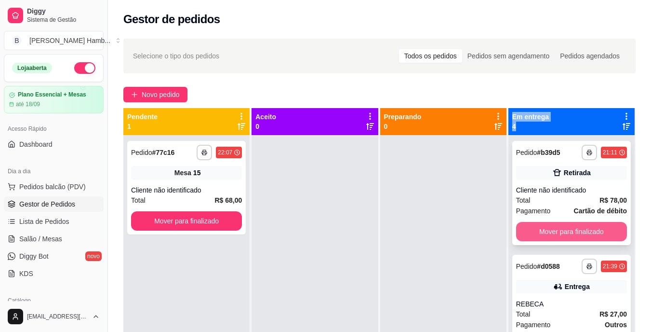
click at [529, 227] on button "Mover para finalizado" at bounding box center [571, 231] width 111 height 19
click at [528, 226] on button "Mover para finalizado" at bounding box center [571, 231] width 111 height 19
click at [527, 226] on button "Mover para finalizado" at bounding box center [570, 231] width 107 height 19
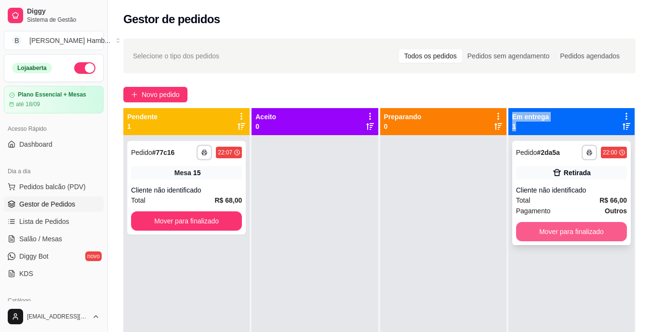
click at [524, 227] on button "Mover para finalizado" at bounding box center [571, 231] width 111 height 19
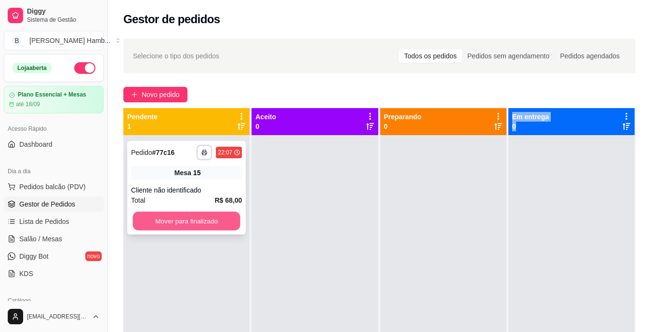
click at [215, 225] on button "Mover para finalizado" at bounding box center [186, 221] width 107 height 19
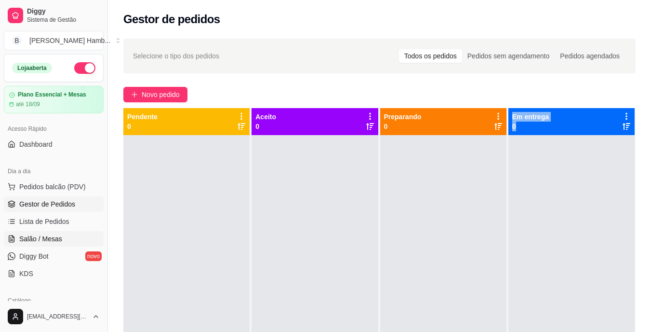
click at [82, 237] on link "Salão / Mesas" at bounding box center [54, 238] width 100 height 15
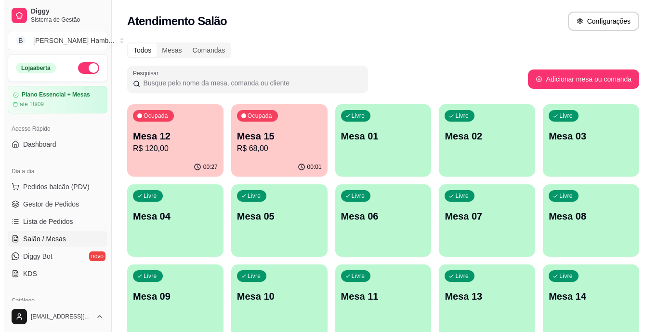
scroll to position [48, 0]
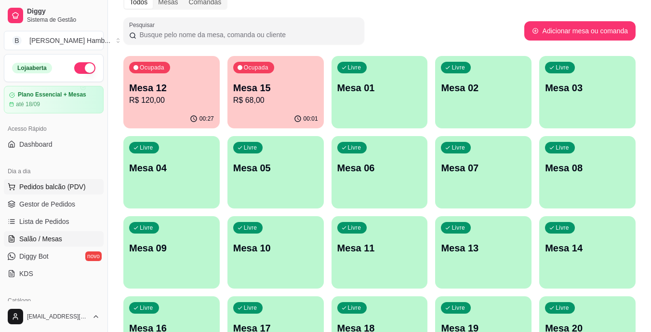
click at [79, 184] on span "Pedidos balcão (PDV)" at bounding box center [52, 187] width 66 height 10
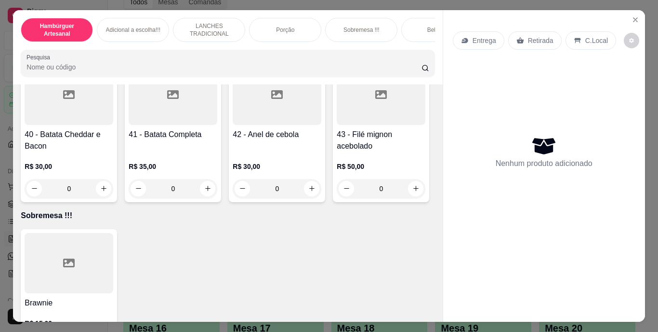
scroll to position [2024, 0]
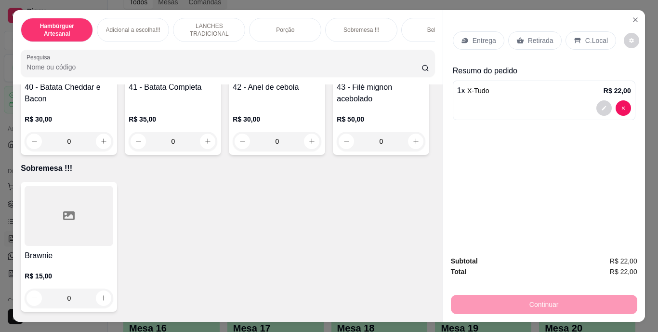
type input "1"
type input "2"
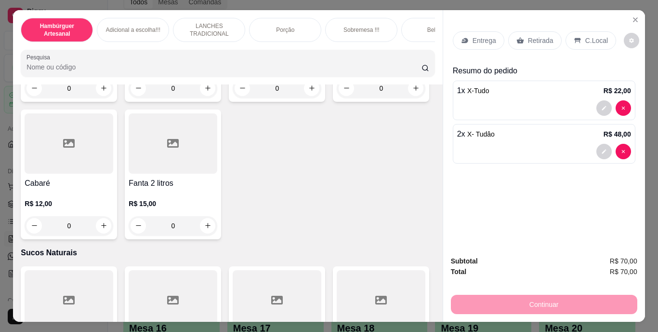
scroll to position [3036, 0]
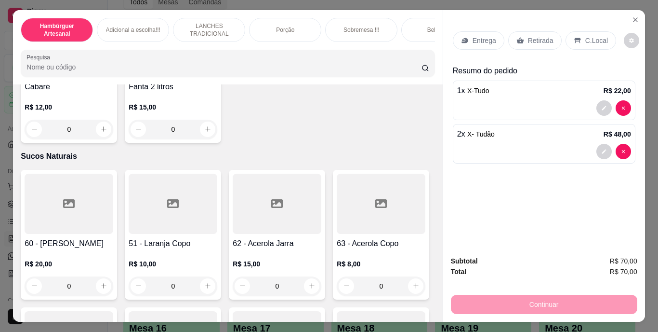
type input "1"
click at [531, 36] on p "Retirada" at bounding box center [541, 41] width 26 height 10
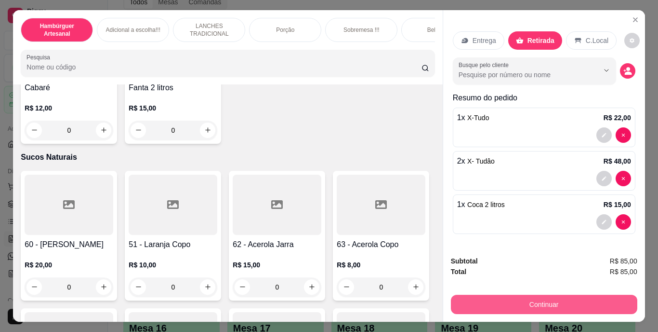
click at [546, 295] on button "Continuar" at bounding box center [544, 303] width 186 height 19
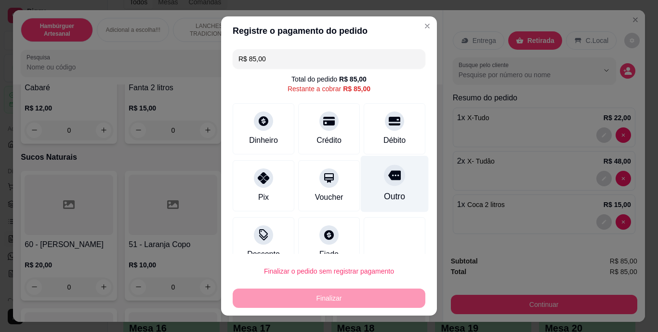
click at [384, 197] on div "Outro" at bounding box center [394, 196] width 21 height 13
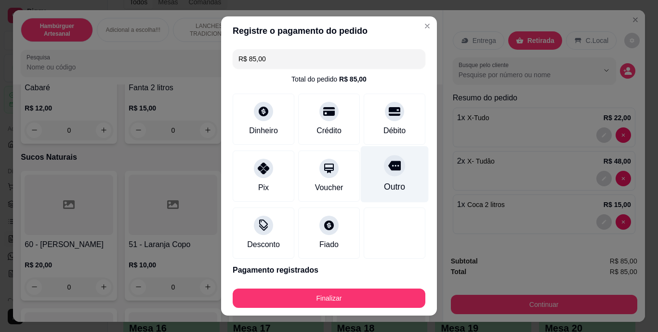
type input "R$ 0,00"
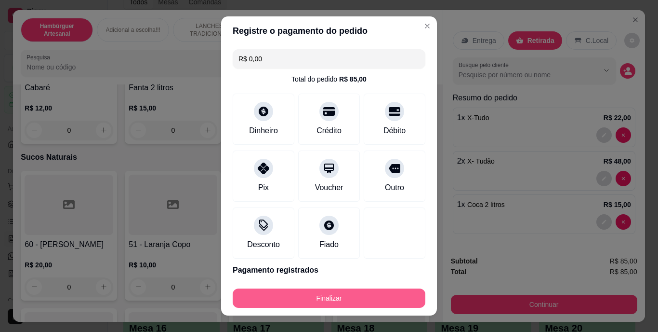
click at [329, 291] on button "Finalizar" at bounding box center [329, 297] width 193 height 19
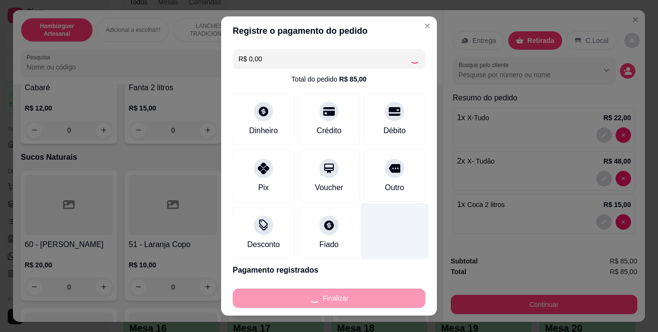
type input "0"
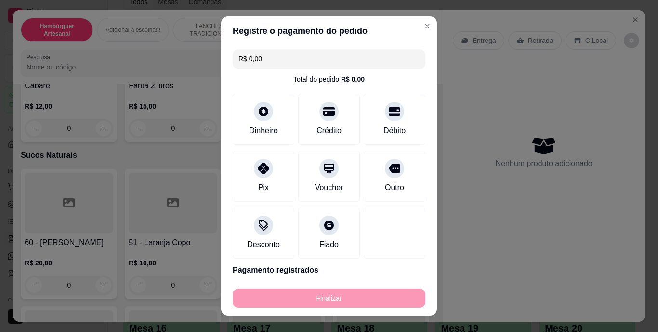
type input "-R$ 85,00"
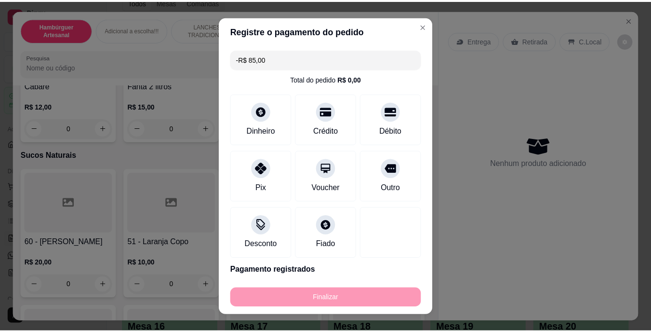
scroll to position [3035, 0]
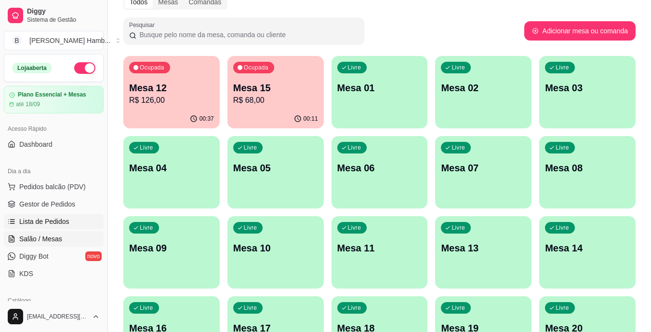
click at [87, 215] on link "Lista de Pedidos" at bounding box center [54, 220] width 100 height 15
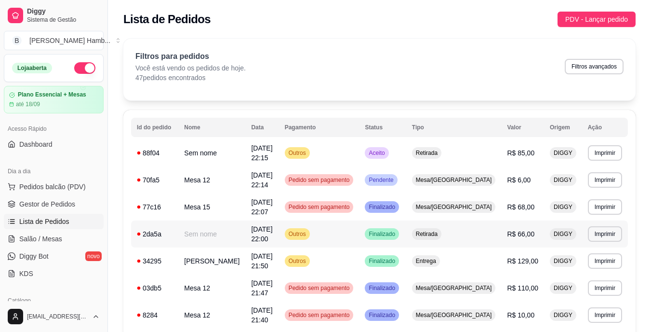
click at [508, 225] on td "R$ 66,00" at bounding box center [522, 233] width 43 height 27
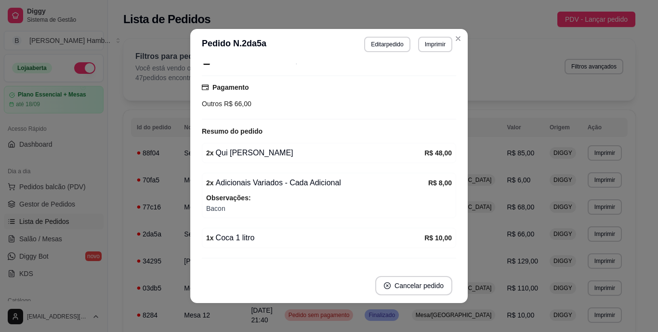
scroll to position [92, 0]
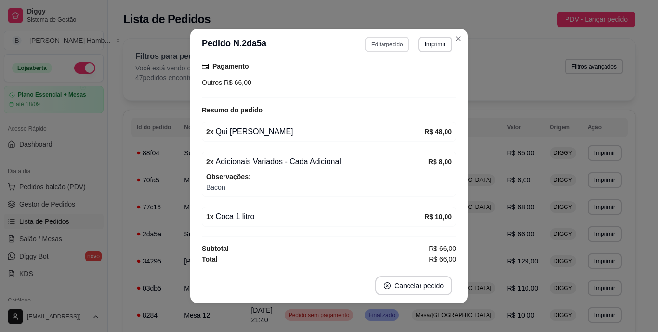
click at [377, 47] on button "Editar pedido" at bounding box center [387, 44] width 45 height 15
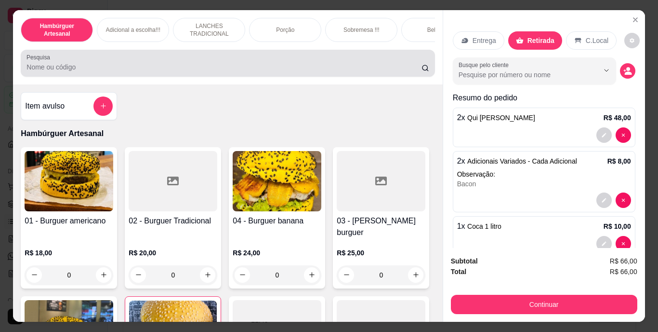
click at [231, 77] on div "Pesquisa" at bounding box center [228, 63] width 414 height 27
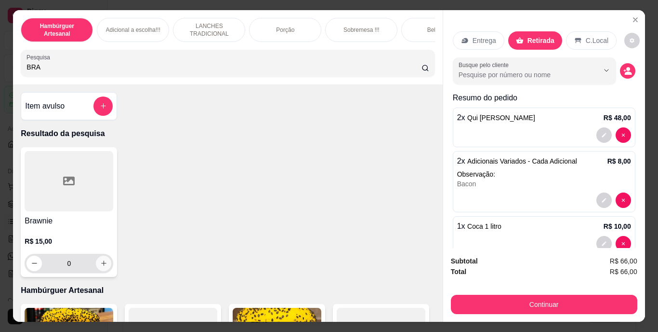
type input "BRA"
click at [102, 265] on icon "increase-product-quantity" at bounding box center [103, 262] width 7 height 7
type input "1"
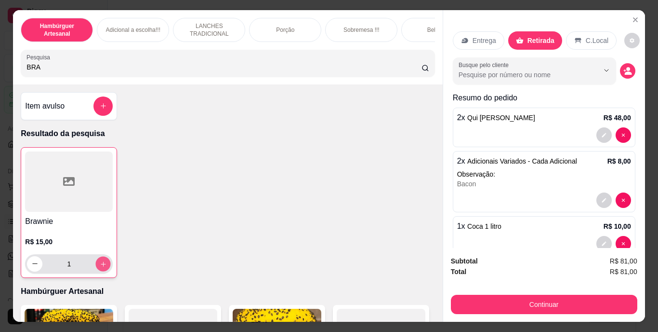
click at [102, 265] on icon "increase-product-quantity" at bounding box center [103, 263] width 7 height 7
type input "2"
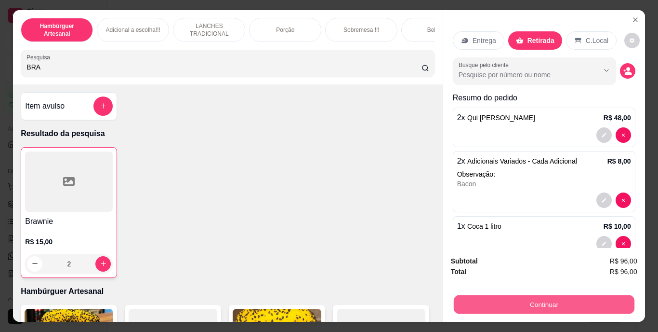
click at [483, 297] on button "Continuar" at bounding box center [543, 304] width 181 height 19
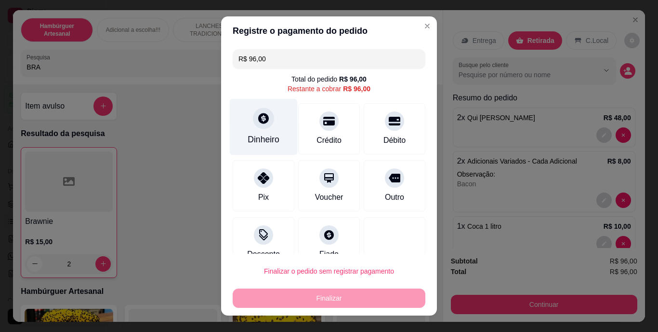
click at [252, 131] on div "Dinheiro" at bounding box center [264, 127] width 68 height 56
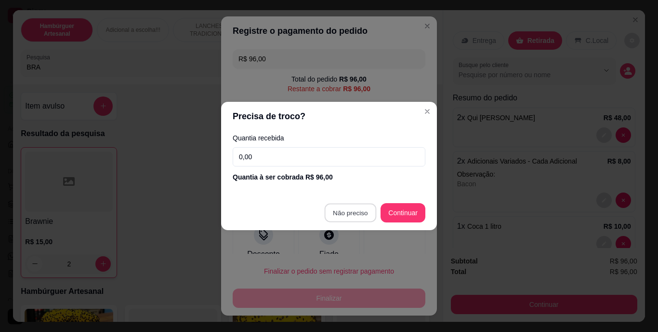
type input "R$ 0,00"
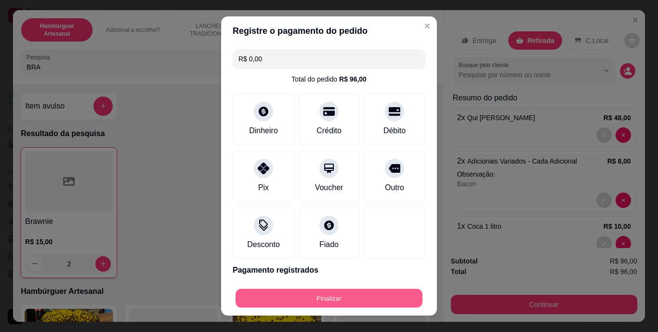
click at [306, 293] on button "Finalizar" at bounding box center [329, 297] width 187 height 19
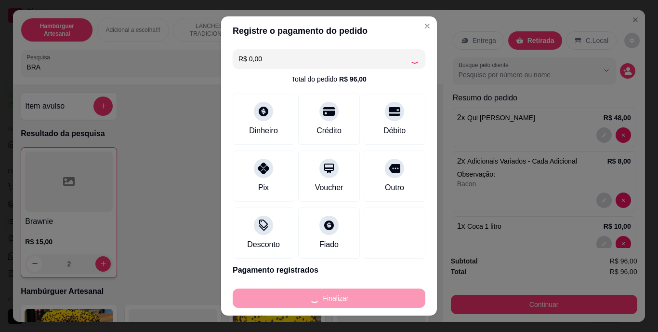
type input "0"
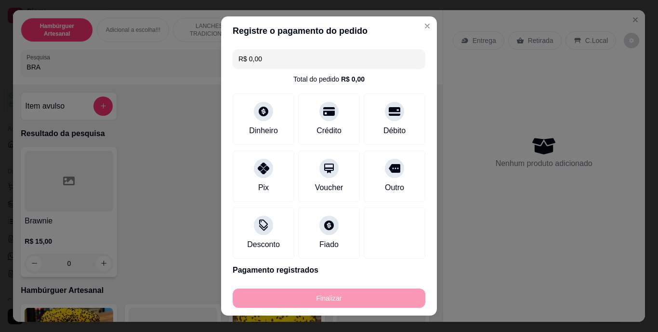
type input "-R$ 96,00"
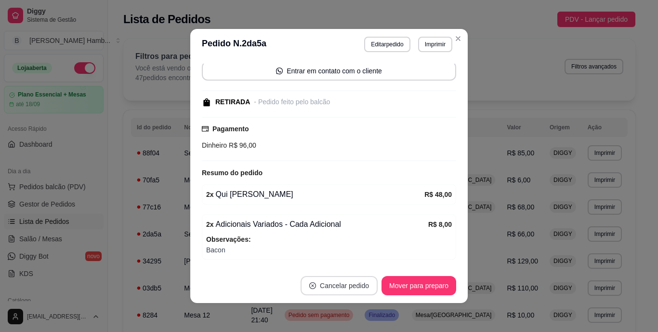
scroll to position [155, 0]
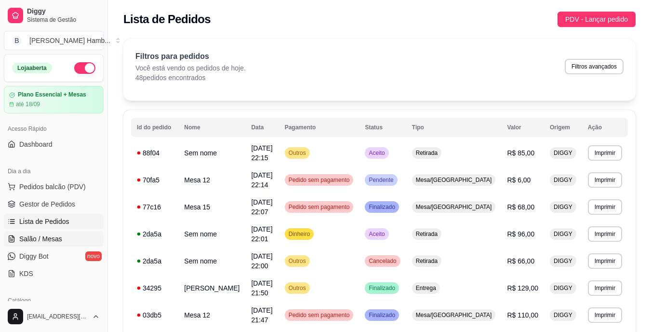
click at [59, 242] on span "Salão / Mesas" at bounding box center [40, 239] width 43 height 10
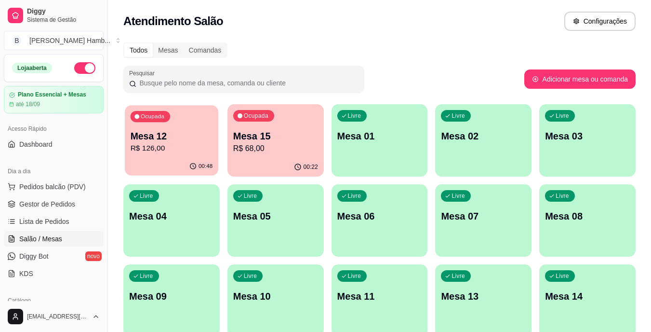
click at [135, 139] on p "Mesa 12" at bounding box center [172, 136] width 82 height 13
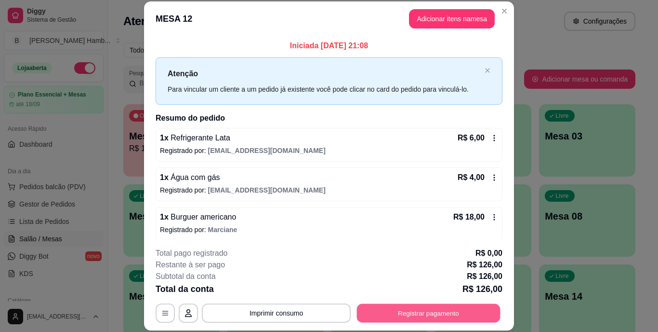
click at [408, 309] on button "Registrar pagamento" at bounding box center [429, 312] width 144 height 19
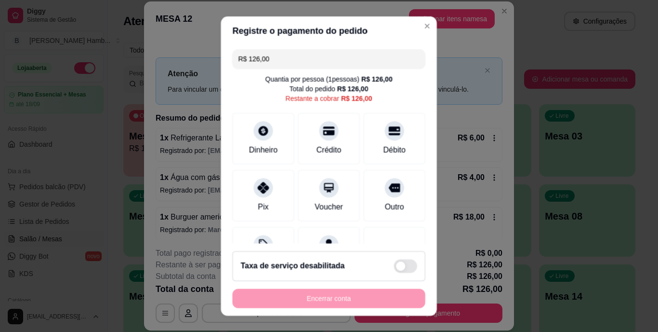
click at [408, 309] on footer "Taxa de serviço desabilitada Encerrar conta" at bounding box center [329, 279] width 216 height 72
click at [388, 129] on icon at bounding box center [394, 128] width 13 height 13
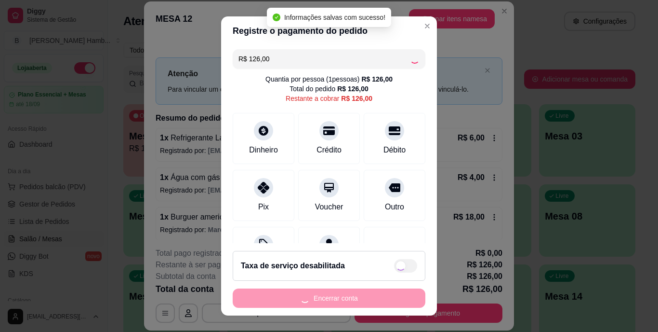
type input "R$ 0,00"
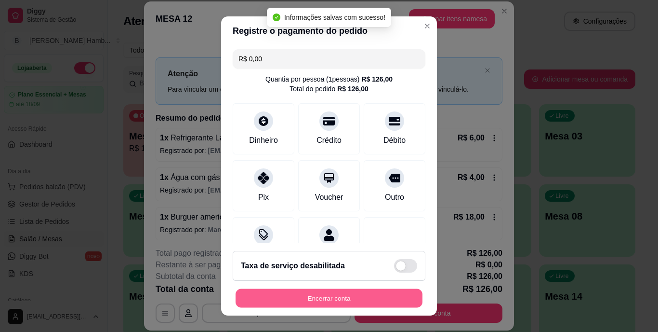
click at [293, 301] on button "Encerrar conta" at bounding box center [329, 297] width 187 height 19
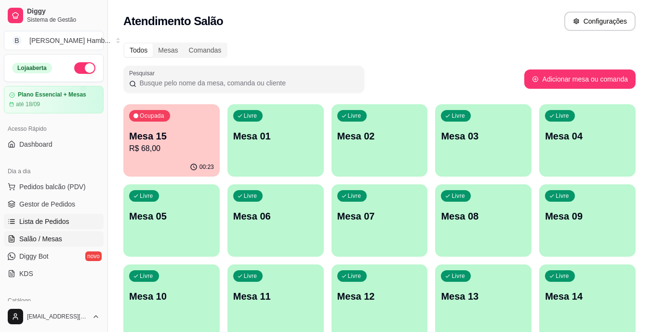
click at [76, 218] on link "Lista de Pedidos" at bounding box center [54, 220] width 100 height 15
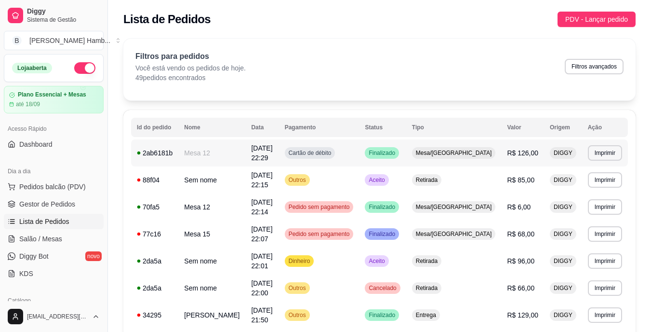
click at [508, 154] on span "R$ 126,00" at bounding box center [522, 153] width 31 height 8
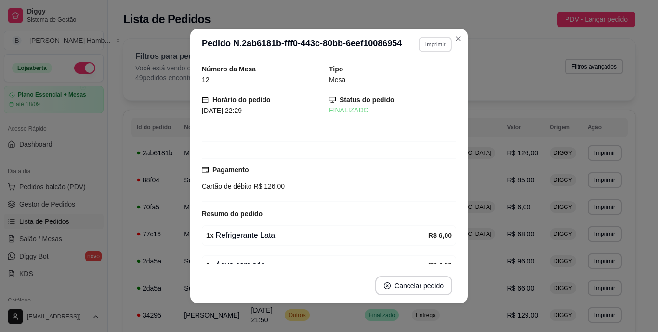
click at [426, 47] on button "Imprimir" at bounding box center [435, 44] width 33 height 15
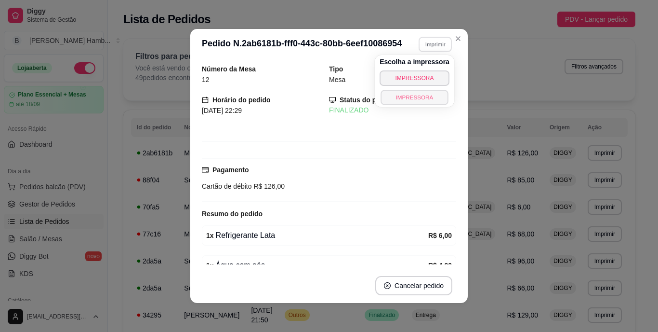
click at [399, 97] on button "IMPRESSORA" at bounding box center [414, 97] width 67 height 15
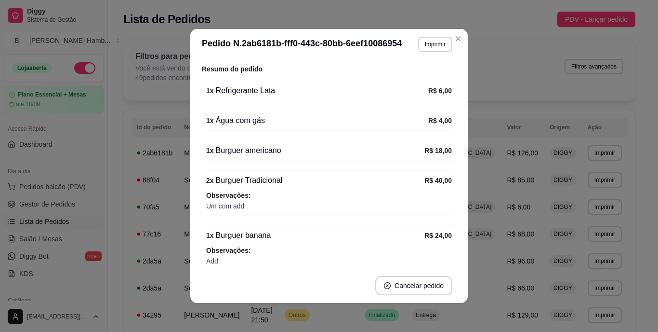
scroll to position [2, 0]
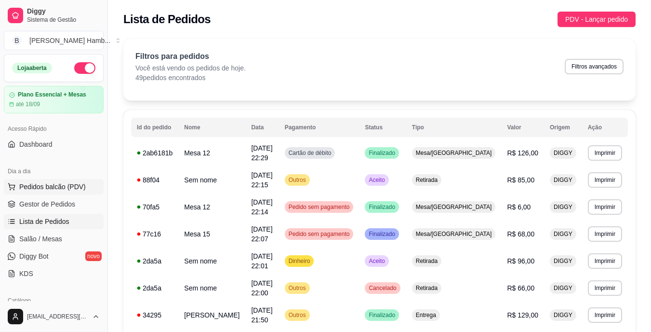
click at [45, 188] on span "Pedidos balcão (PDV)" at bounding box center [52, 187] width 66 height 10
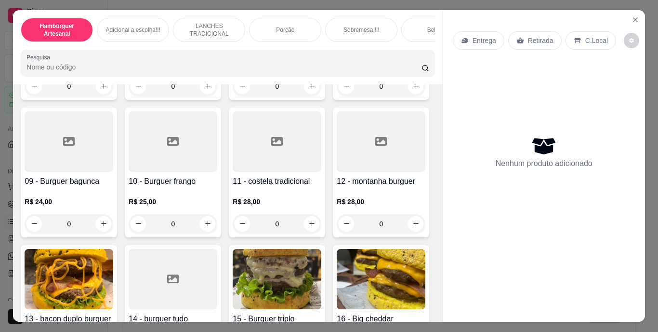
scroll to position [482, 0]
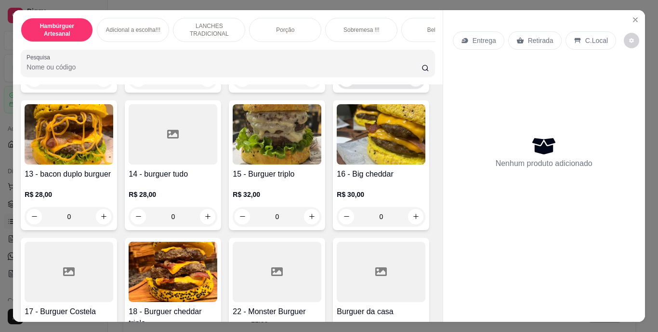
click at [412, 82] on icon "increase-product-quantity" at bounding box center [415, 78] width 7 height 7
type input "1"
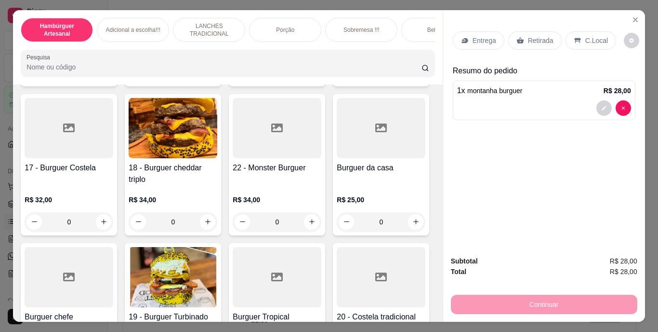
scroll to position [723, 0]
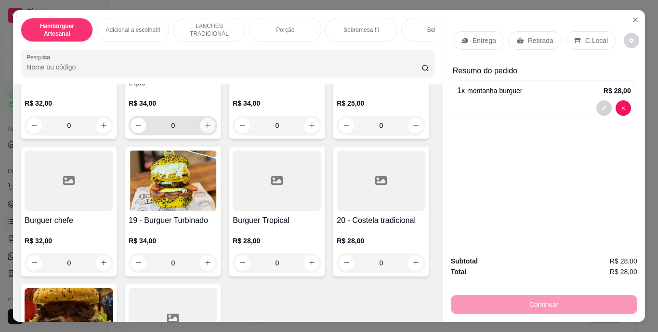
click at [212, 129] on icon "increase-product-quantity" at bounding box center [207, 124] width 7 height 7
type input "1"
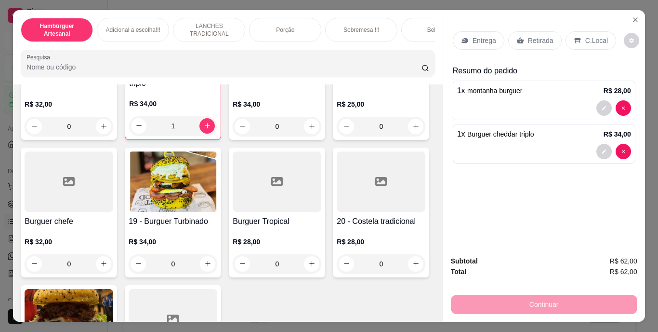
click at [528, 36] on p "Retirada" at bounding box center [541, 41] width 26 height 10
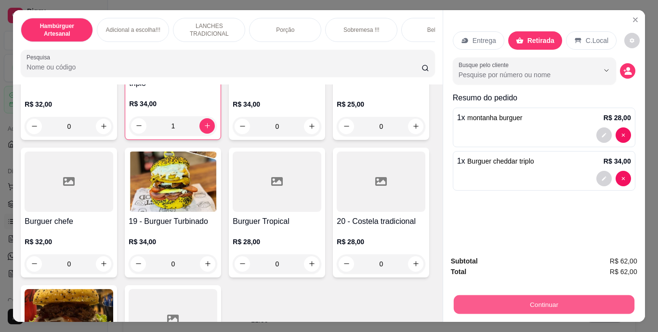
click at [499, 295] on button "Continuar" at bounding box center [543, 304] width 181 height 19
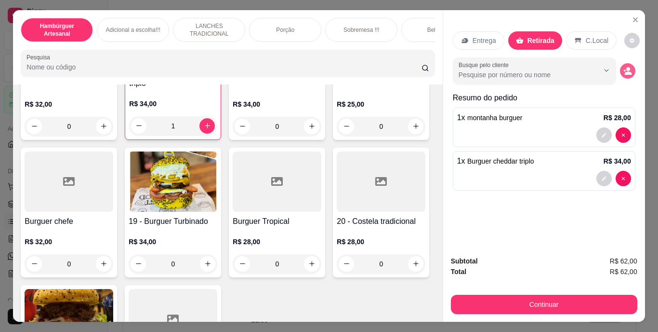
click at [623, 66] on icon "decrease-product-quantity" at bounding box center [627, 70] width 9 height 9
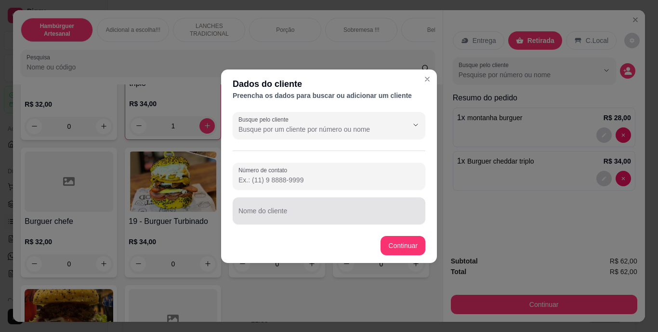
click at [252, 211] on input "Nome do cliente" at bounding box center [329, 215] width 181 height 10
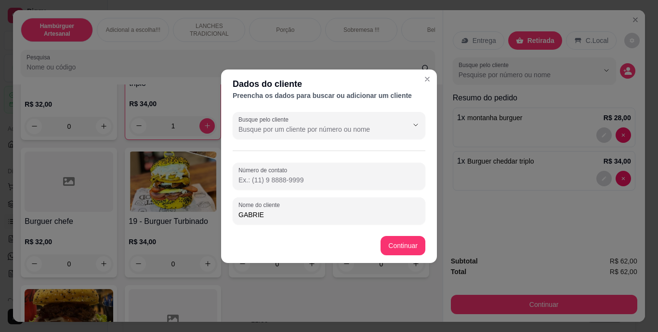
type input "[PERSON_NAME]"
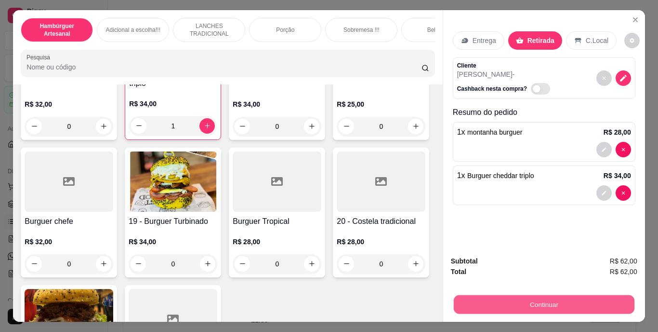
click at [469, 304] on button "Continuar" at bounding box center [543, 304] width 181 height 19
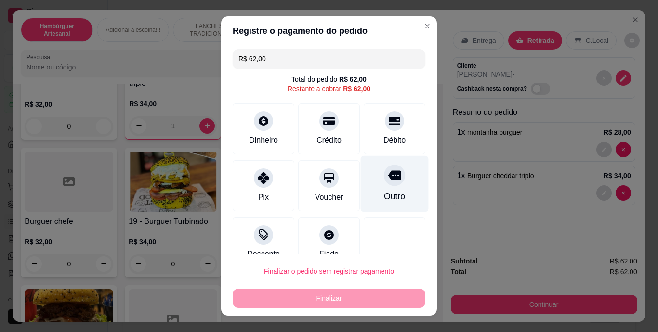
click at [386, 186] on div "Outro" at bounding box center [395, 184] width 68 height 56
type input "R$ 0,00"
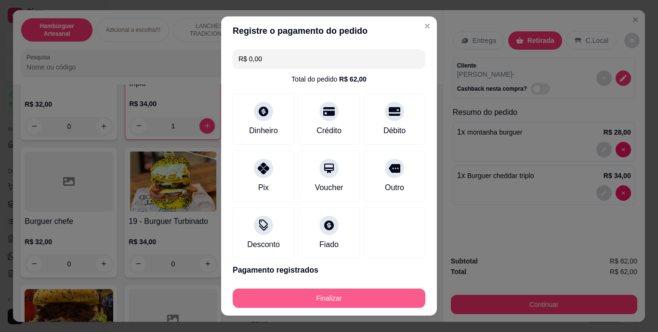
click at [303, 293] on button "Finalizar" at bounding box center [329, 297] width 193 height 19
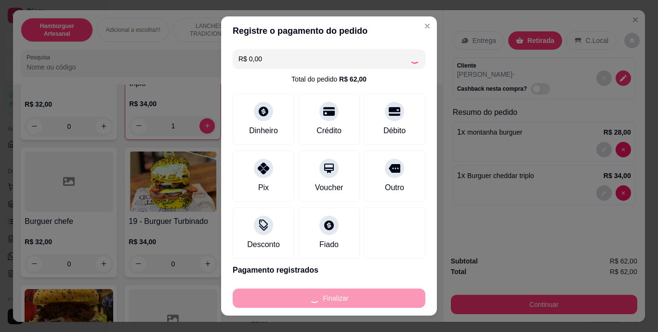
type input "0"
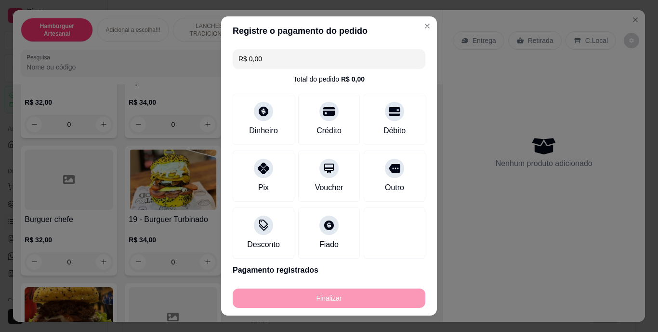
type input "-R$ 62,00"
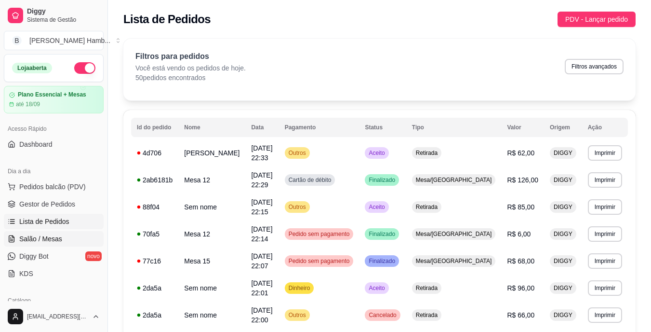
click at [75, 237] on link "Salão / Mesas" at bounding box center [54, 238] width 100 height 15
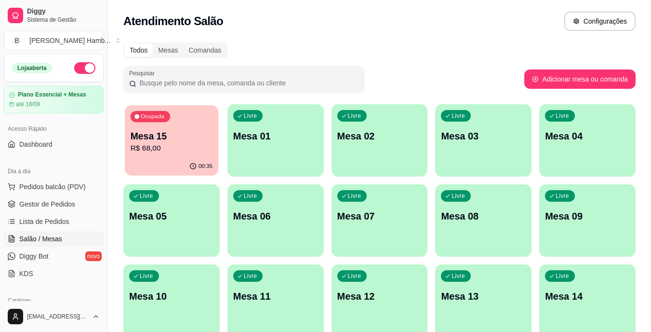
click at [204, 130] on p "Mesa 15" at bounding box center [172, 136] width 82 height 13
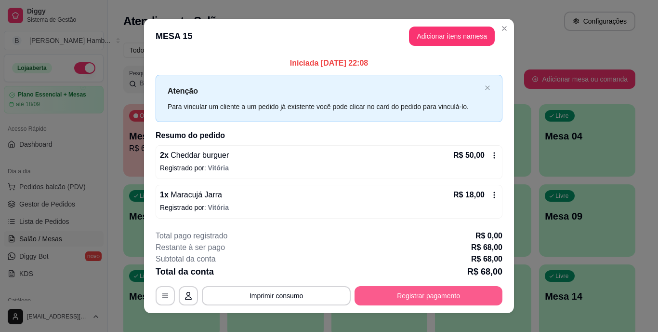
click at [484, 293] on button "Registrar pagamento" at bounding box center [429, 295] width 148 height 19
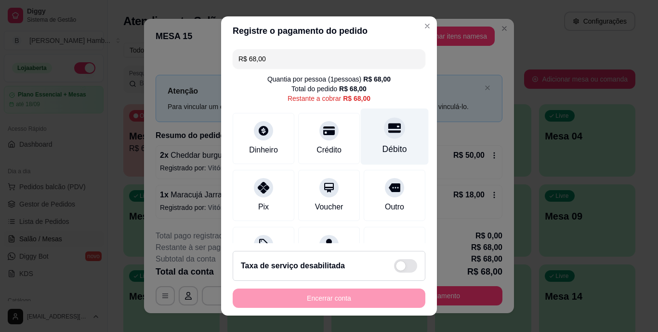
click at [390, 137] on div "Débito" at bounding box center [395, 136] width 68 height 56
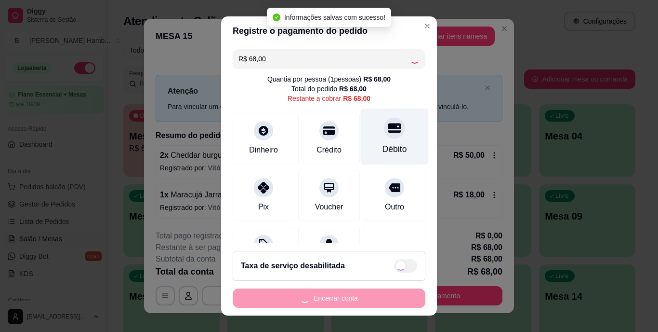
type input "R$ 0,00"
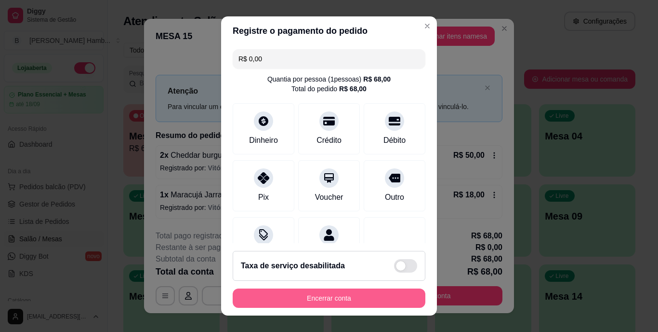
click at [348, 303] on button "Encerrar conta" at bounding box center [329, 297] width 193 height 19
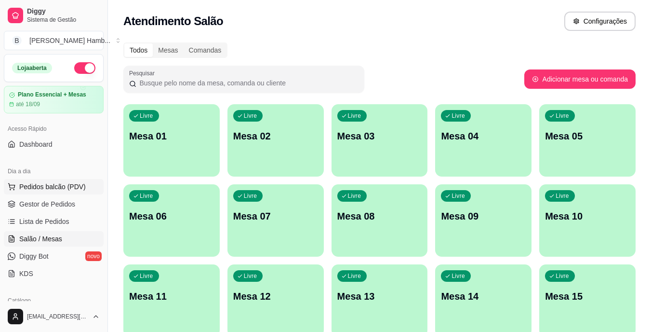
click at [71, 187] on span "Pedidos balcão (PDV)" at bounding box center [52, 187] width 66 height 10
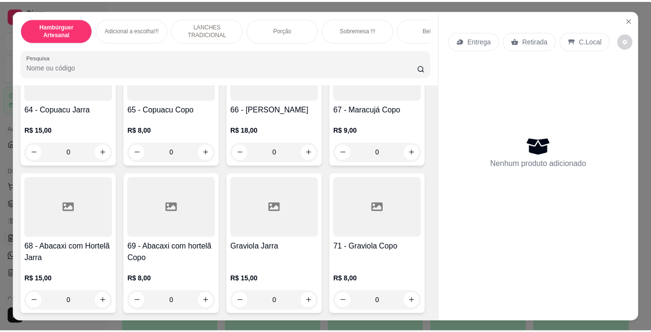
scroll to position [3476, 0]
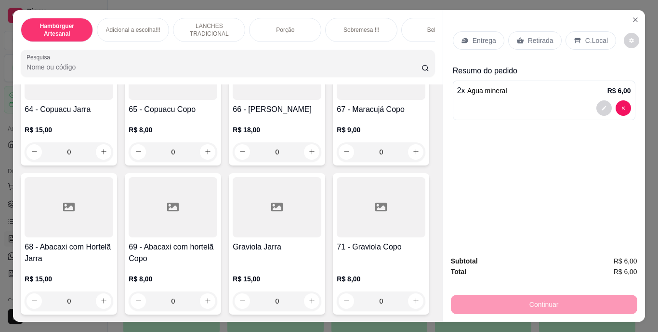
type input "2"
click at [517, 31] on div "Retirada" at bounding box center [534, 40] width 53 height 18
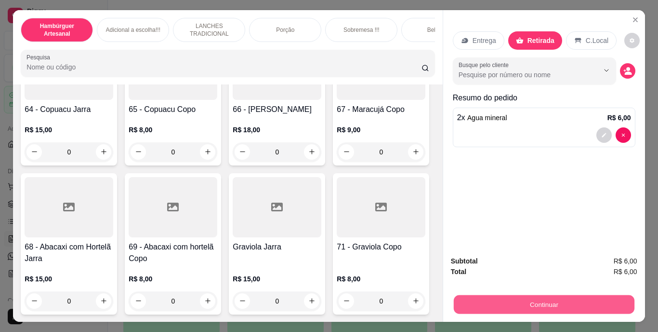
click at [491, 307] on button "Continuar" at bounding box center [543, 304] width 181 height 19
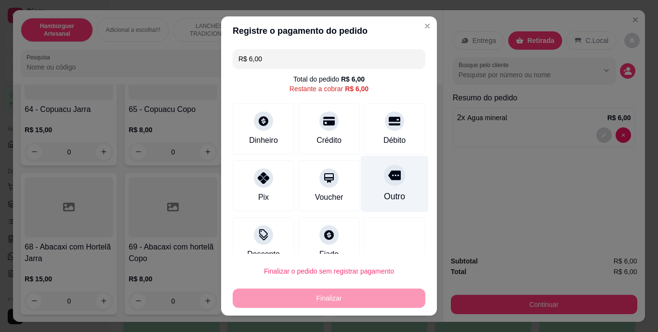
click at [384, 199] on div "Outro" at bounding box center [394, 196] width 21 height 13
type input "R$ 0,00"
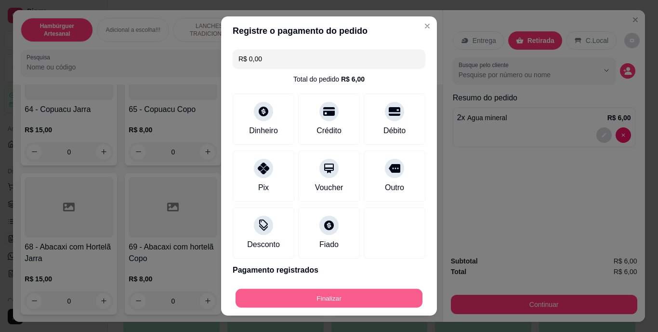
click at [348, 293] on button "Finalizar" at bounding box center [329, 297] width 187 height 19
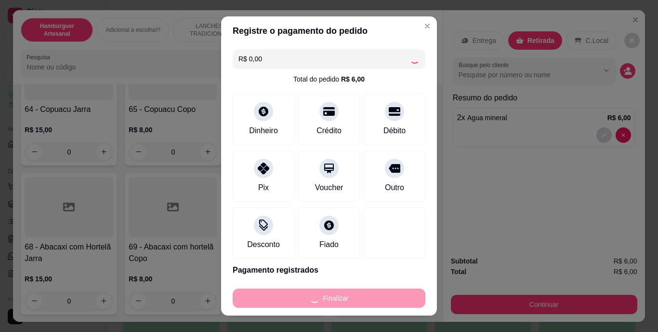
type input "0"
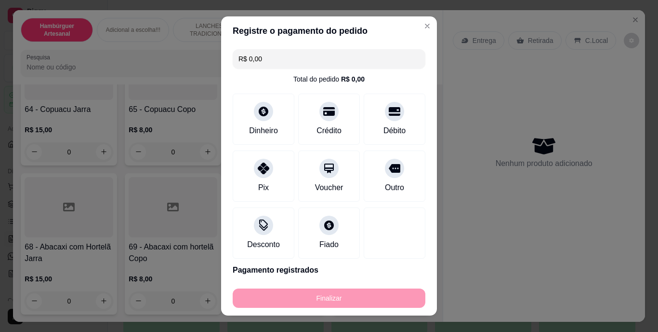
type input "-R$ 6,00"
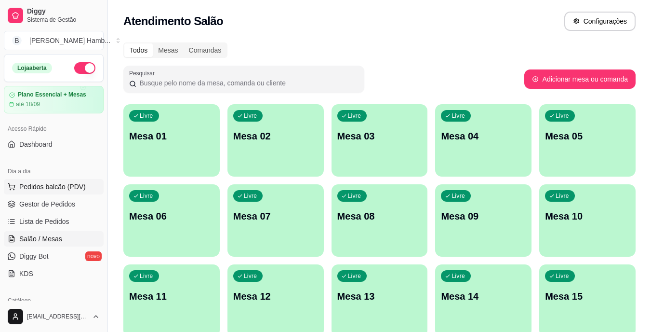
click at [49, 184] on span "Pedidos balcão (PDV)" at bounding box center [52, 187] width 66 height 10
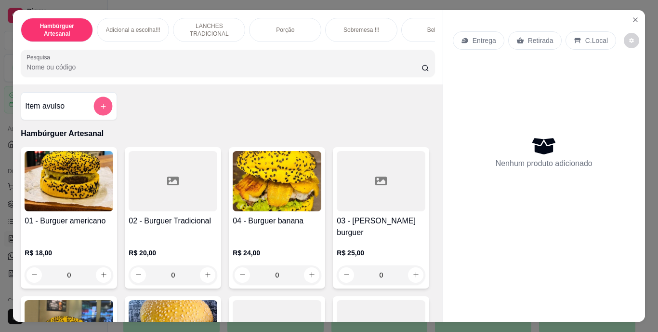
click at [100, 106] on icon "add-separate-item" at bounding box center [103, 105] width 7 height 7
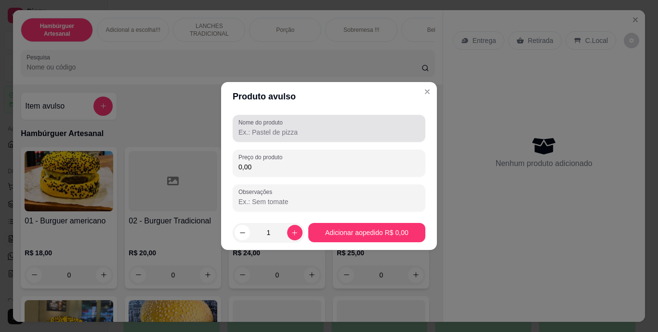
click at [317, 134] on input "Nome do produto" at bounding box center [329, 132] width 181 height 10
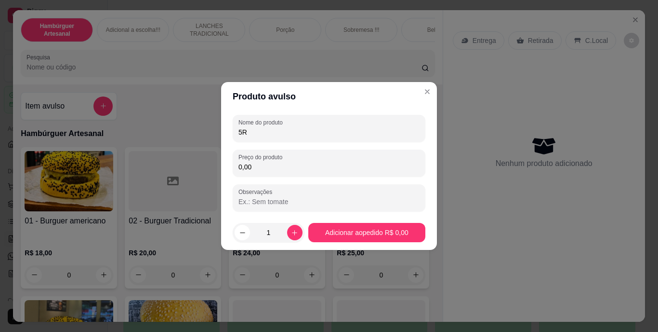
type input "5"
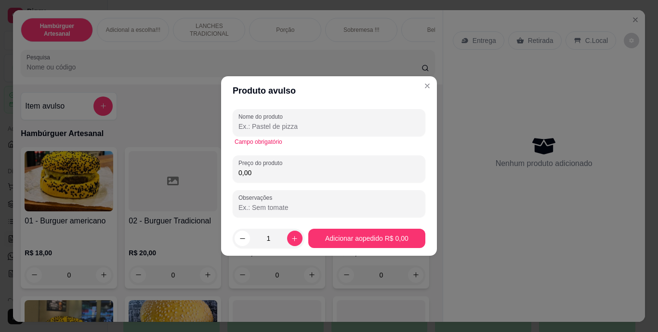
type input "E"
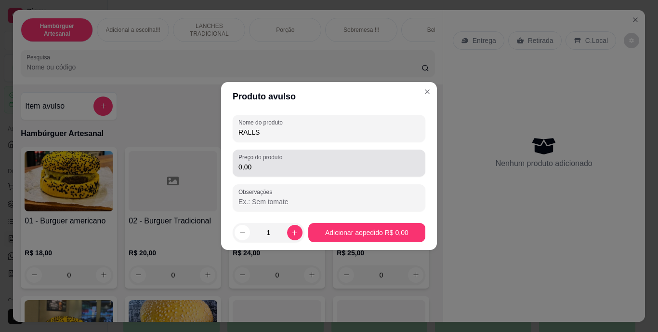
type input "RALLS"
click at [311, 161] on div "0,00" at bounding box center [329, 162] width 181 height 19
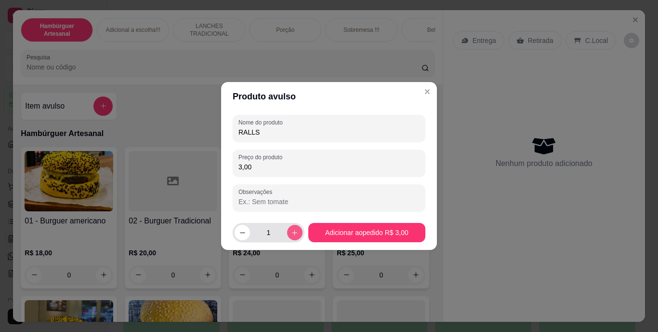
type input "3,00"
click at [291, 232] on icon "increase-product-quantity" at bounding box center [294, 232] width 7 height 7
type input "2"
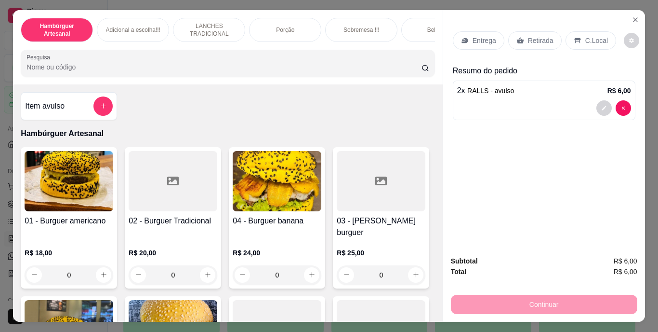
click at [518, 37] on icon at bounding box center [520, 40] width 7 height 6
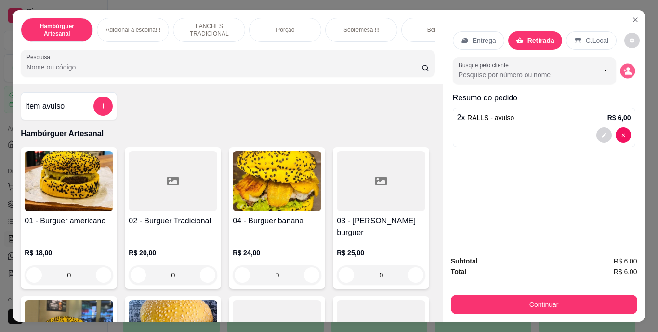
click at [623, 66] on icon "decrease-product-quantity" at bounding box center [627, 70] width 8 height 8
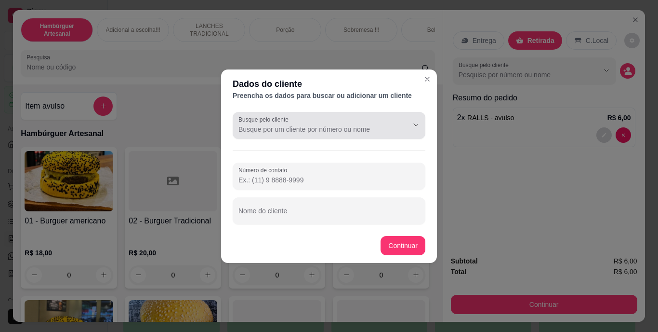
click at [404, 134] on div at bounding box center [329, 125] width 181 height 19
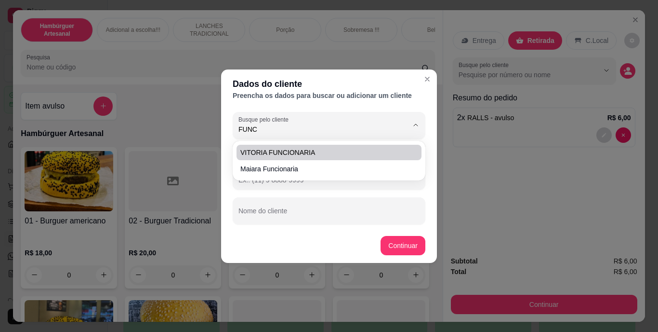
click at [381, 147] on li "VITORIA FUNCIONARIA" at bounding box center [329, 152] width 185 height 15
type input "VITORIA FUNCIONARIA"
type input "[PHONE_NUMBER]"
type input "VITORIA FUNCIONARIA"
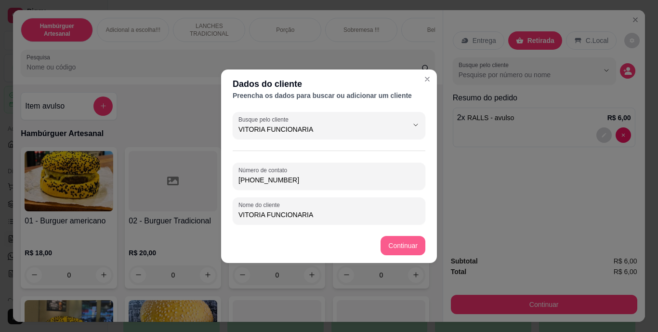
type input "VITORIA FUNCIONARIA"
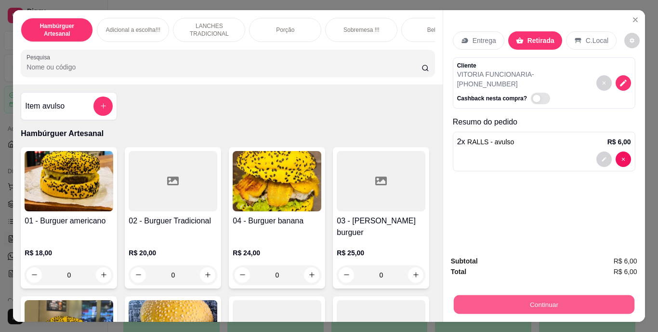
click at [479, 298] on button "Continuar" at bounding box center [543, 304] width 181 height 19
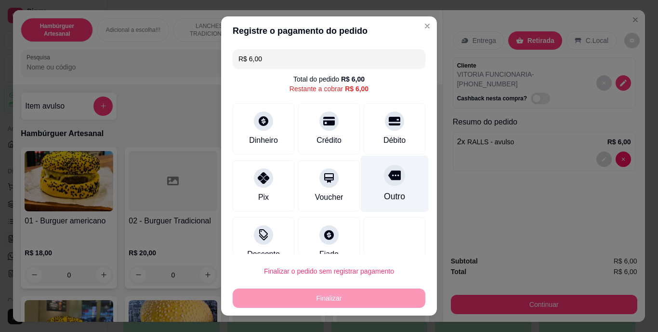
click at [384, 194] on div "Outro" at bounding box center [394, 196] width 21 height 13
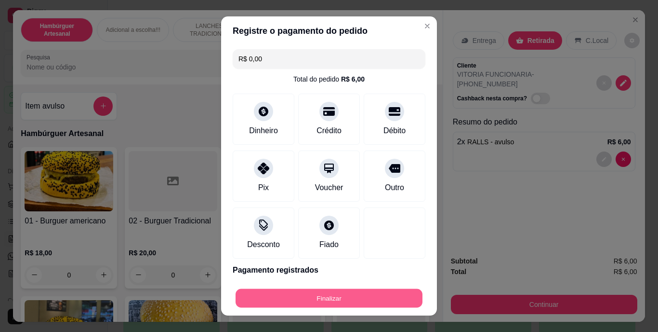
click at [369, 291] on button "Finalizar" at bounding box center [329, 297] width 187 height 19
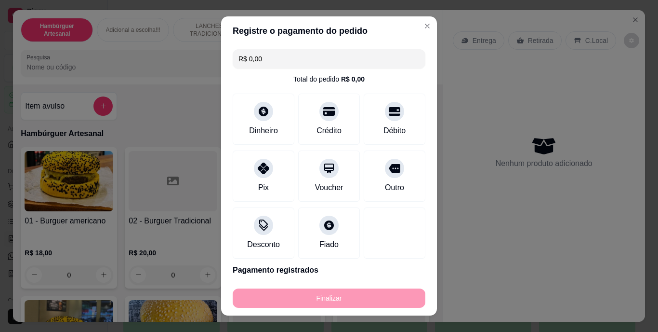
type input "-R$ 6,00"
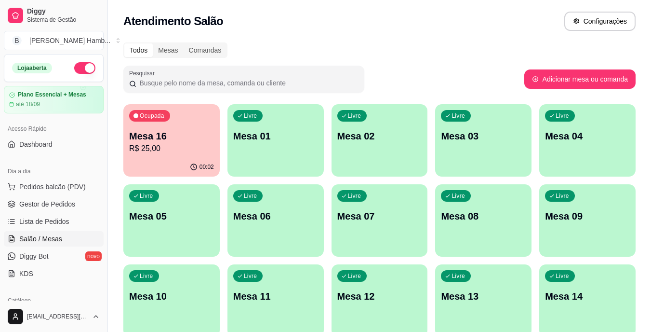
click at [163, 145] on p "R$ 25,00" at bounding box center [171, 149] width 85 height 12
click at [186, 159] on div "00:05" at bounding box center [171, 166] width 93 height 18
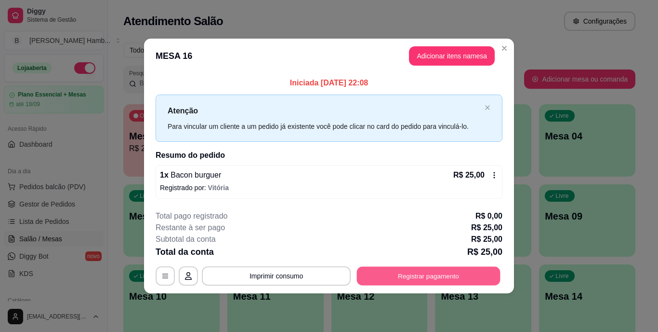
click at [410, 276] on button "Registrar pagamento" at bounding box center [429, 275] width 144 height 19
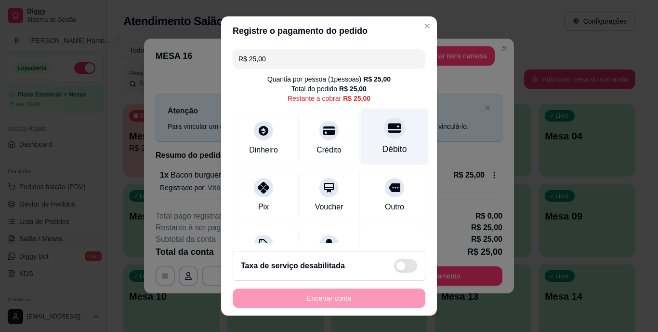
click at [372, 140] on div "Débito" at bounding box center [395, 136] width 68 height 56
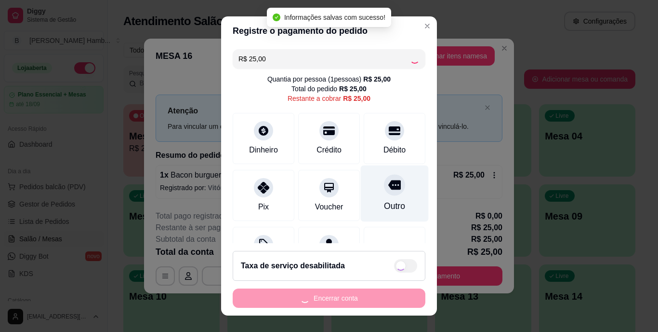
type input "R$ 0,00"
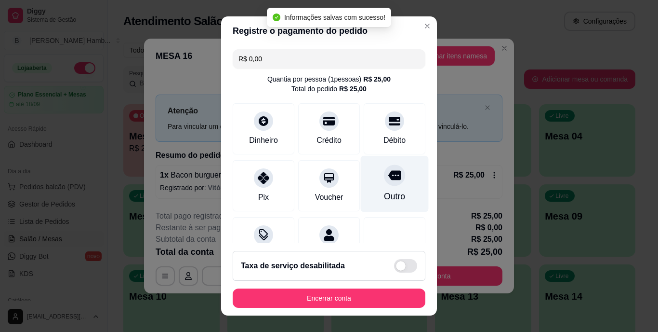
click at [384, 195] on div "Outro" at bounding box center [394, 196] width 21 height 13
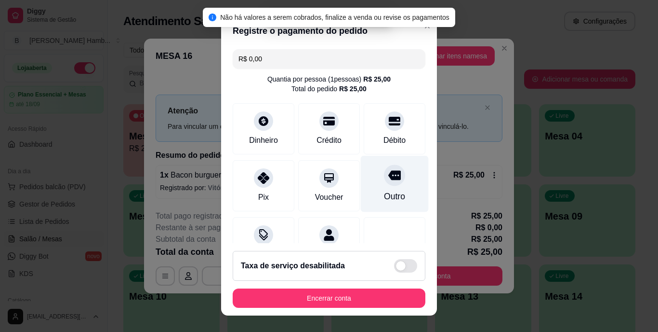
click at [384, 197] on div "Outro" at bounding box center [394, 196] width 21 height 13
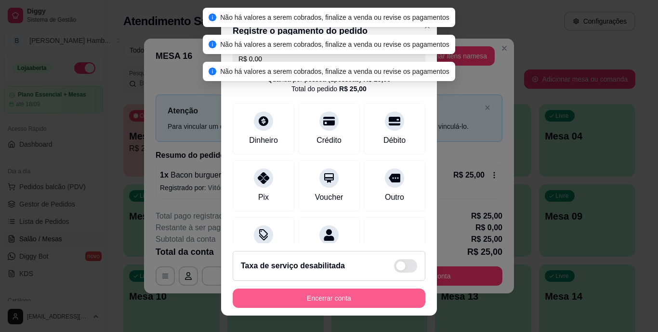
click at [314, 300] on button "Encerrar conta" at bounding box center [329, 297] width 193 height 19
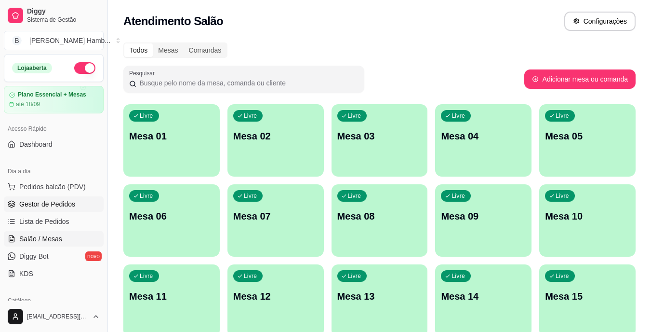
click at [72, 201] on span "Gestor de Pedidos" at bounding box center [47, 204] width 56 height 10
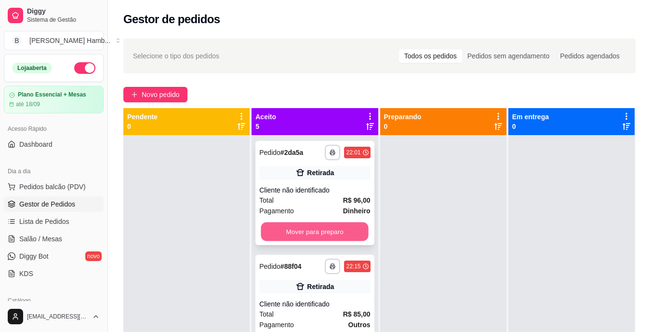
click at [264, 234] on button "Mover para preparo" at bounding box center [314, 231] width 107 height 19
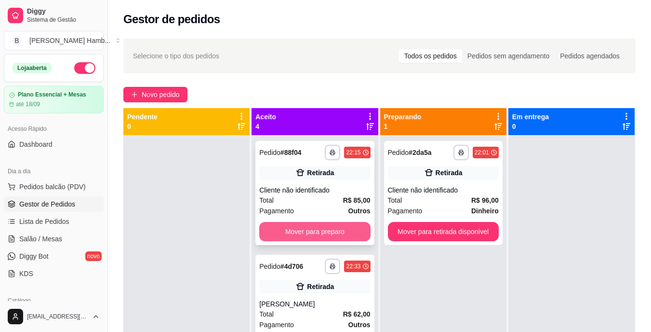
click at [292, 235] on button "Mover para preparo" at bounding box center [314, 231] width 111 height 19
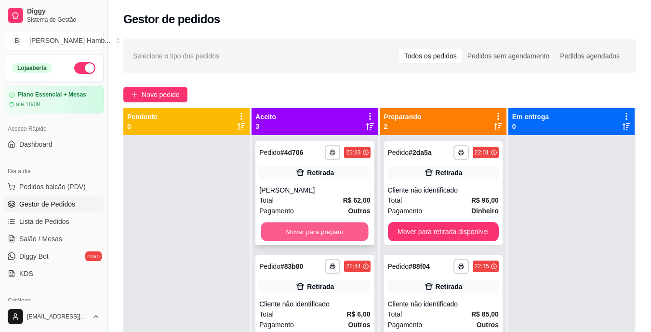
click at [302, 233] on button "Mover para preparo" at bounding box center [314, 231] width 107 height 19
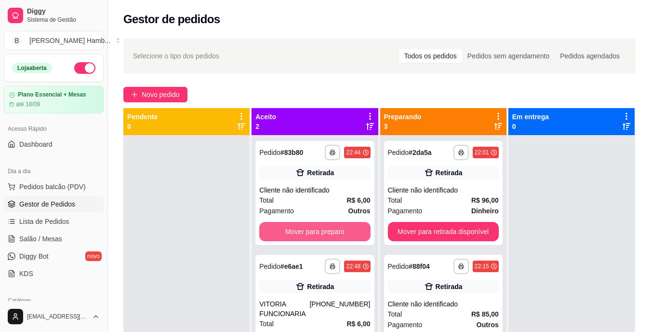
click at [302, 233] on button "Mover para preparo" at bounding box center [314, 231] width 111 height 19
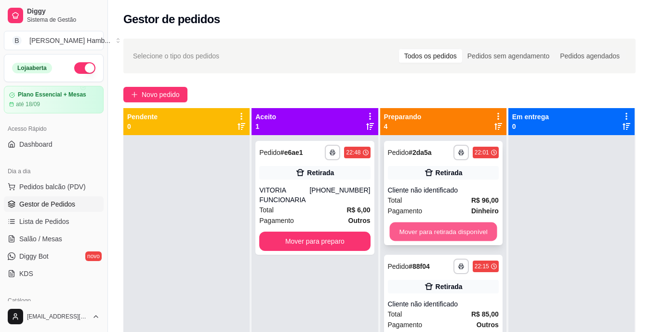
click at [398, 234] on button "Mover para retirada disponível" at bounding box center [442, 231] width 107 height 19
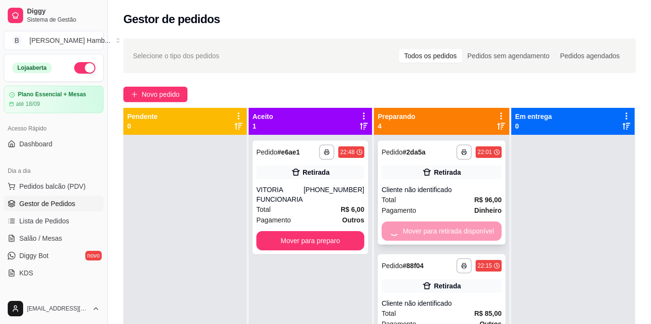
click at [405, 232] on div "Mover para retirada disponível" at bounding box center [442, 231] width 120 height 19
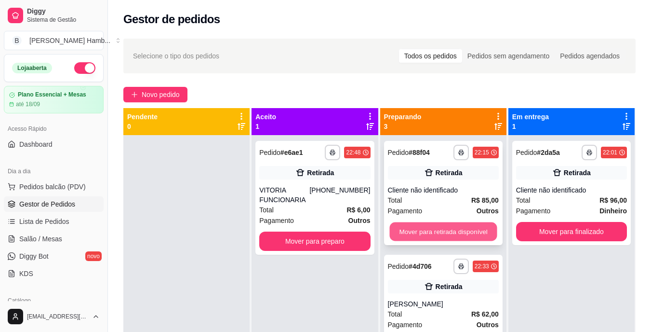
click at [467, 225] on button "Mover para retirada disponível" at bounding box center [442, 231] width 107 height 19
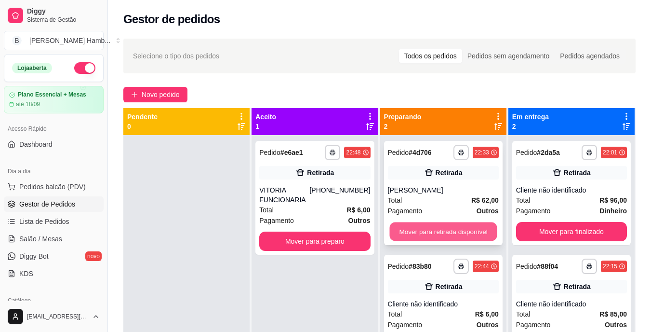
click at [464, 225] on button "Mover para retirada disponível" at bounding box center [442, 231] width 107 height 19
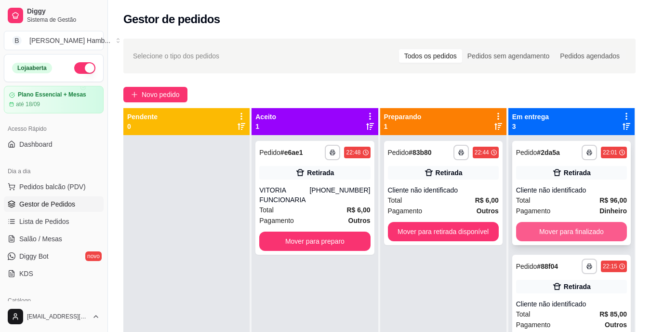
click at [516, 229] on button "Mover para finalizado" at bounding box center [571, 231] width 111 height 19
click at [527, 230] on button "Mover para finalizado" at bounding box center [571, 231] width 111 height 19
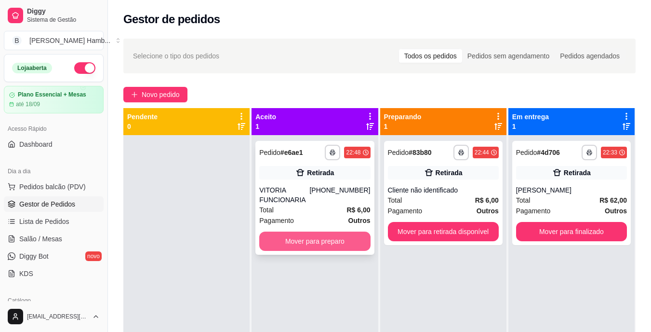
click at [356, 238] on button "Mover para preparo" at bounding box center [314, 240] width 111 height 19
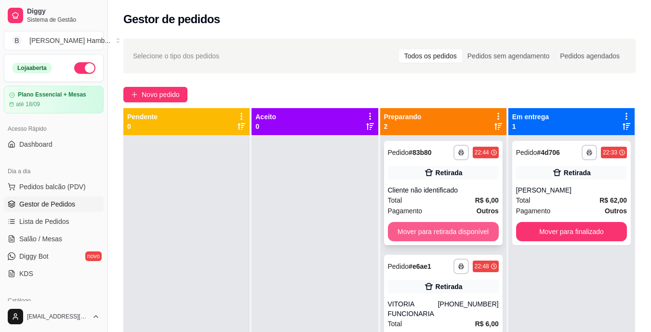
click at [421, 226] on button "Mover para retirada disponível" at bounding box center [443, 231] width 111 height 19
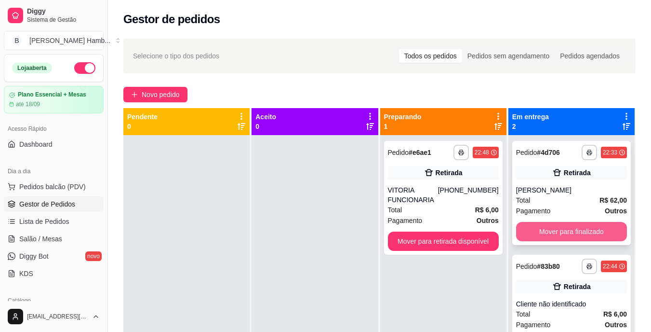
click at [531, 234] on button "Mover para finalizado" at bounding box center [571, 231] width 111 height 19
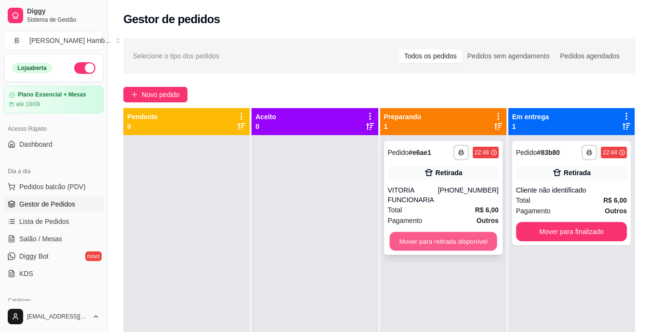
click at [481, 241] on button "Mover para retirada disponível" at bounding box center [442, 241] width 107 height 19
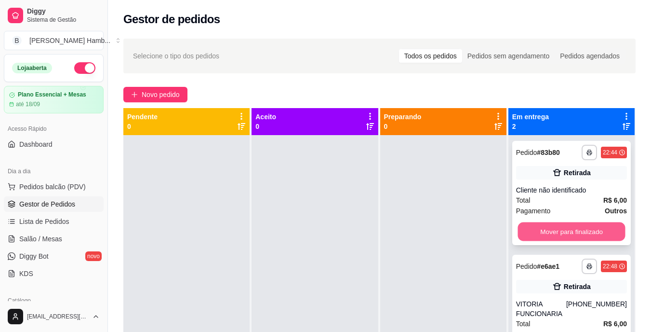
click at [526, 223] on button "Mover para finalizado" at bounding box center [570, 231] width 107 height 19
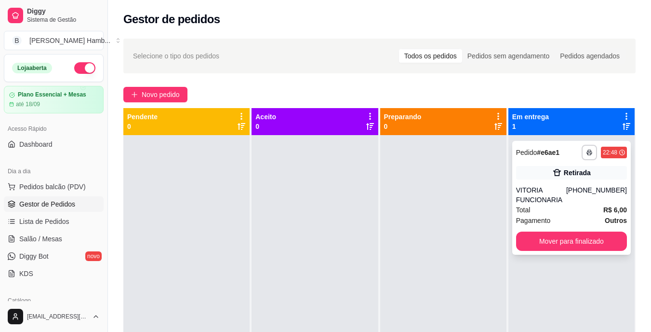
drag, startPoint x: 524, startPoint y: 226, endPoint x: 522, endPoint y: 238, distance: 12.2
click at [522, 238] on div "**********" at bounding box center [571, 198] width 119 height 114
click at [522, 239] on button "Mover para finalizado" at bounding box center [570, 241] width 107 height 19
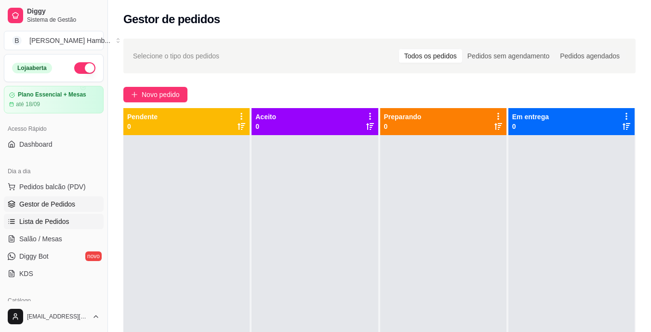
click at [69, 221] on link "Lista de Pedidos" at bounding box center [54, 220] width 100 height 15
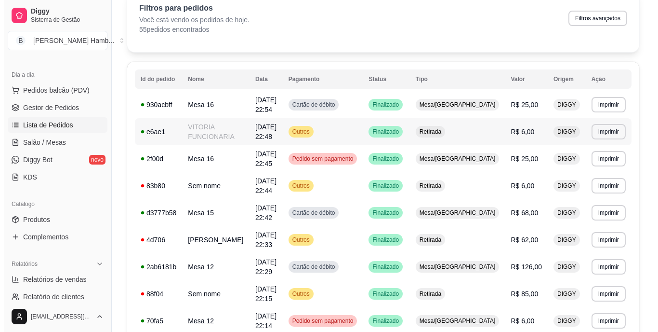
scroll to position [145, 0]
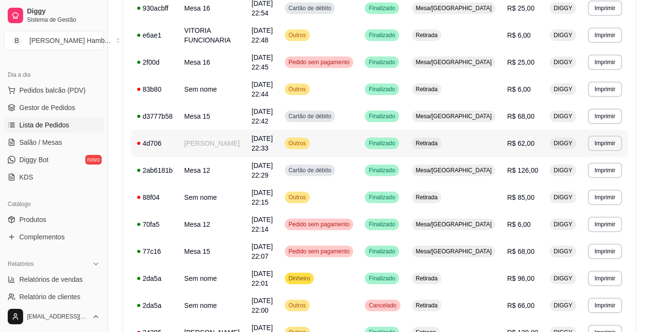
click at [172, 134] on td "4d706" at bounding box center [154, 143] width 47 height 27
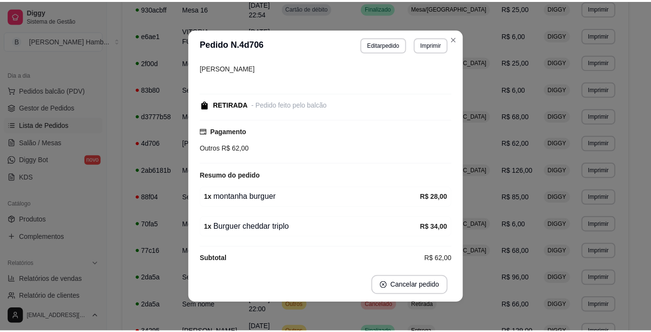
scroll to position [58, 0]
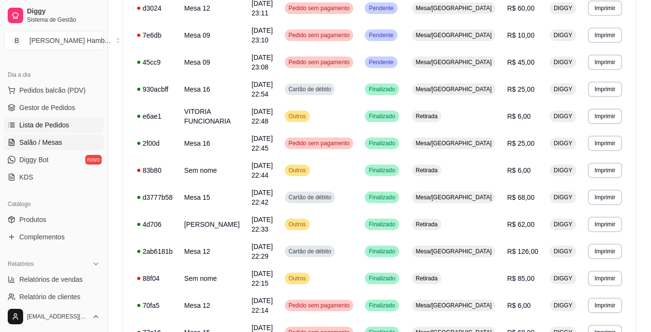
click at [77, 141] on link "Salão / Mesas" at bounding box center [54, 141] width 100 height 15
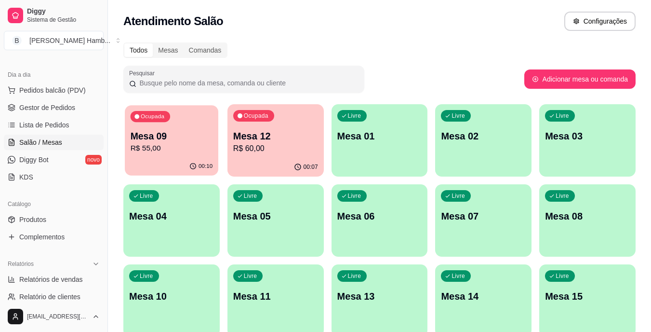
click at [158, 163] on div "00:10" at bounding box center [171, 166] width 93 height 18
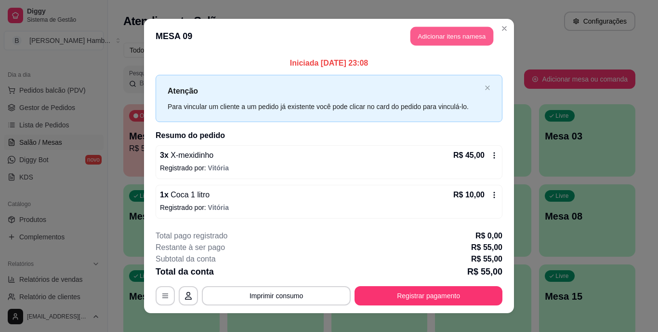
click at [450, 39] on button "Adicionar itens na mesa" at bounding box center [452, 36] width 83 height 19
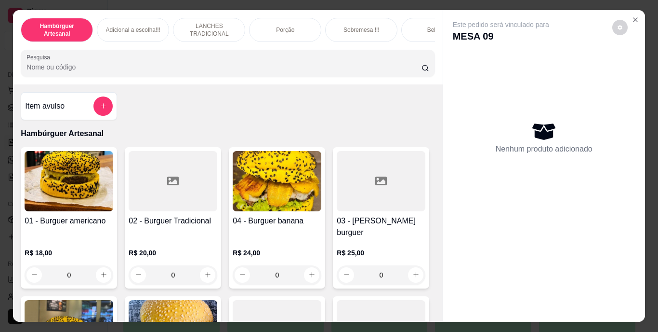
click at [323, 71] on input "Pesquisa" at bounding box center [224, 67] width 395 height 10
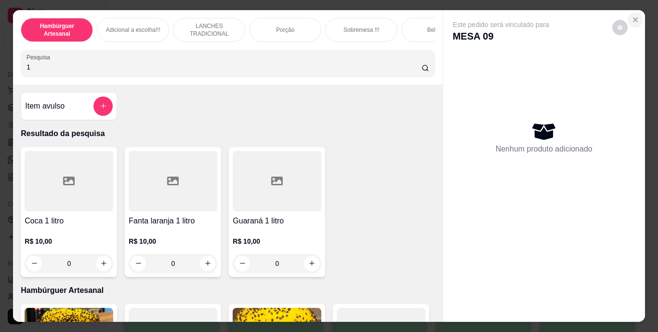
type input "1"
click at [633, 16] on icon "Close" at bounding box center [636, 20] width 8 height 8
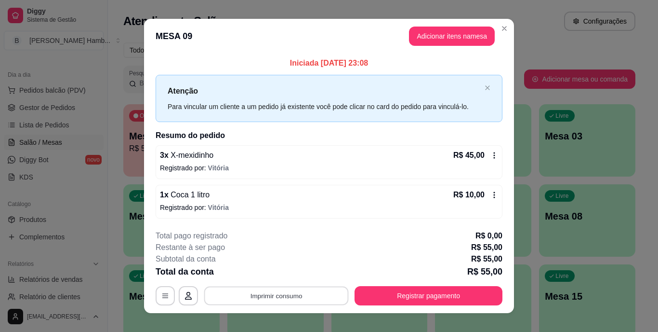
click at [325, 302] on button "Imprimir consumo" at bounding box center [276, 295] width 145 height 19
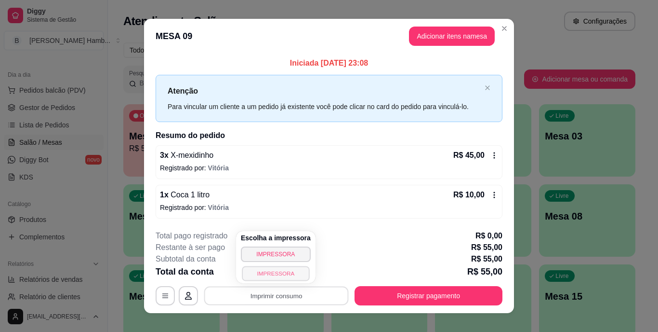
click at [300, 271] on button "IMPRESSORA" at bounding box center [275, 272] width 67 height 15
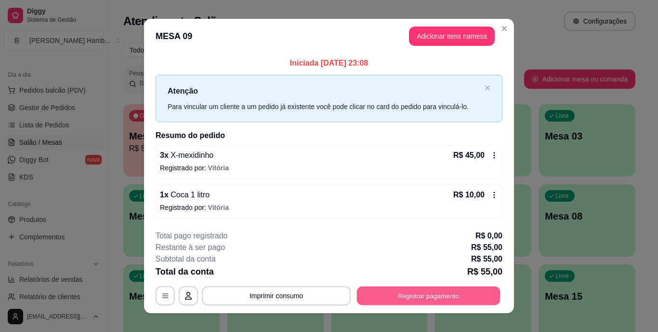
click at [385, 290] on button "Registrar pagamento" at bounding box center [429, 295] width 144 height 19
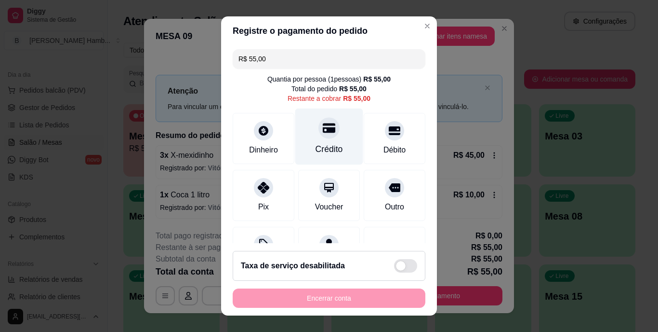
click at [324, 140] on div "Crédito" at bounding box center [329, 136] width 68 height 56
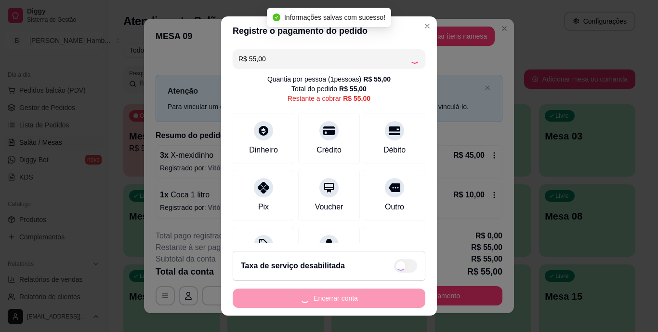
type input "R$ 0,00"
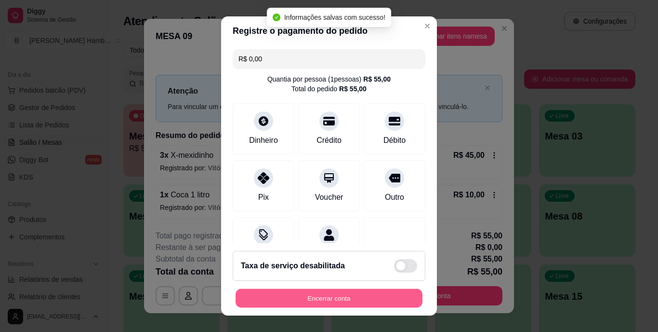
click at [344, 296] on button "Encerrar conta" at bounding box center [329, 297] width 187 height 19
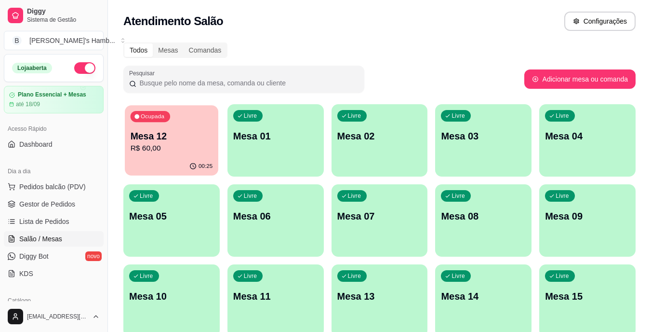
click at [184, 144] on p "R$ 60,00" at bounding box center [172, 148] width 82 height 11
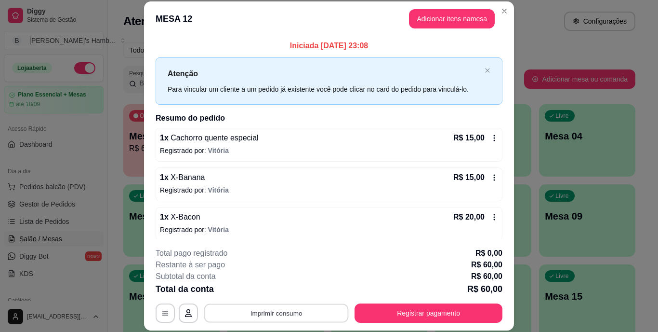
click at [249, 310] on button "Imprimir consumo" at bounding box center [276, 312] width 145 height 19
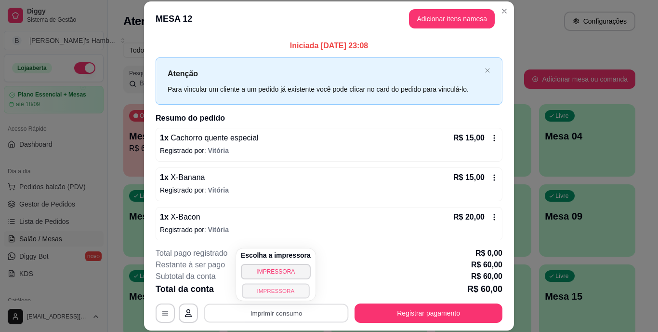
click at [253, 291] on button "IMPRESSORA" at bounding box center [275, 290] width 67 height 15
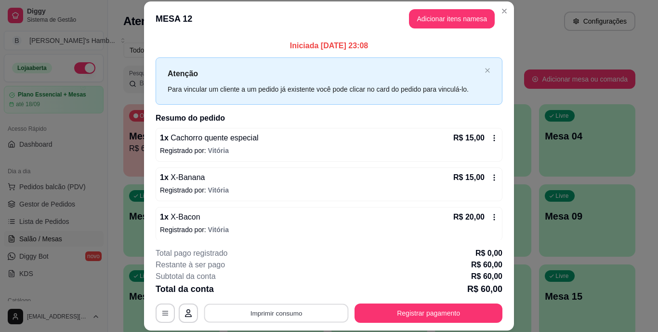
click at [329, 313] on button "Imprimir consumo" at bounding box center [276, 312] width 145 height 19
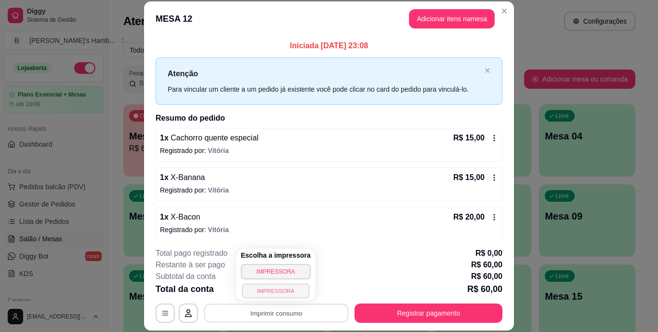
click at [292, 288] on button "IMPRESSORA" at bounding box center [275, 290] width 67 height 15
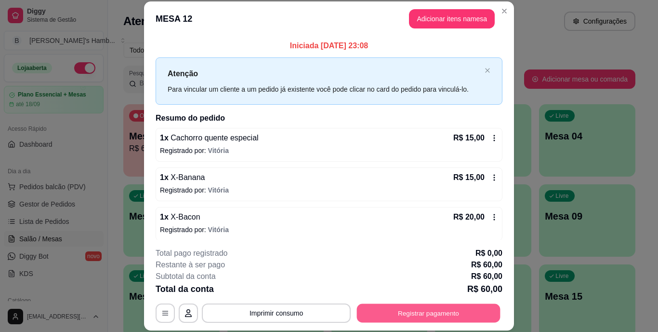
click at [384, 308] on button "Registrar pagamento" at bounding box center [429, 312] width 144 height 19
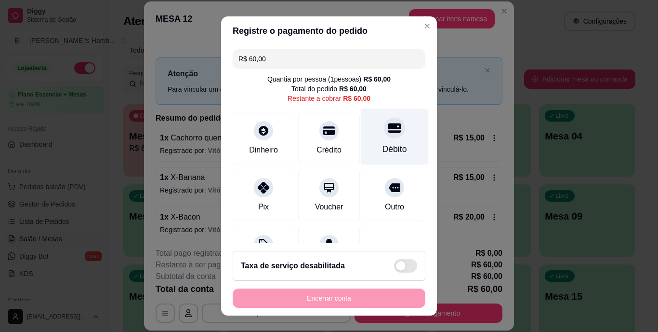
click at [371, 138] on div "Débito" at bounding box center [395, 136] width 68 height 56
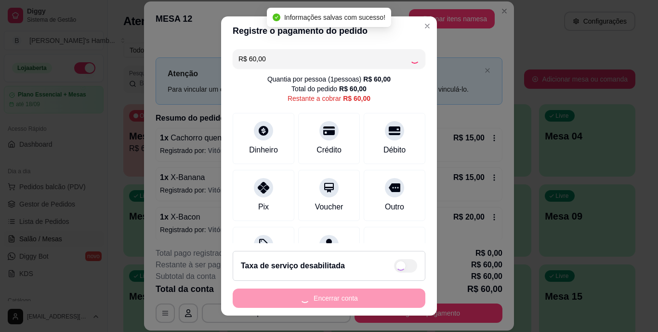
type input "R$ 0,00"
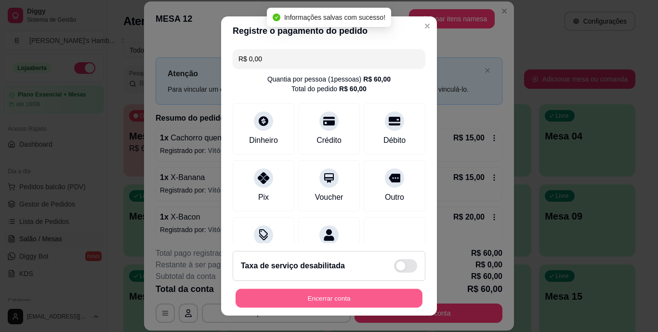
click at [328, 295] on button "Encerrar conta" at bounding box center [329, 297] width 187 height 19
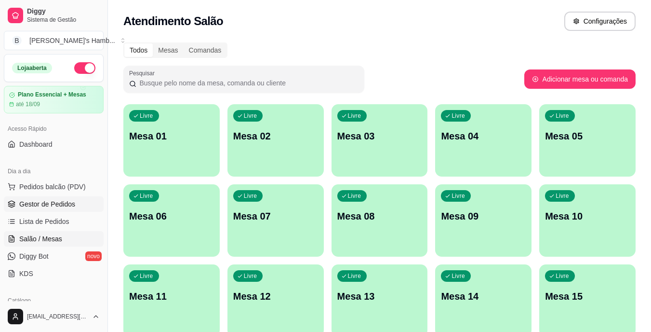
click at [80, 204] on link "Gestor de Pedidos" at bounding box center [54, 203] width 100 height 15
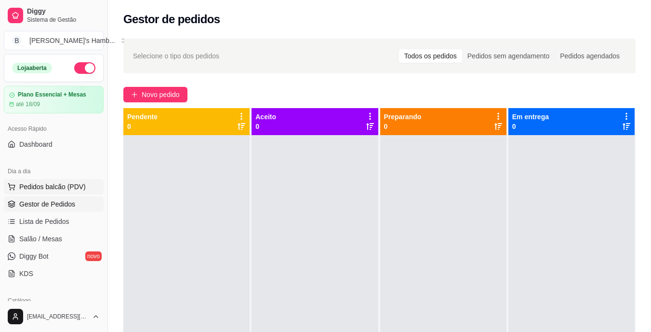
click at [58, 186] on span "Pedidos balcão (PDV)" at bounding box center [52, 187] width 66 height 10
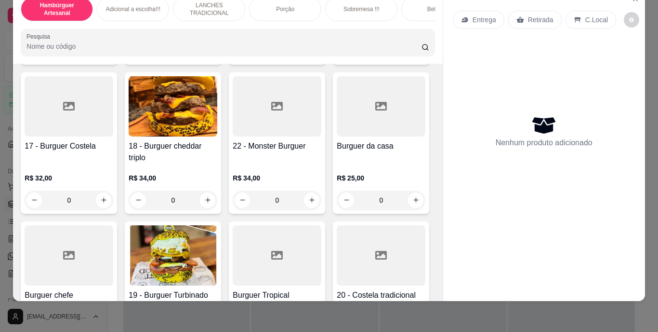
scroll to position [723, 0]
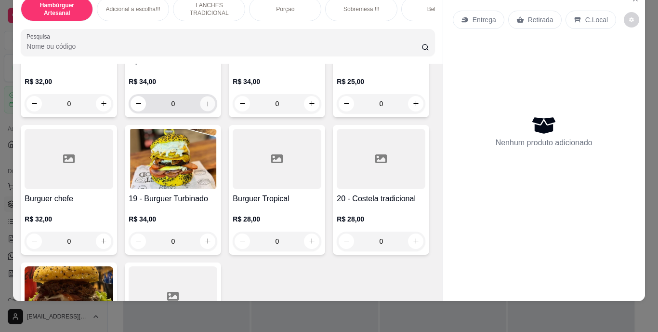
click at [212, 107] on icon "increase-product-quantity" at bounding box center [207, 103] width 7 height 7
type input "1"
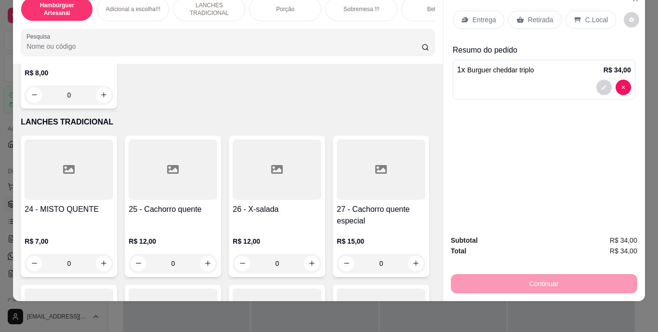
scroll to position [1349, 0]
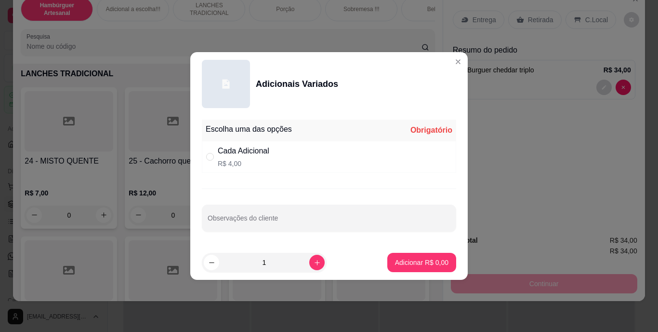
click at [281, 153] on div "Cada Adicional R$ 4,00" at bounding box center [329, 157] width 254 height 32
radio input "true"
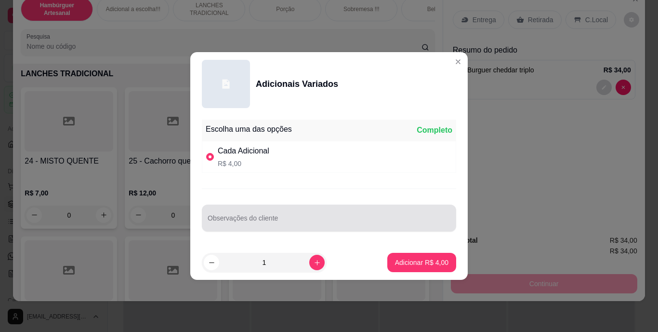
click at [265, 222] on input "Observações do cliente" at bounding box center [329, 222] width 243 height 10
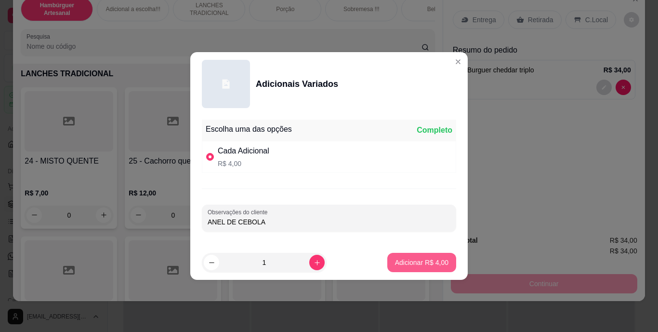
type input "ANEL DE CEBOLA"
click at [437, 263] on p "Adicionar R$ 4,00" at bounding box center [421, 262] width 53 height 10
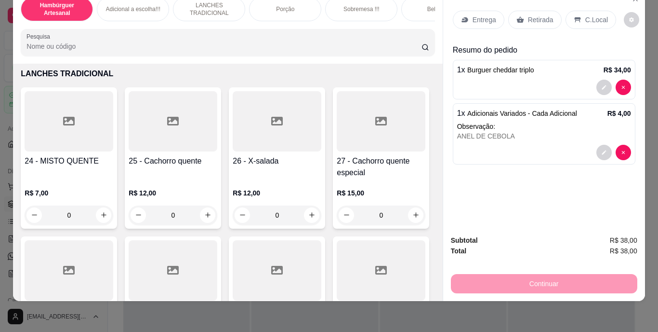
click at [549, 13] on div "Retirada" at bounding box center [534, 20] width 53 height 18
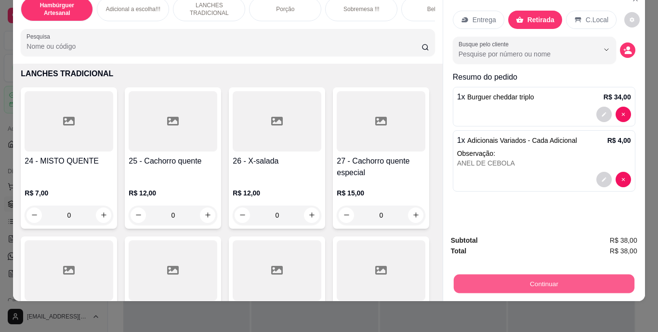
click at [515, 274] on button "Continuar" at bounding box center [543, 283] width 181 height 19
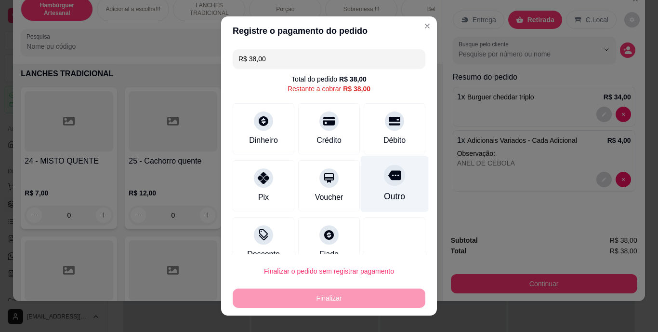
click at [388, 179] on icon at bounding box center [394, 176] width 13 height 10
type input "R$ 0,00"
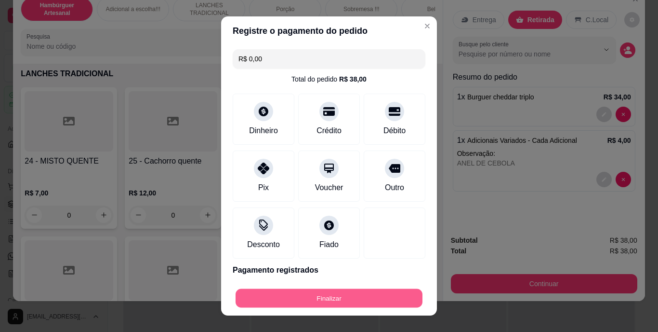
click at [350, 294] on button "Finalizar" at bounding box center [329, 297] width 187 height 19
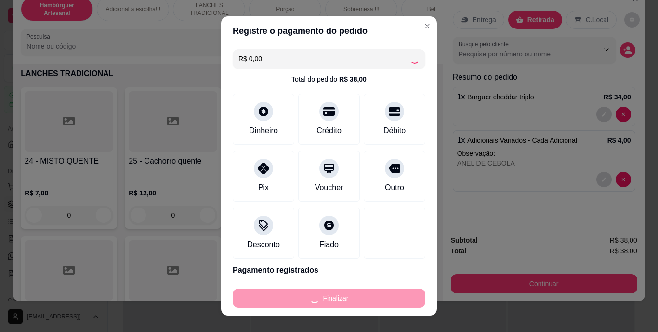
type input "0"
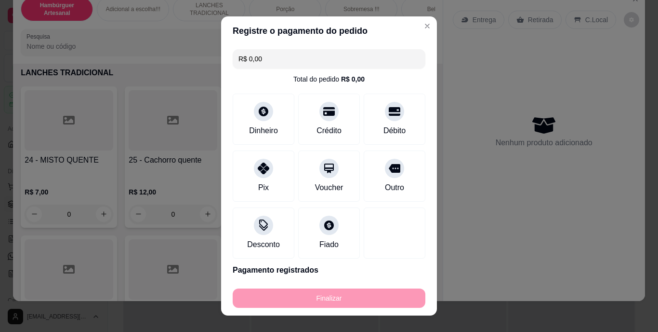
type input "-R$ 38,00"
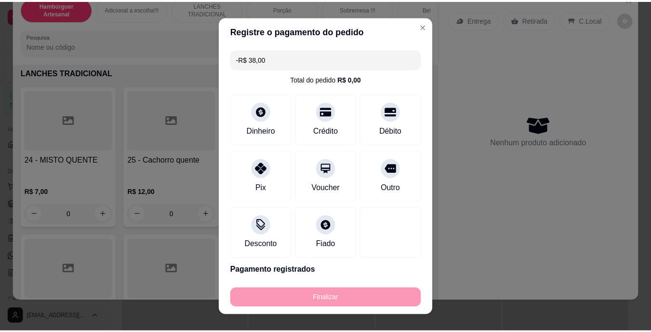
scroll to position [1348, 0]
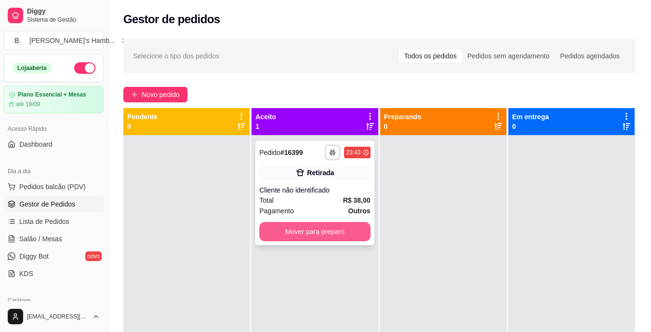
click at [342, 224] on button "Mover para preparo" at bounding box center [314, 231] width 111 height 19
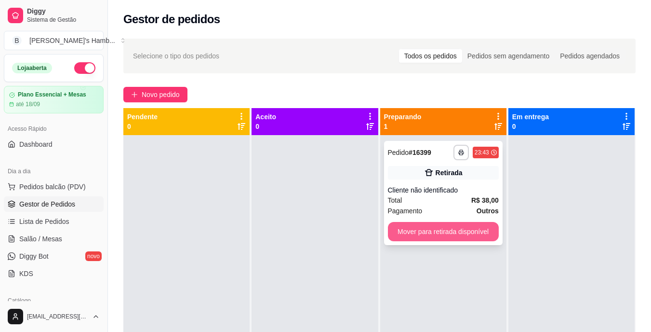
click at [462, 230] on button "Mover para retirada disponível" at bounding box center [443, 231] width 111 height 19
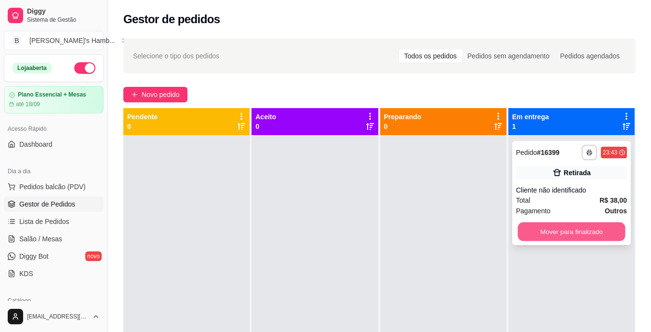
click at [549, 233] on button "Mover para finalizado" at bounding box center [570, 231] width 107 height 19
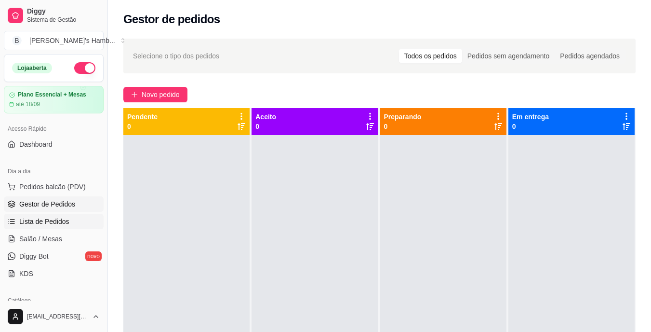
click at [68, 217] on link "Lista de Pedidos" at bounding box center [54, 220] width 100 height 15
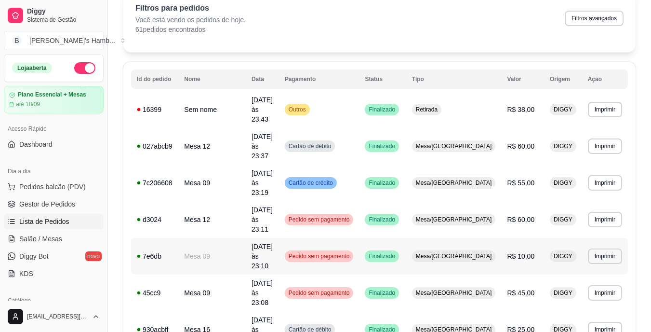
scroll to position [96, 0]
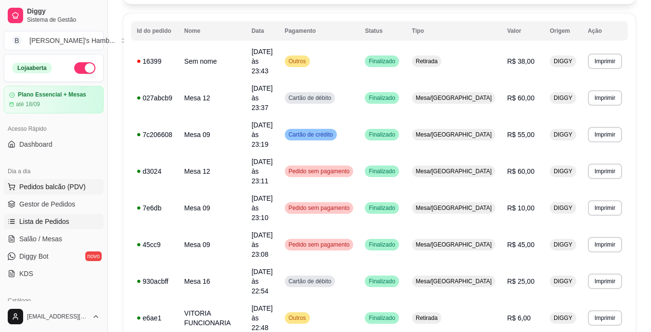
click at [56, 189] on span "Pedidos balcão (PDV)" at bounding box center [52, 187] width 66 height 10
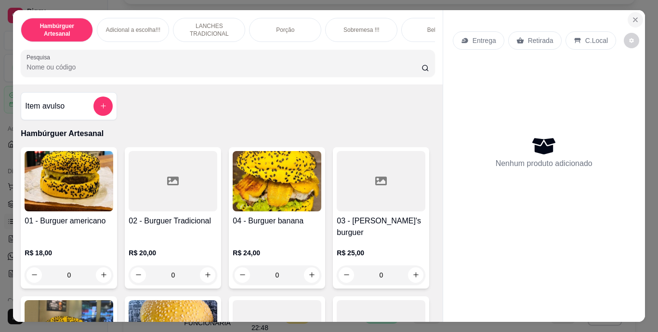
click at [632, 16] on icon "Close" at bounding box center [636, 20] width 8 height 8
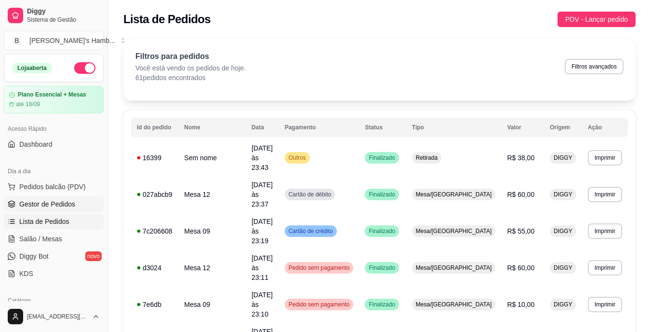
click at [42, 199] on span "Gestor de Pedidos" at bounding box center [47, 204] width 56 height 10
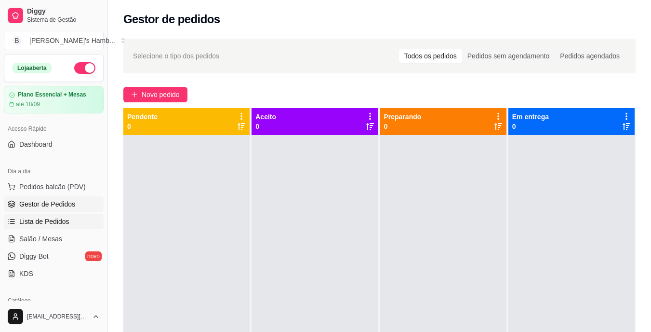
click at [75, 216] on link "Lista de Pedidos" at bounding box center [54, 220] width 100 height 15
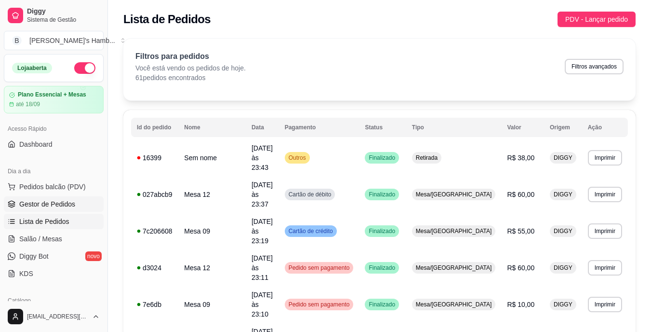
click at [54, 204] on span "Gestor de Pedidos" at bounding box center [47, 204] width 56 height 10
